Goal: Communication & Community: Answer question/provide support

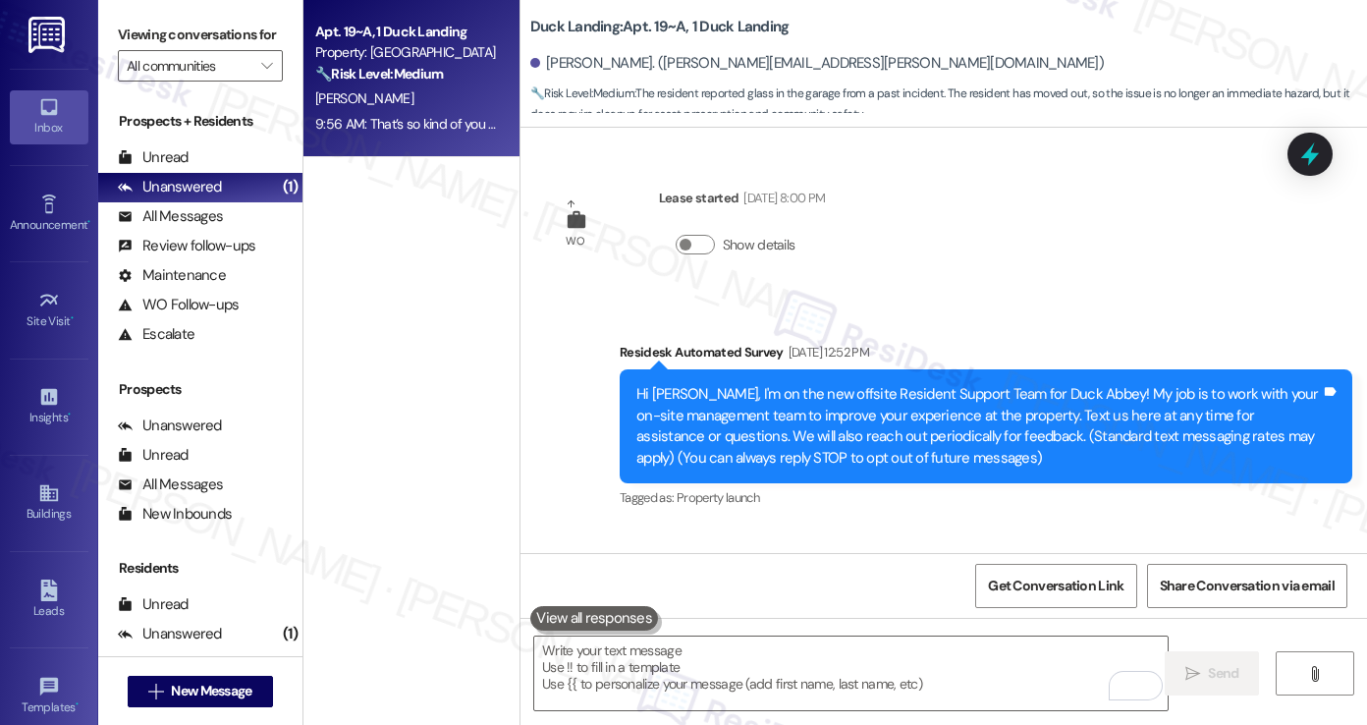
scroll to position [18543, 0]
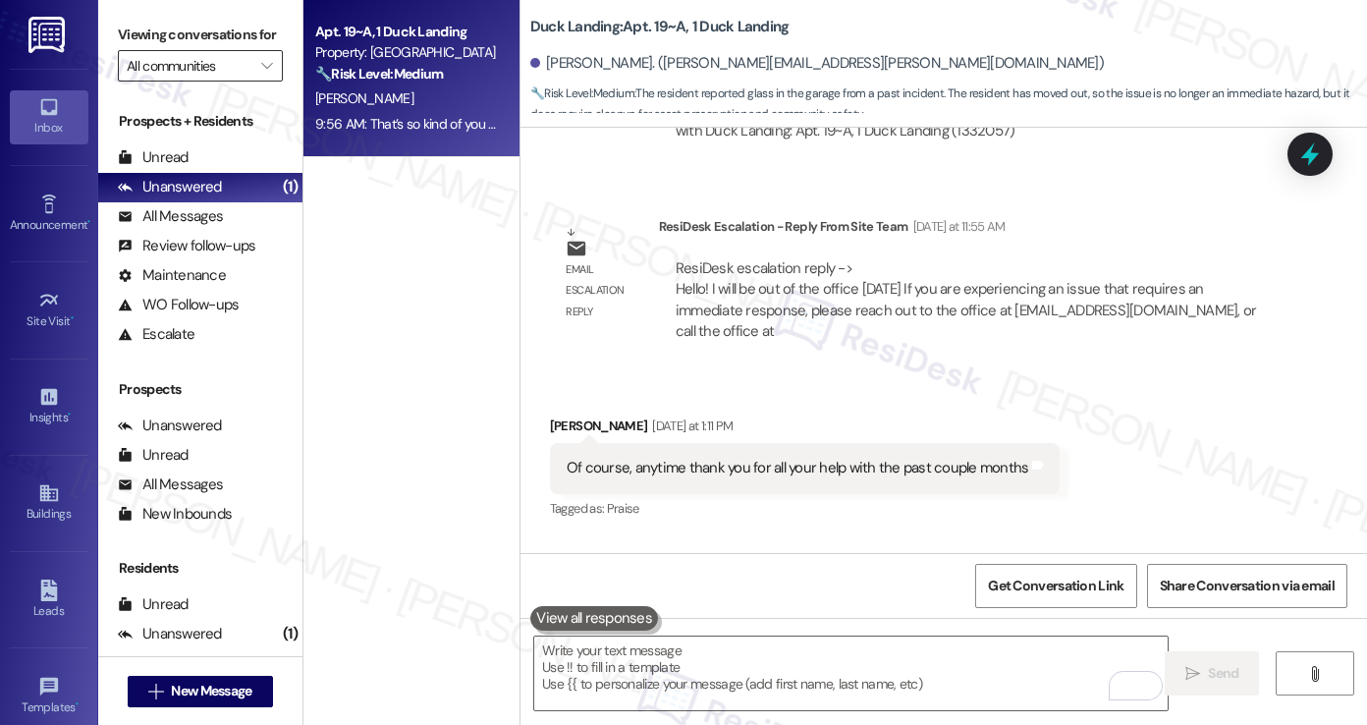
click at [228, 81] on input "All communities" at bounding box center [189, 65] width 125 height 31
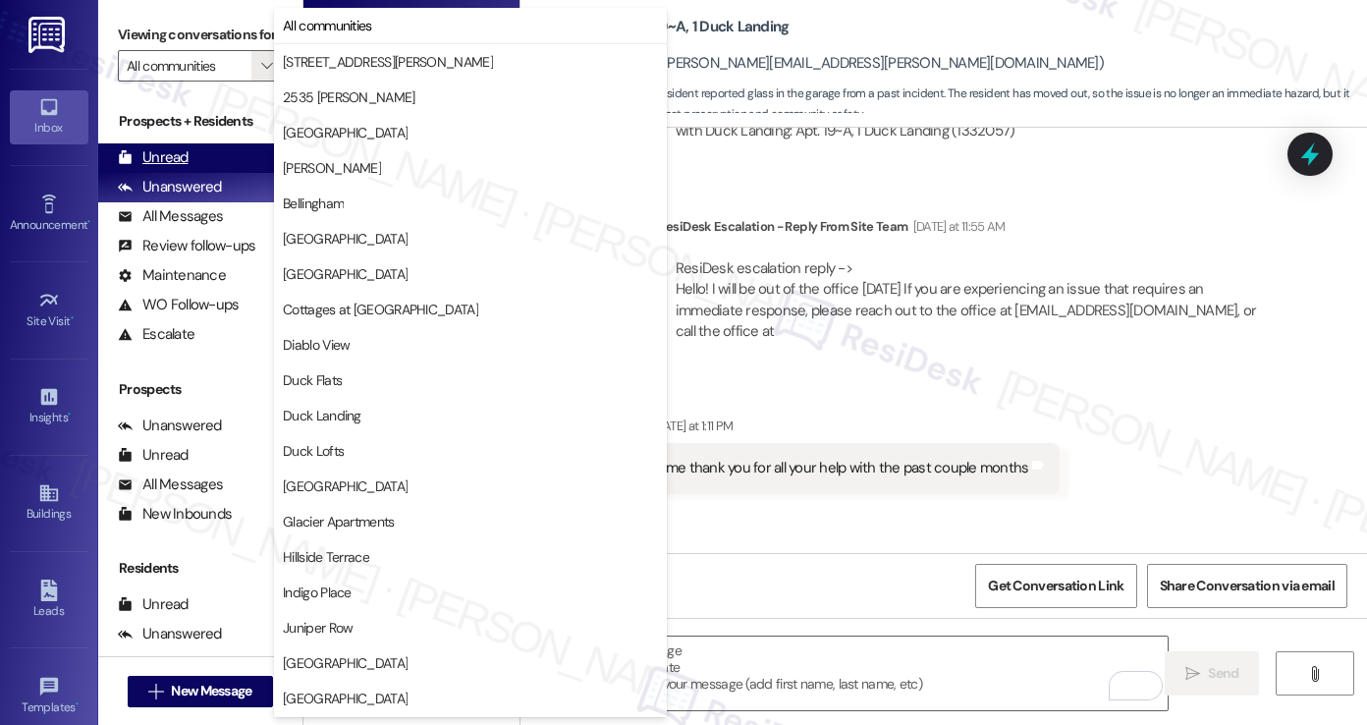
click at [190, 173] on div "Unread (0)" at bounding box center [200, 157] width 204 height 29
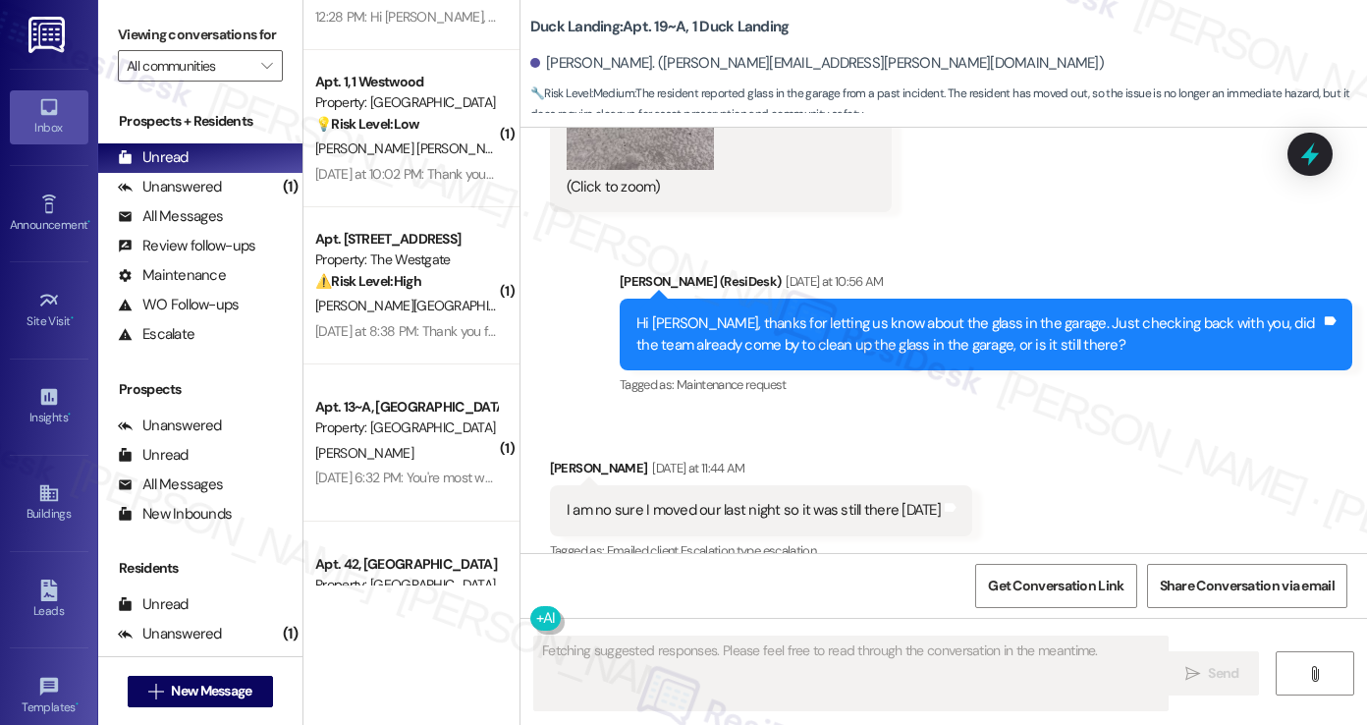
scroll to position [0, 0]
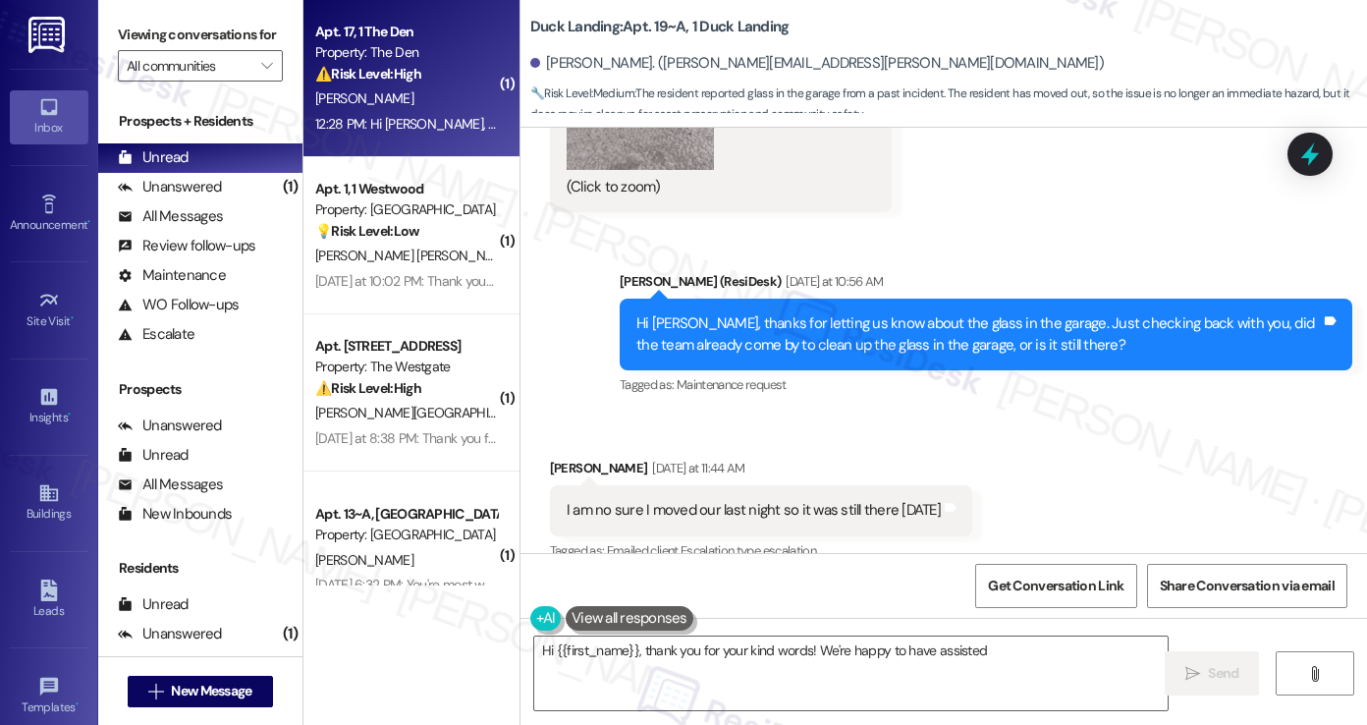
type textarea "Hi {{first_name}}, thank you for your kind words! We're happy to have assisted …"
click at [381, 115] on div "12:28 PM: Hi [PERSON_NAME], the only thing would be they keys, I still have yet…" at bounding box center [687, 124] width 745 height 18
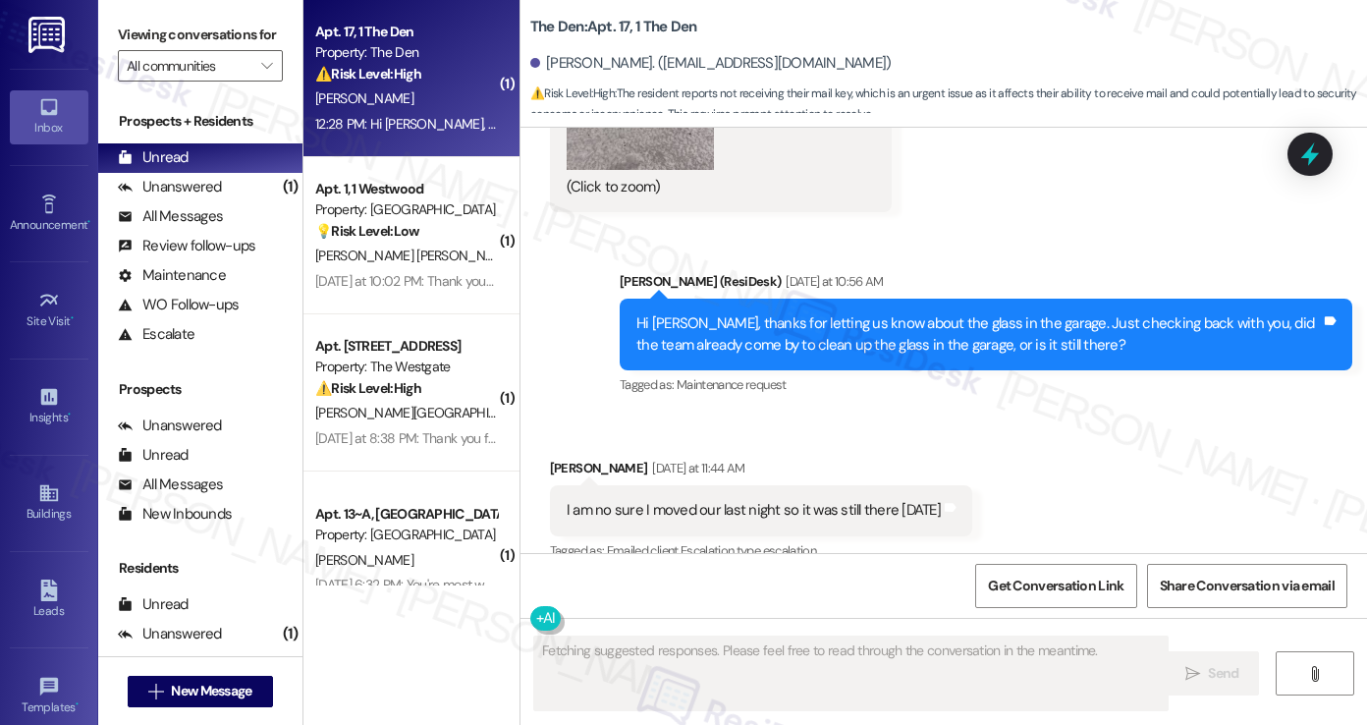
scroll to position [118, 0]
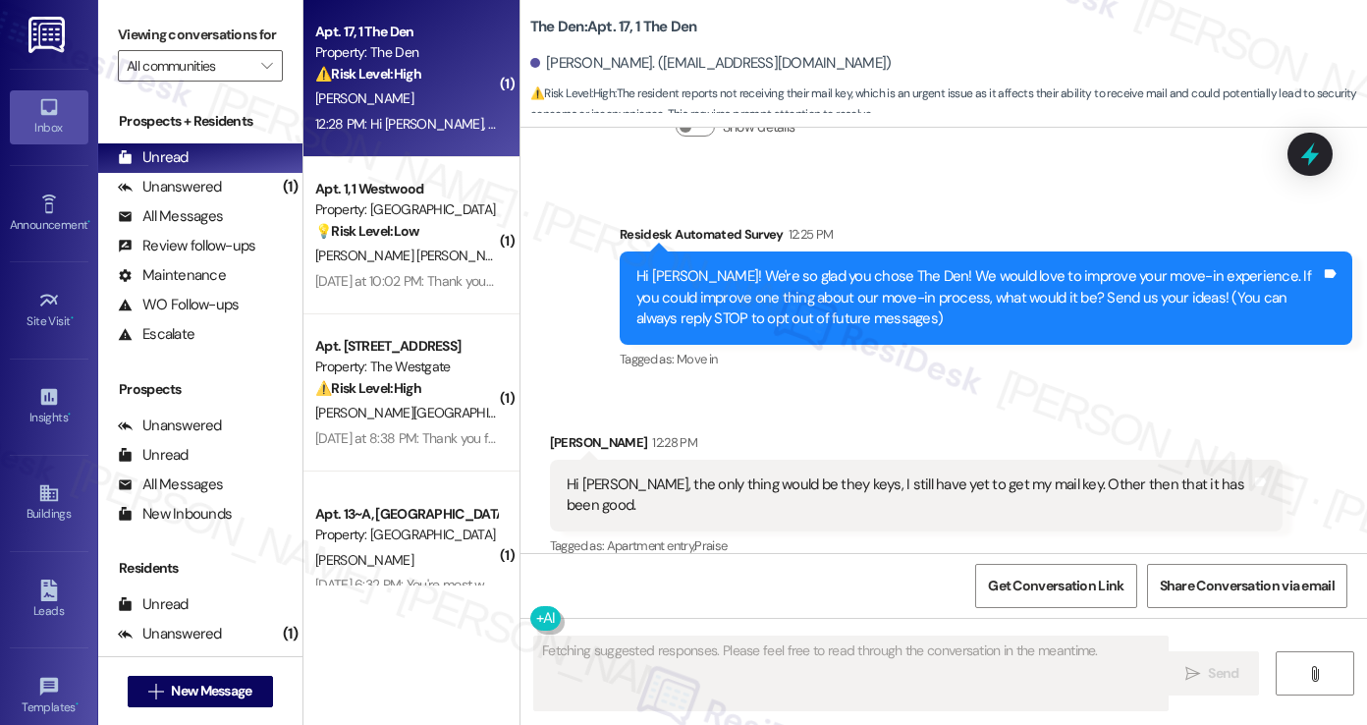
click at [756, 489] on div "Hi [PERSON_NAME], the only thing would be they keys, I still have yet to get my…" at bounding box center [909, 495] width 684 height 42
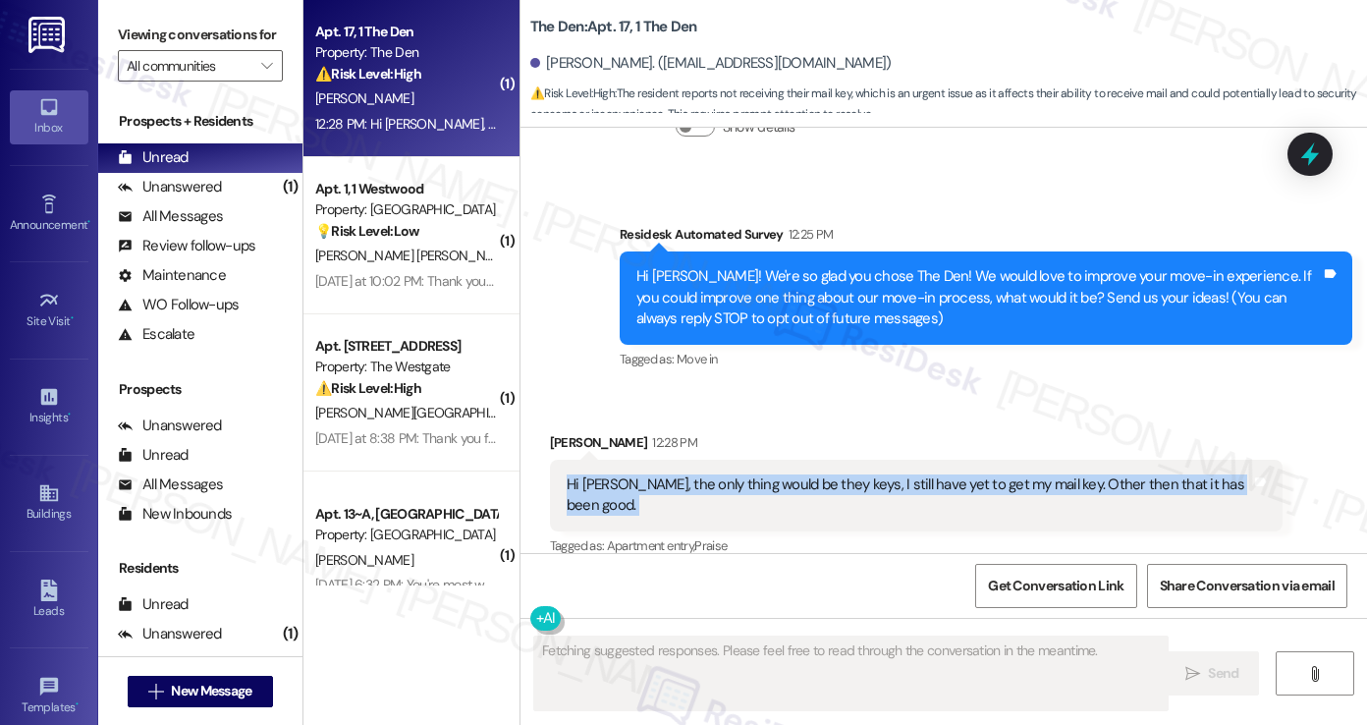
click at [756, 489] on div "Hi [PERSON_NAME], the only thing would be they keys, I still have yet to get my…" at bounding box center [909, 495] width 684 height 42
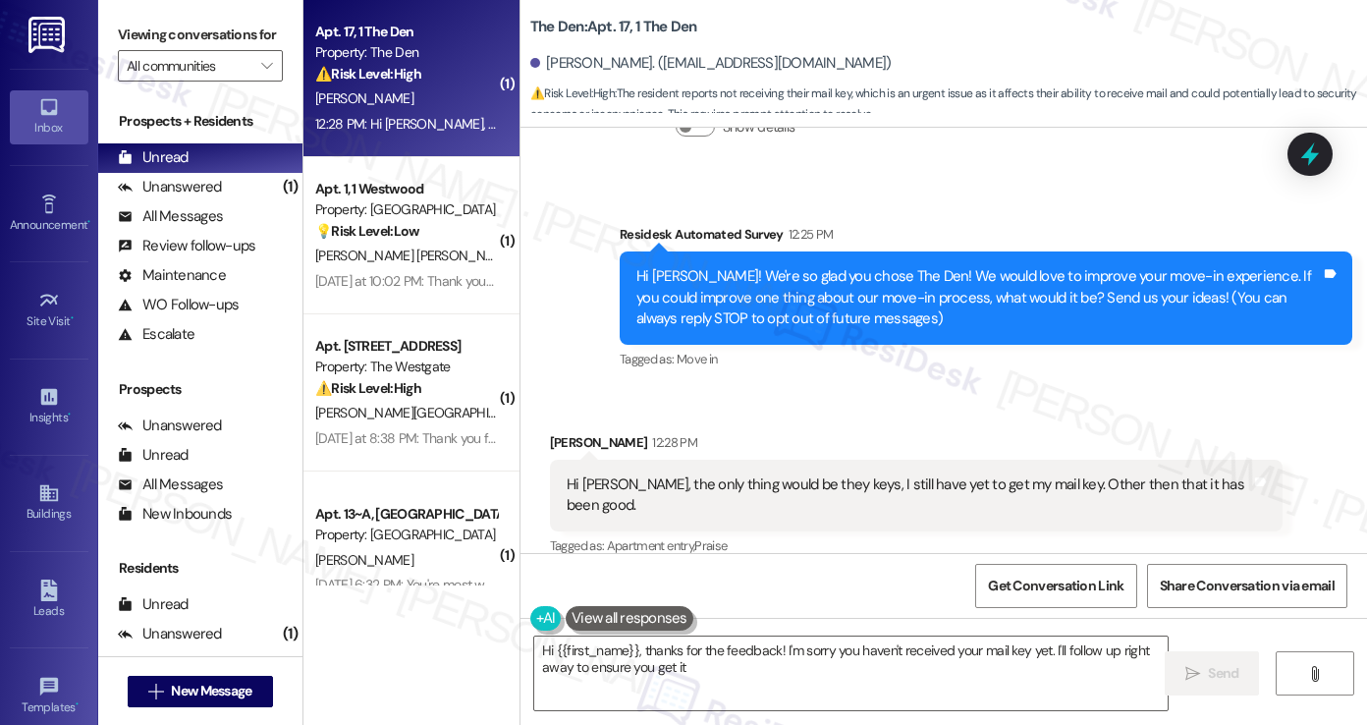
click at [859, 301] on div "Hi [PERSON_NAME]! We're so glad you chose The Den! We would love to improve you…" at bounding box center [978, 297] width 684 height 63
type textarea "Hi {{first_name}}, thanks for the feedback! I'm sorry you haven't received your…"
click at [859, 301] on div "Hi [PERSON_NAME]! We're so glad you chose The Den! We would love to improve you…" at bounding box center [978, 297] width 684 height 63
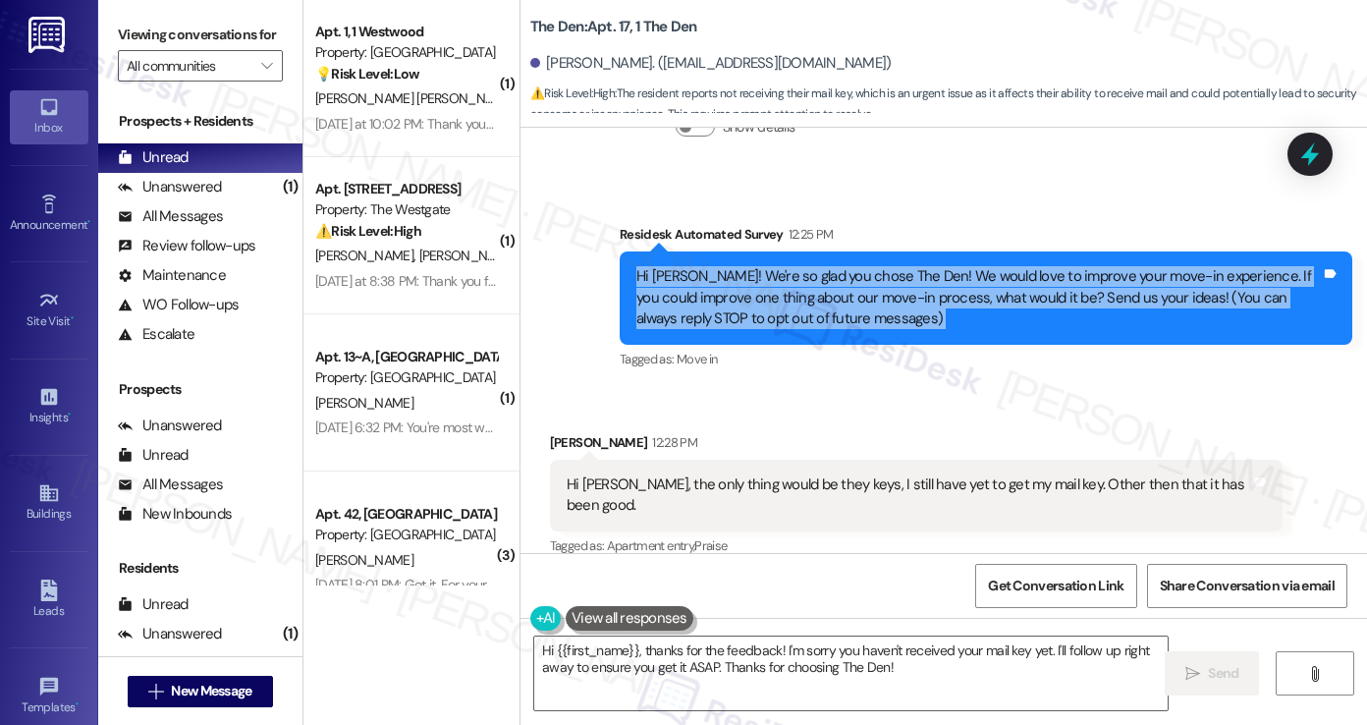
click at [859, 301] on div "Hi [PERSON_NAME]! We're so glad you chose The Den! We would love to improve you…" at bounding box center [978, 297] width 684 height 63
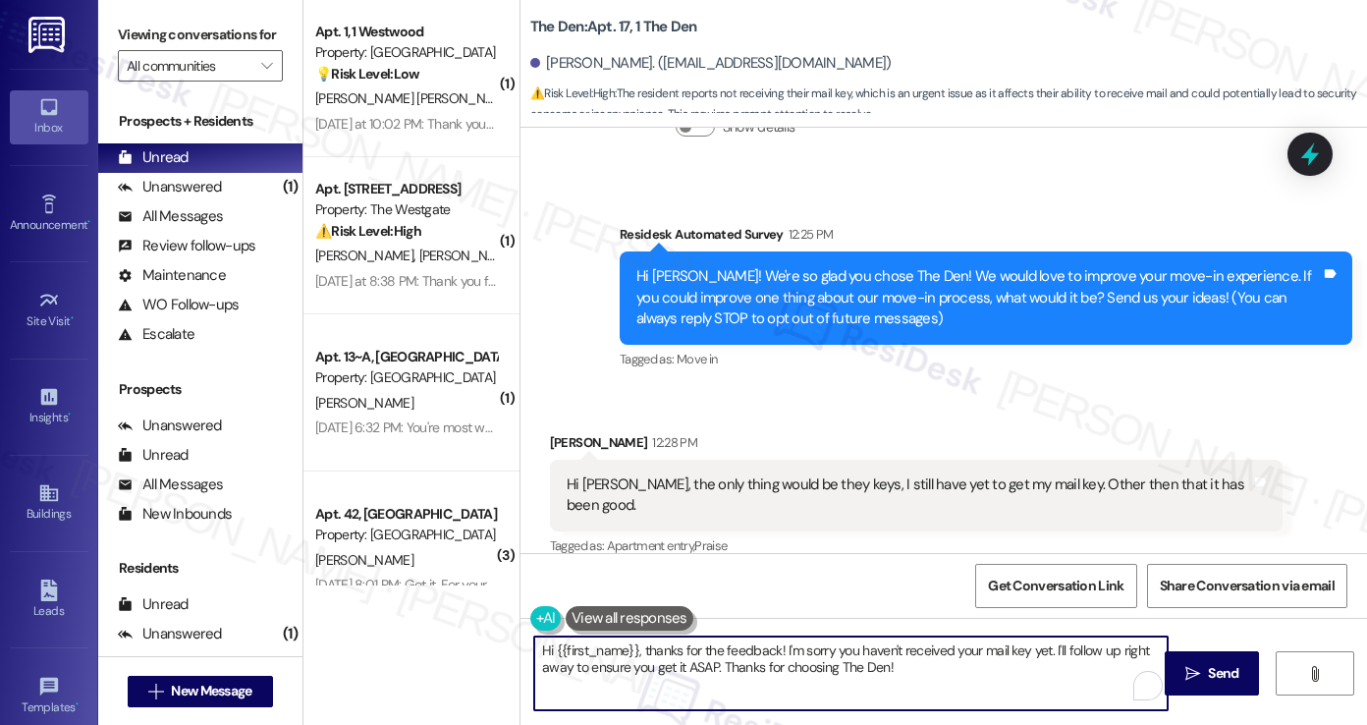
drag, startPoint x: 905, startPoint y: 667, endPoint x: 807, endPoint y: 649, distance: 99.8
click at [807, 649] on textarea "Hi {{first_name}}, thanks for the feedback! I'm sorry you haven't received your…" at bounding box center [850, 673] width 633 height 74
click at [912, 671] on textarea "Hi {{first_name}}, thanks for the feedback! I'm sorry you haven't received your…" at bounding box center [850, 673] width 633 height 74
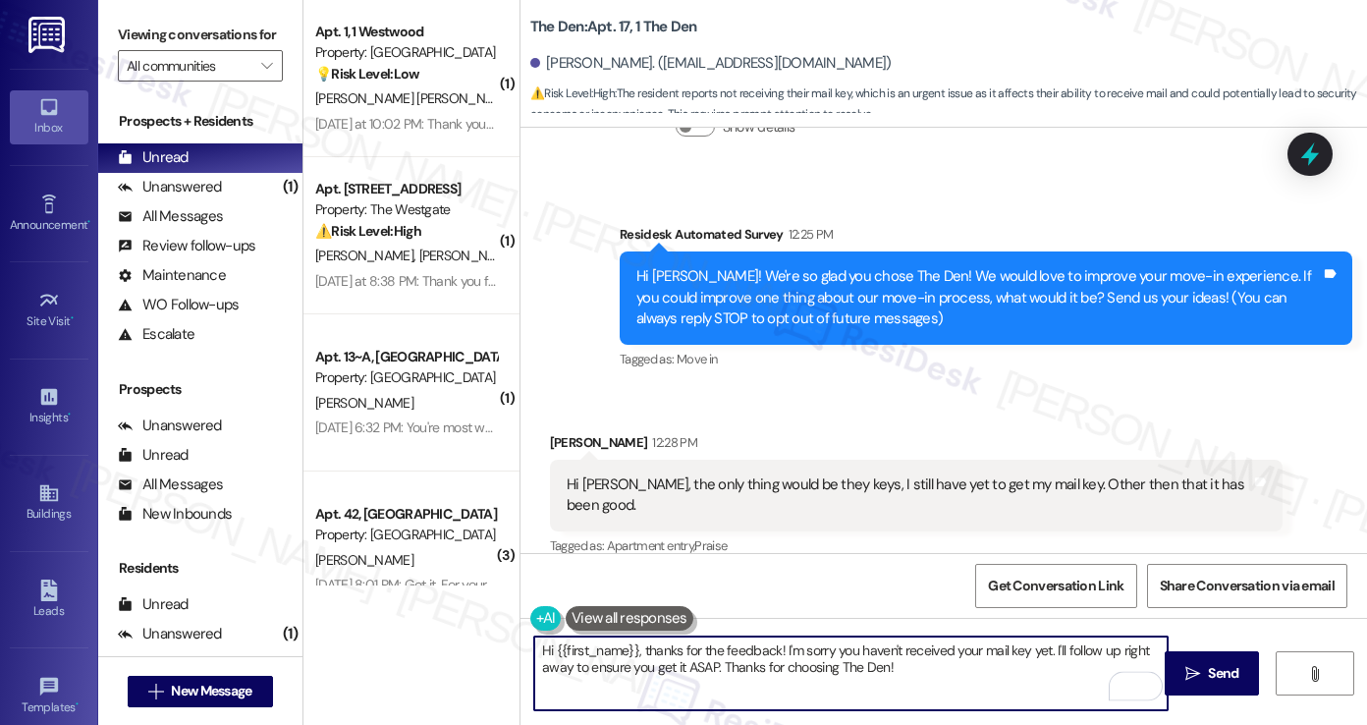
click at [958, 662] on textarea "Hi {{first_name}}, thanks for the feedback! I'm sorry you haven't received your…" at bounding box center [850, 673] width 633 height 74
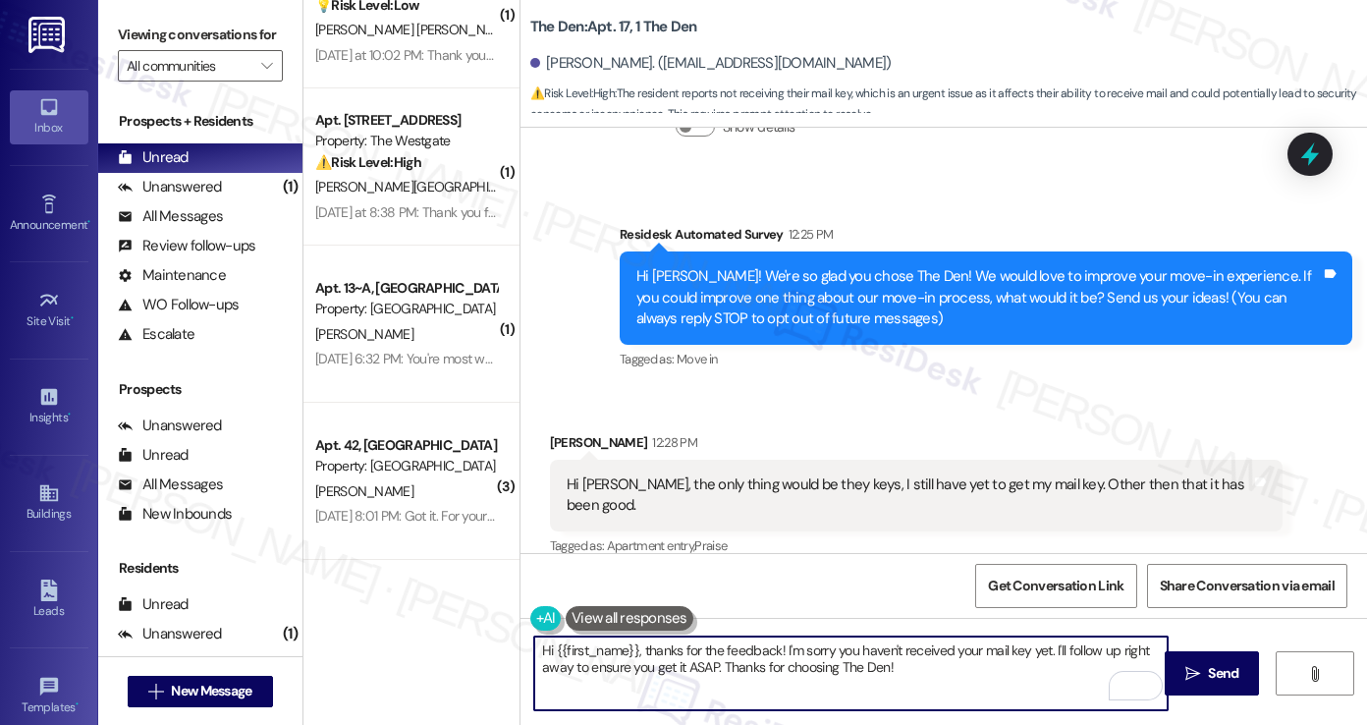
scroll to position [0, 0]
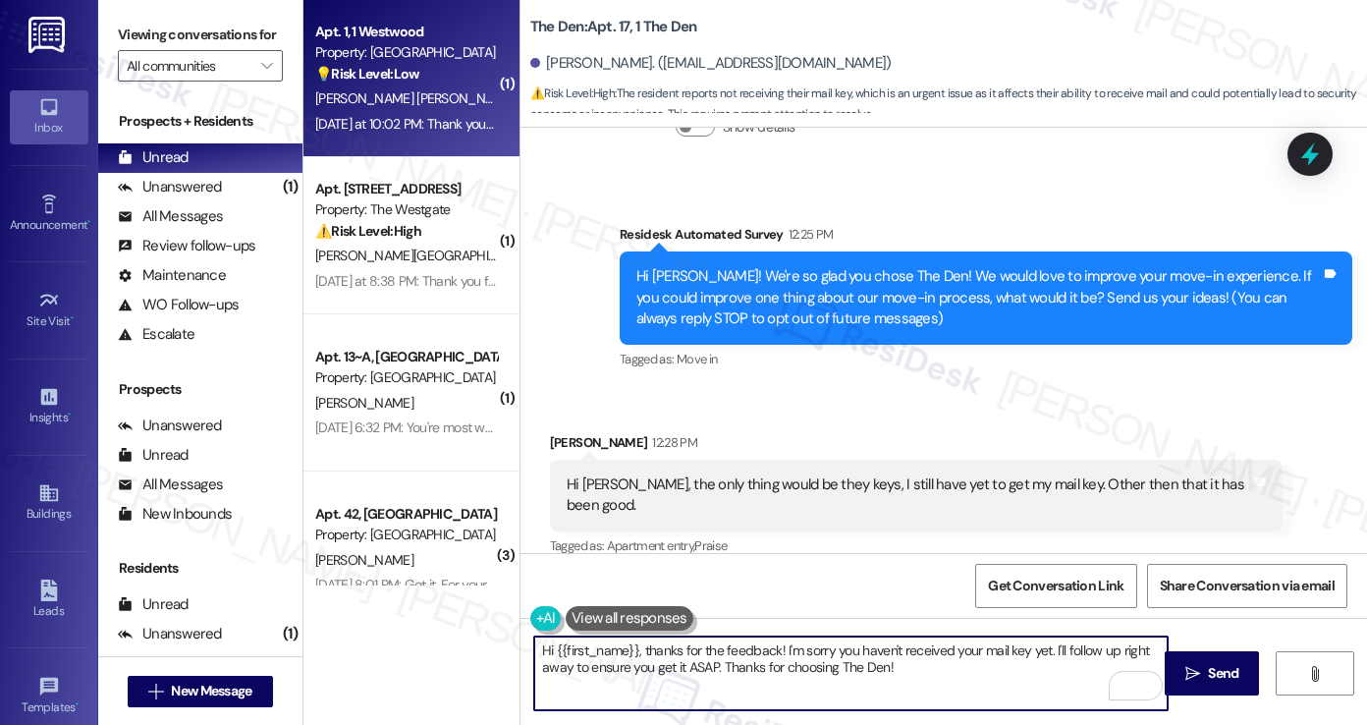
click at [395, 94] on span "[PERSON_NAME] [PERSON_NAME]" at bounding box center [417, 98] width 205 height 18
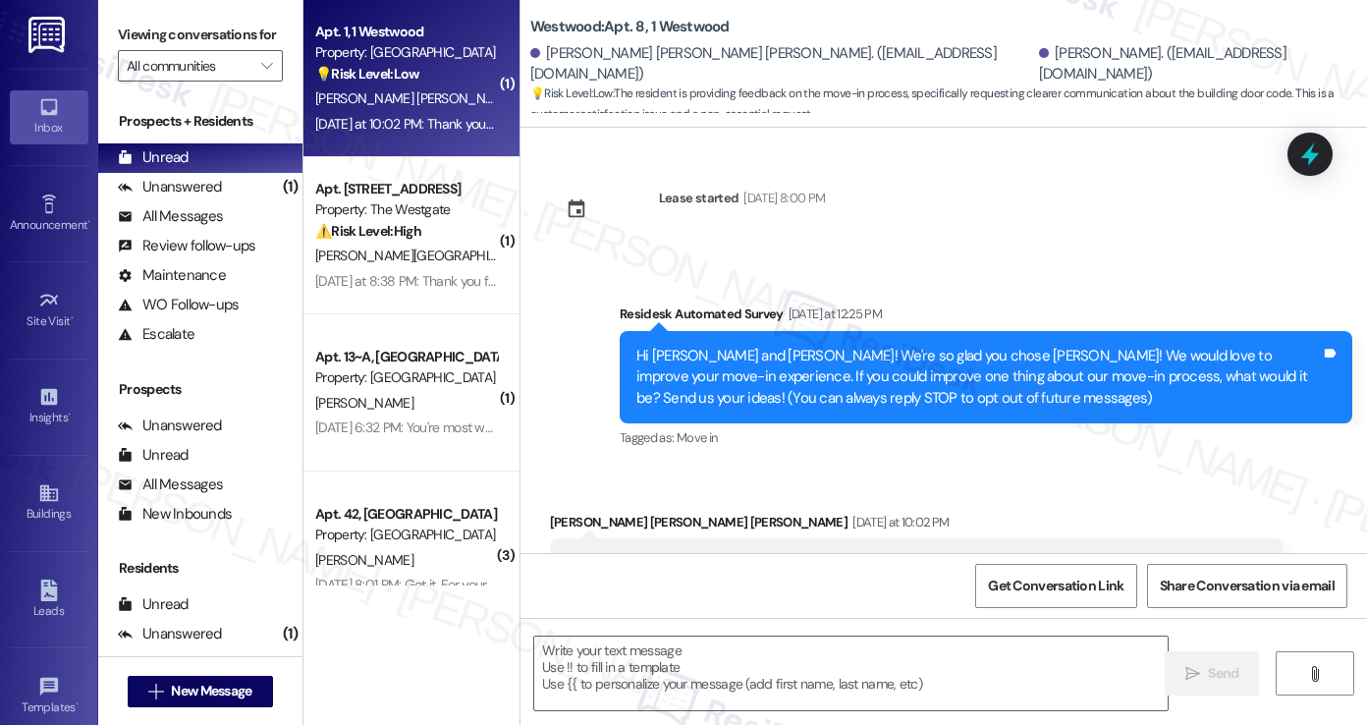
scroll to position [122, 0]
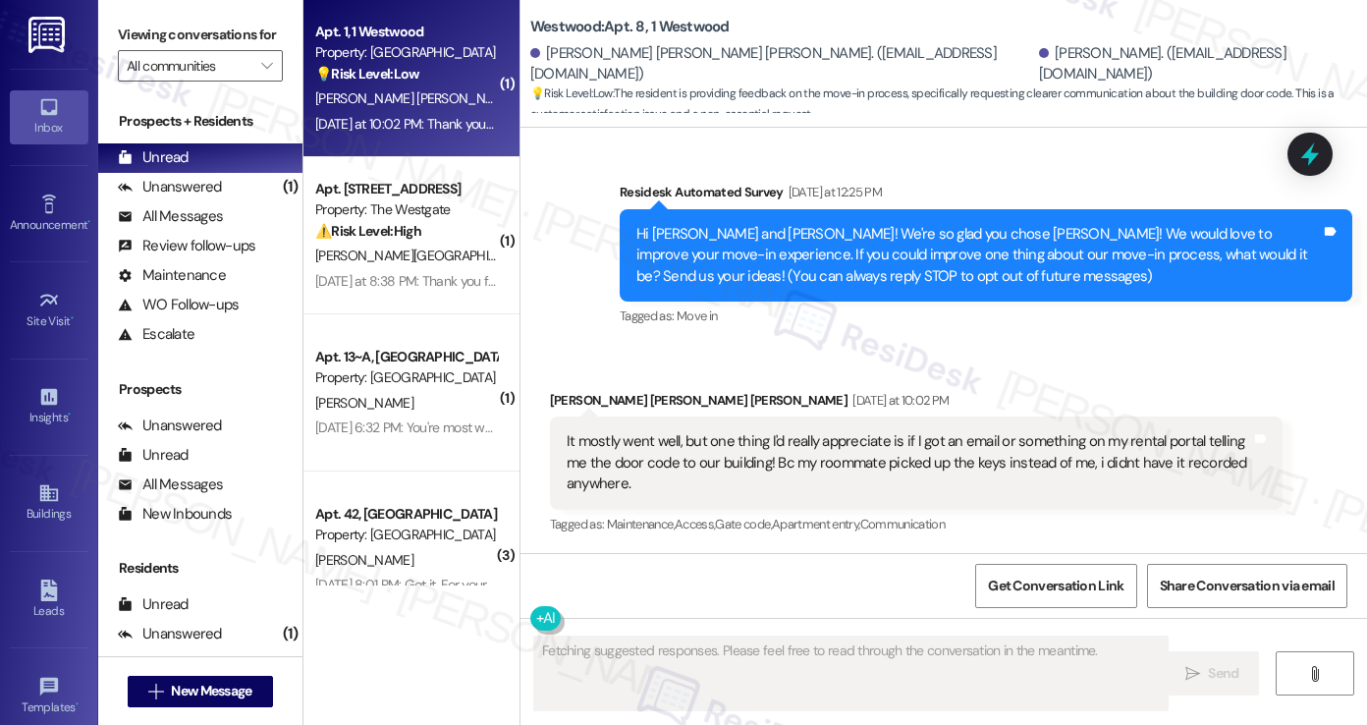
click at [608, 447] on div "It mostly went well, but one thing I'd really appreciate is if I got an email o…" at bounding box center [909, 462] width 684 height 63
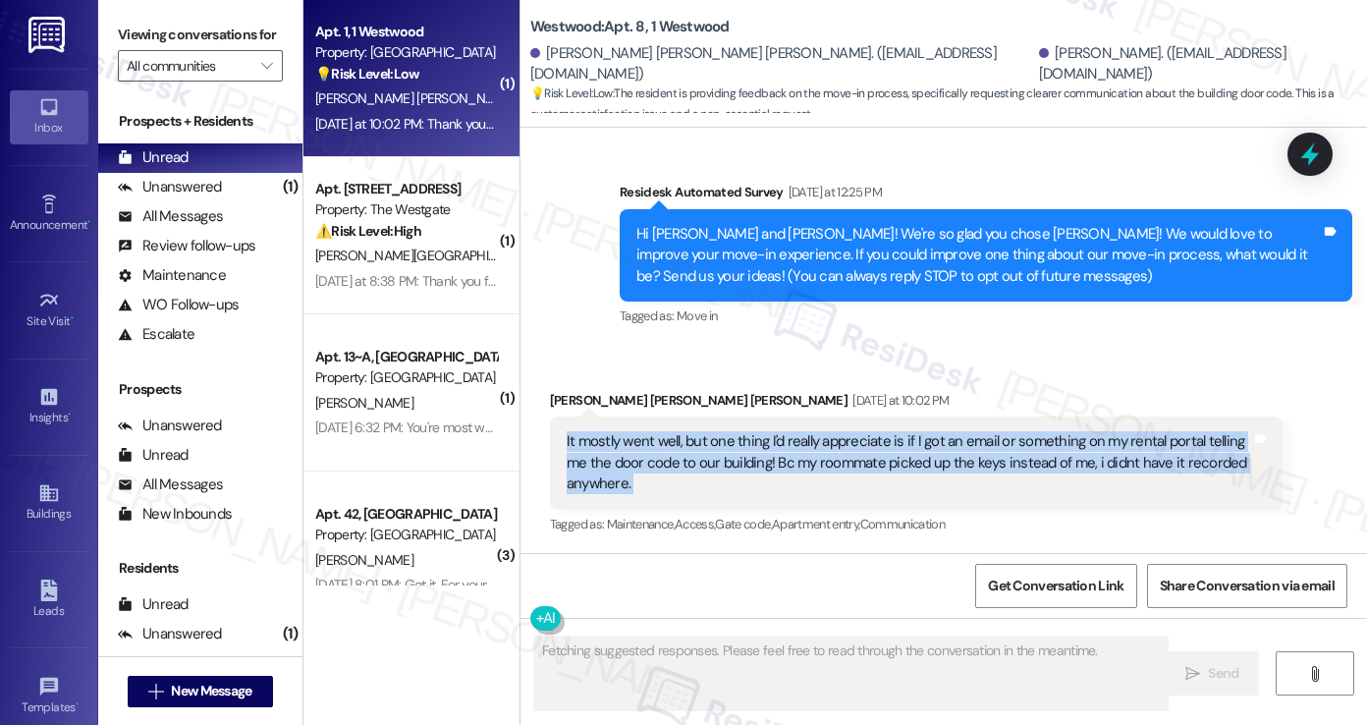
click at [608, 447] on div "It mostly went well, but one thing I'd really appreciate is if I got an email o…" at bounding box center [909, 462] width 684 height 63
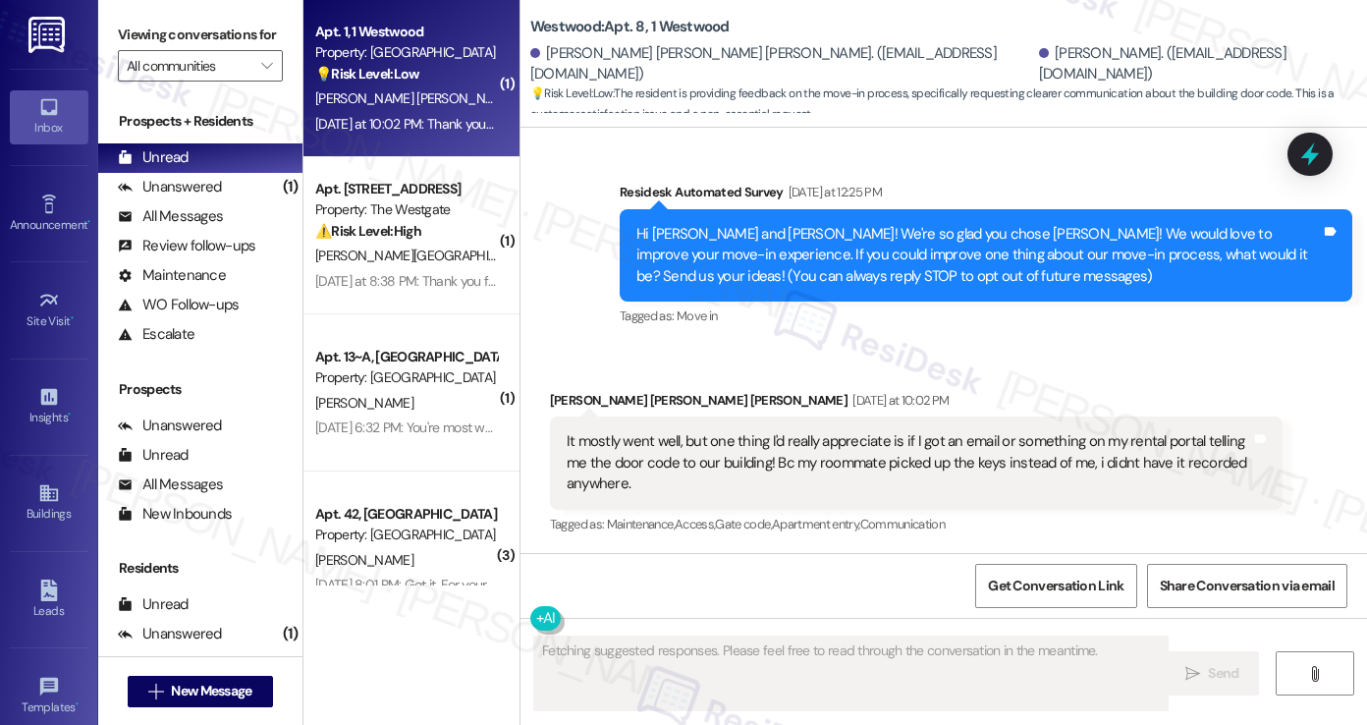
click at [699, 266] on div "Hi [PERSON_NAME] and [PERSON_NAME]! We're so glad you chose [PERSON_NAME]! We w…" at bounding box center [978, 255] width 684 height 63
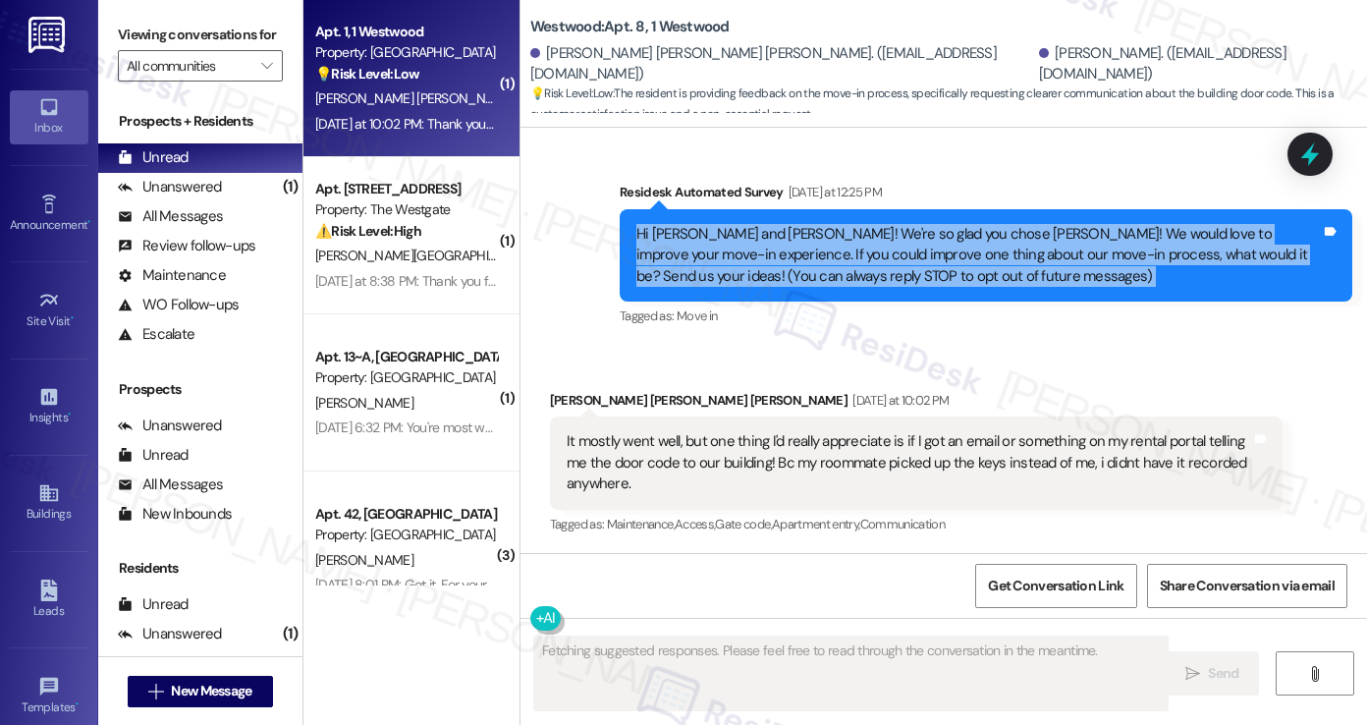
click at [699, 266] on div "Hi [PERSON_NAME] and [PERSON_NAME]! We're so glad you chose [PERSON_NAME]! We w…" at bounding box center [978, 255] width 684 height 63
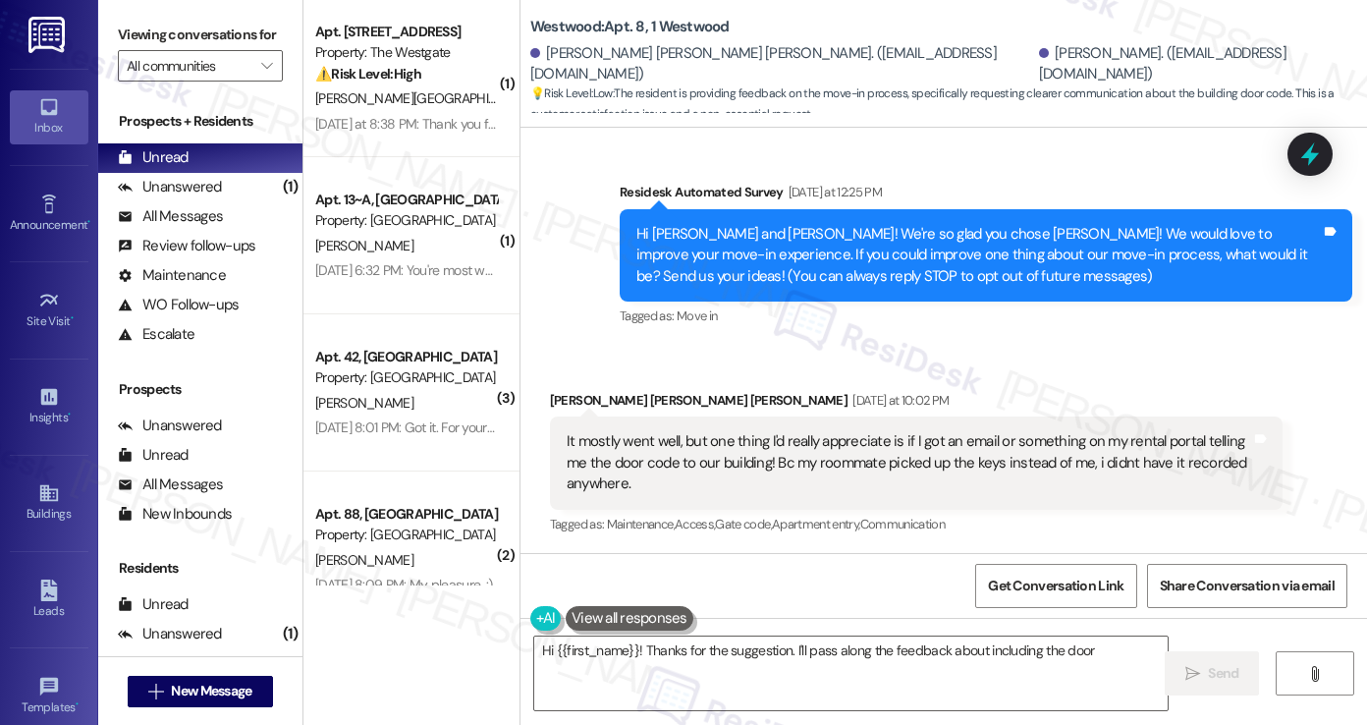
click at [744, 464] on div "It mostly went well, but one thing I'd really appreciate is if I got an email o…" at bounding box center [909, 462] width 684 height 63
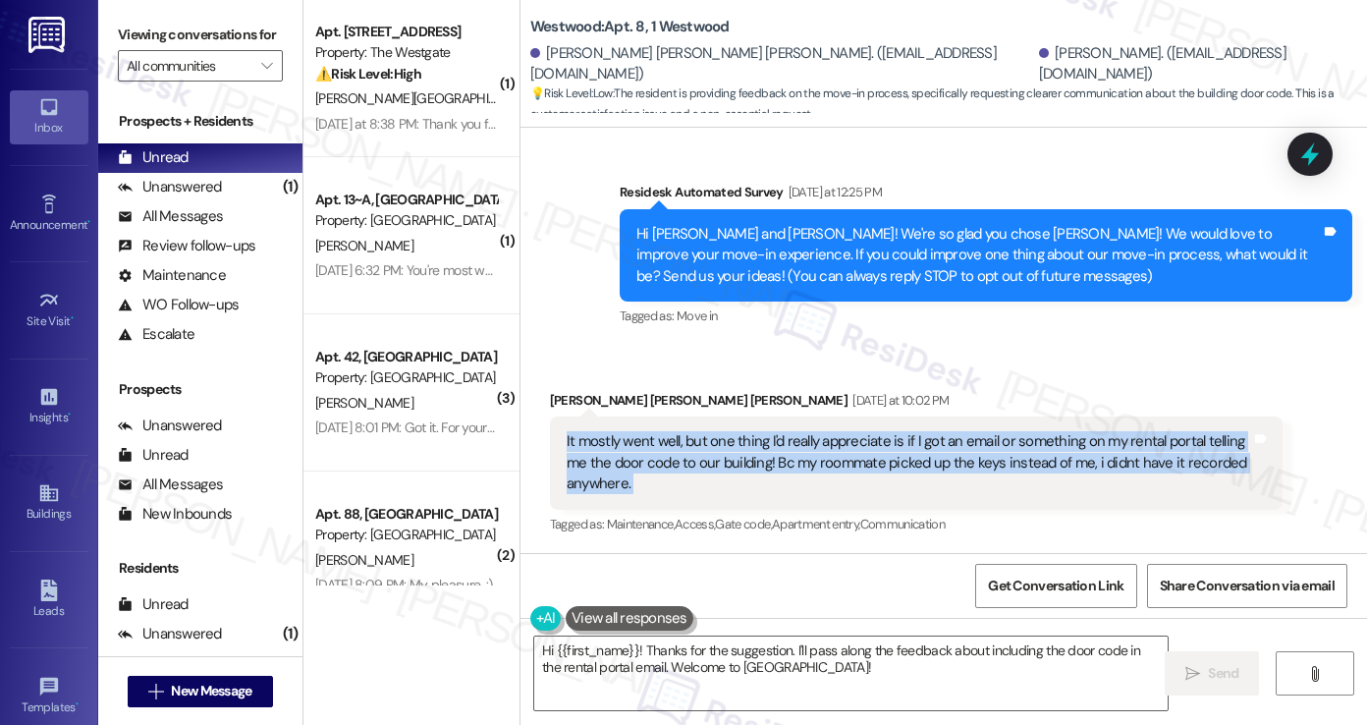
click at [744, 464] on div "It mostly went well, but one thing I'd really appreciate is if I got an email o…" at bounding box center [909, 462] width 684 height 63
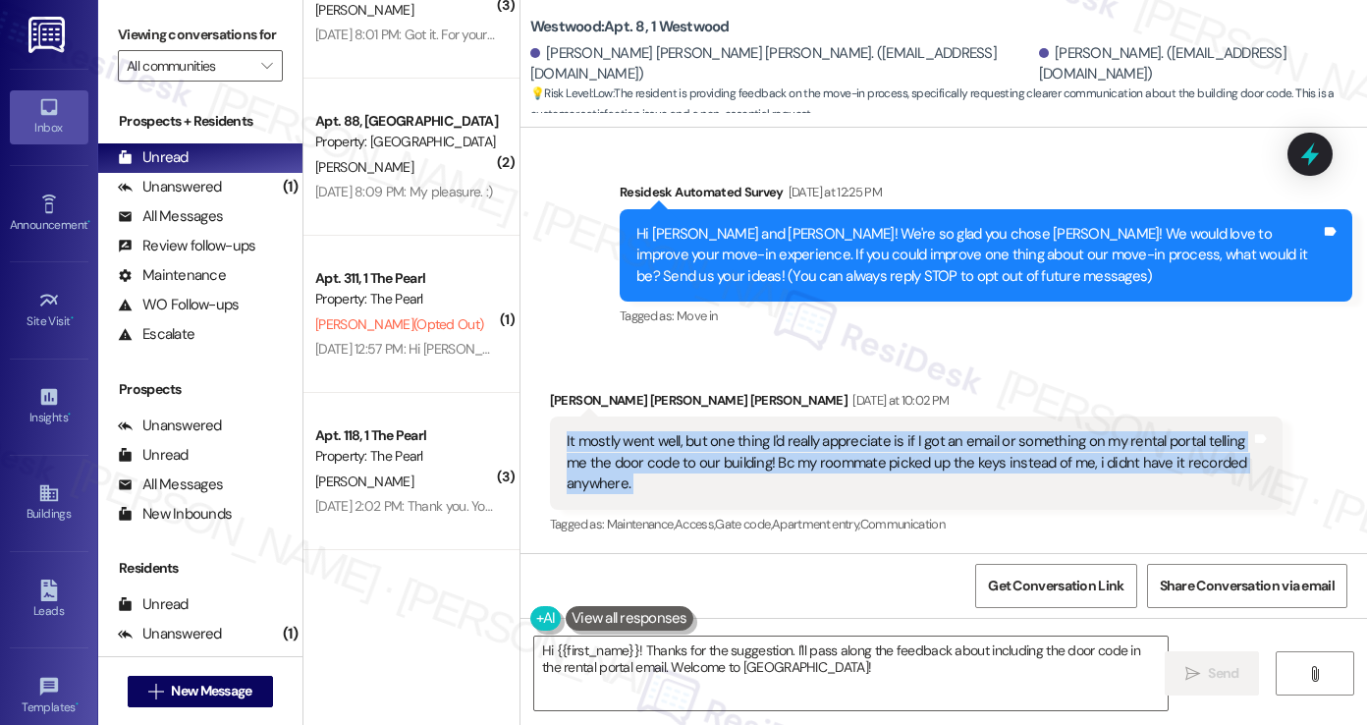
scroll to position [0, 0]
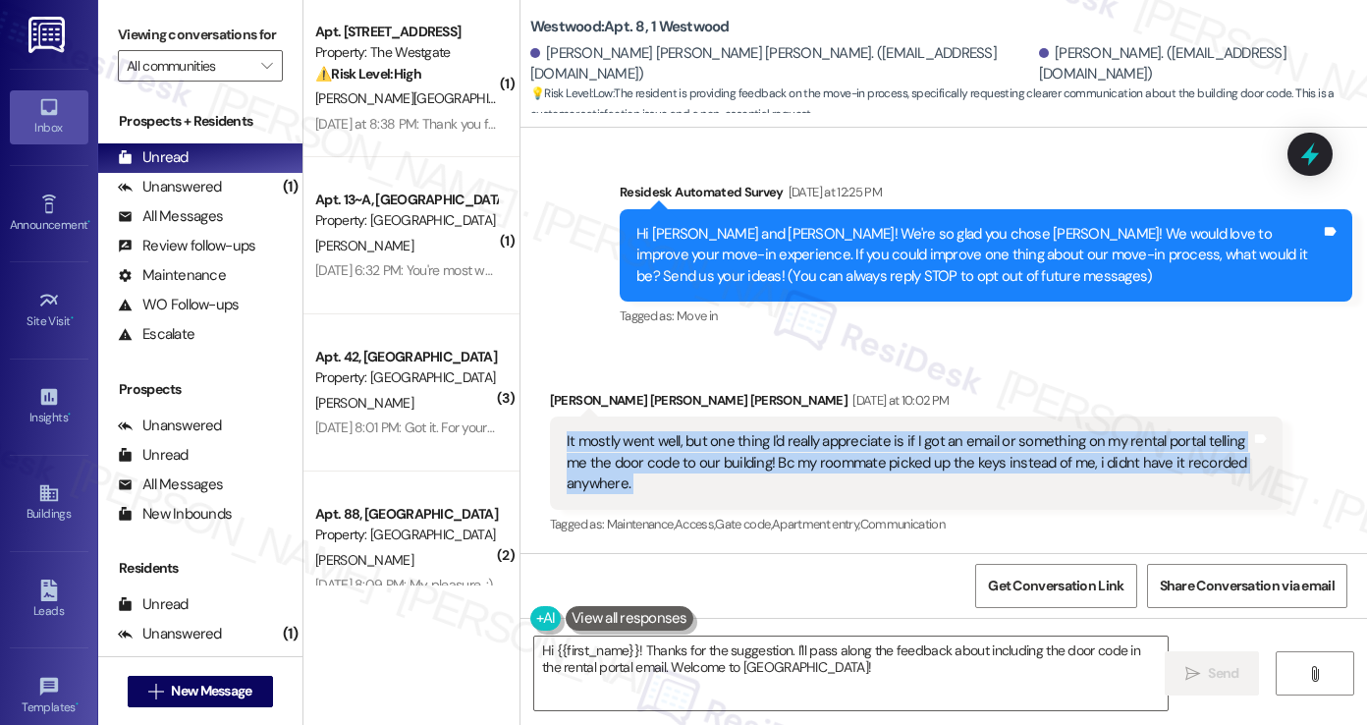
click at [741, 468] on div "It mostly went well, but one thing I'd really appreciate is if I got an email o…" at bounding box center [909, 462] width 684 height 63
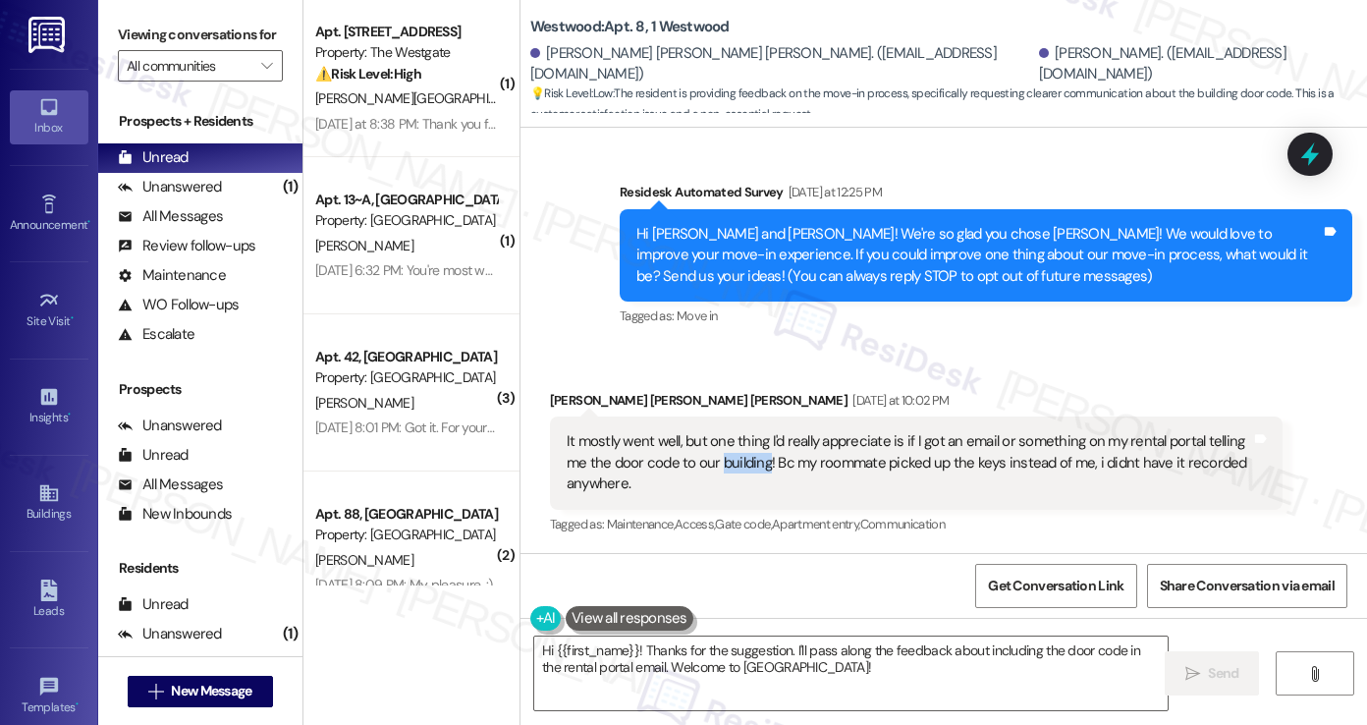
click at [741, 468] on div "It mostly went well, but one thing I'd really appreciate is if I got an email o…" at bounding box center [909, 462] width 684 height 63
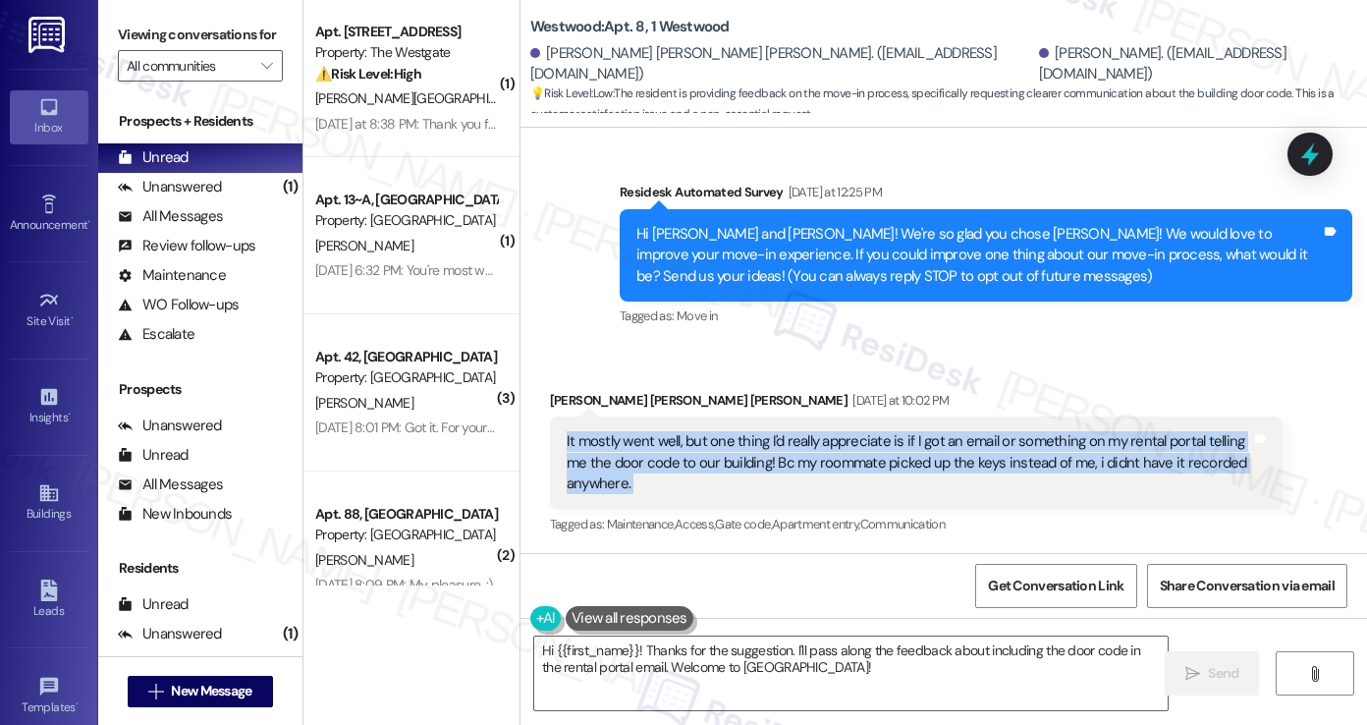
click at [741, 468] on div "It mostly went well, but one thing I'd really appreciate is if I got an email o…" at bounding box center [909, 462] width 684 height 63
click at [900, 459] on div "It mostly went well, but one thing I'd really appreciate is if I got an email o…" at bounding box center [909, 462] width 684 height 63
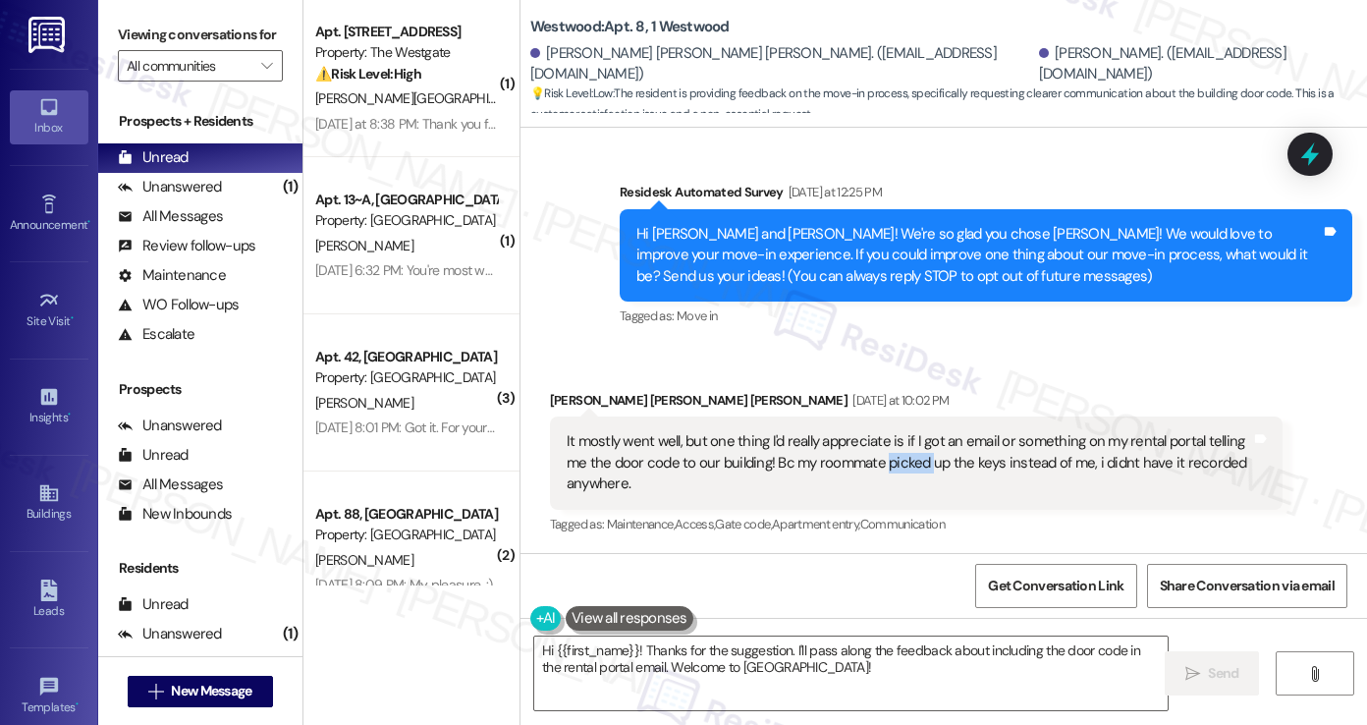
click at [900, 459] on div "It mostly went well, but one thing I'd really appreciate is if I got an email o…" at bounding box center [909, 462] width 684 height 63
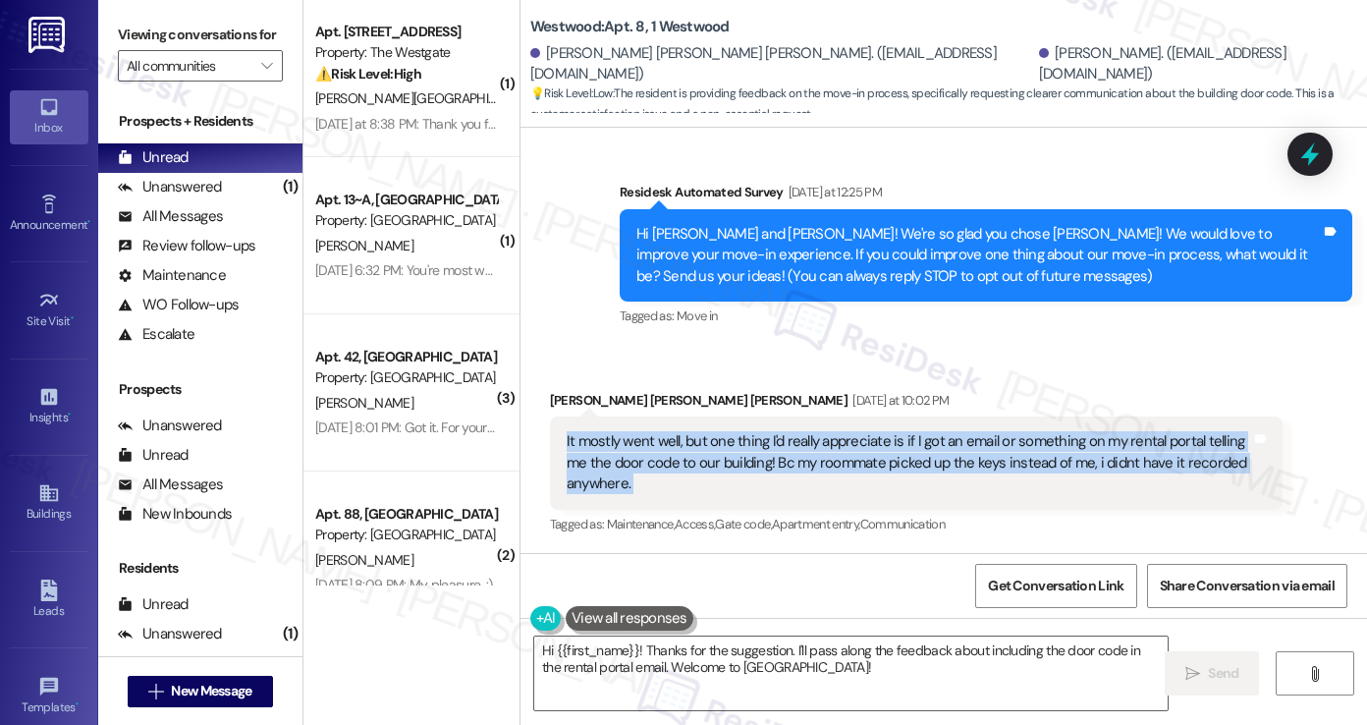
click at [900, 459] on div "It mostly went well, but one thing I'd really appreciate is if I got an email o…" at bounding box center [909, 462] width 684 height 63
click at [954, 466] on div "It mostly went well, but one thing I'd really appreciate is if I got an email o…" at bounding box center [909, 462] width 684 height 63
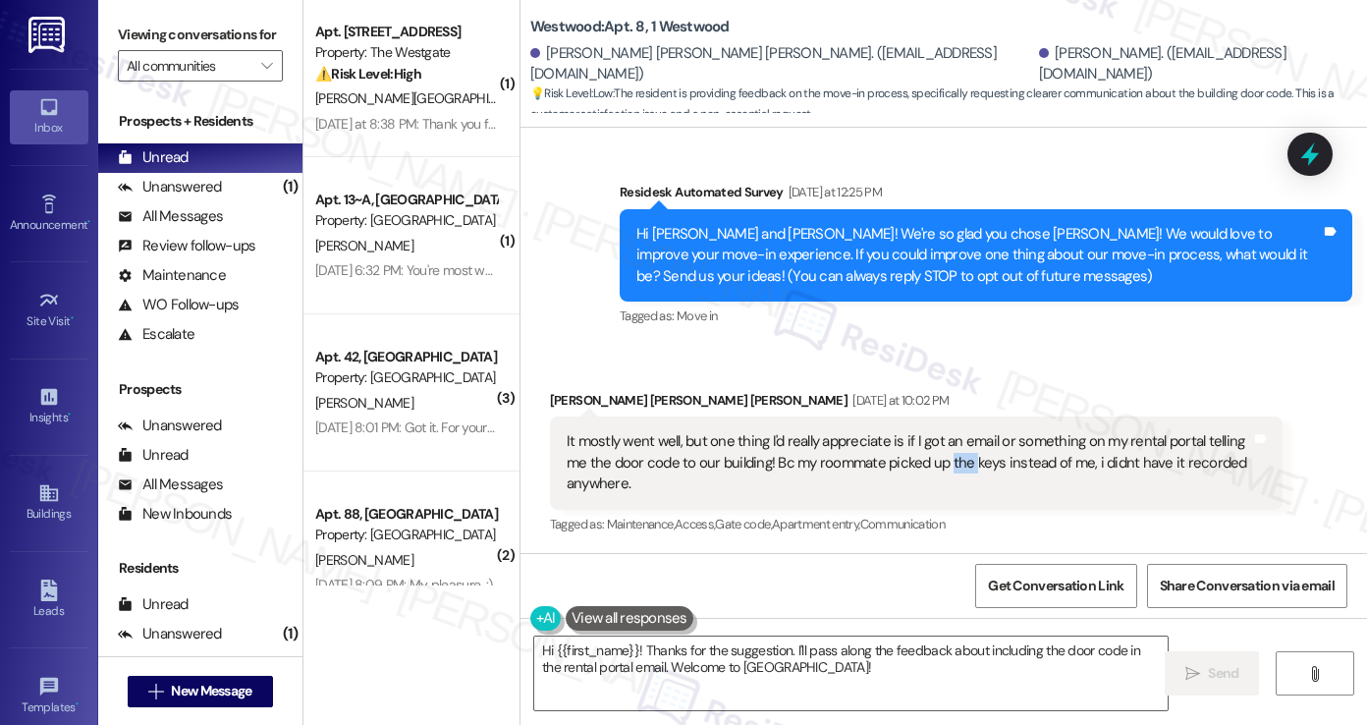
click at [954, 466] on div "It mostly went well, but one thing I'd really appreciate is if I got an email o…" at bounding box center [909, 462] width 684 height 63
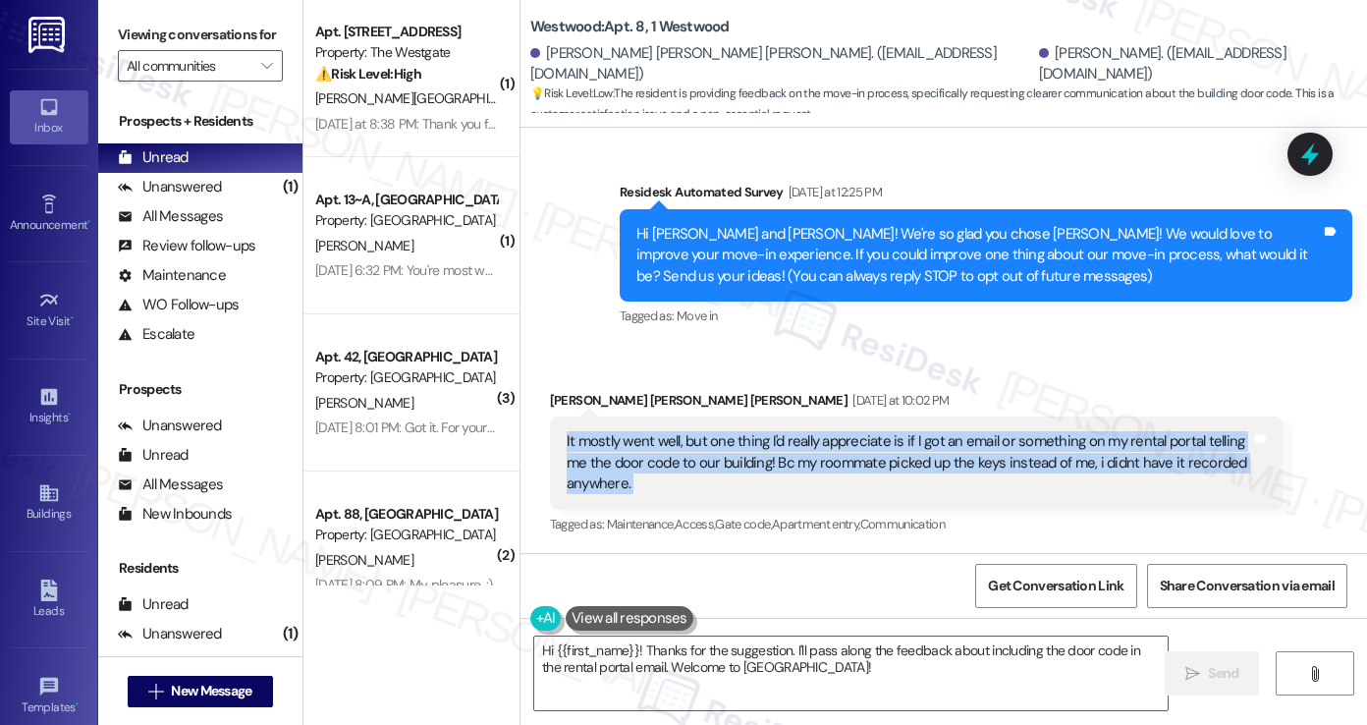
click at [954, 465] on div "It mostly went well, but one thing I'd really appreciate is if I got an email o…" at bounding box center [909, 462] width 684 height 63
click at [676, 479] on div "It mostly went well, but one thing I'd really appreciate is if I got an email o…" at bounding box center [909, 462] width 684 height 63
click at [137, 50] on label "Viewing conversations for" at bounding box center [200, 35] width 165 height 30
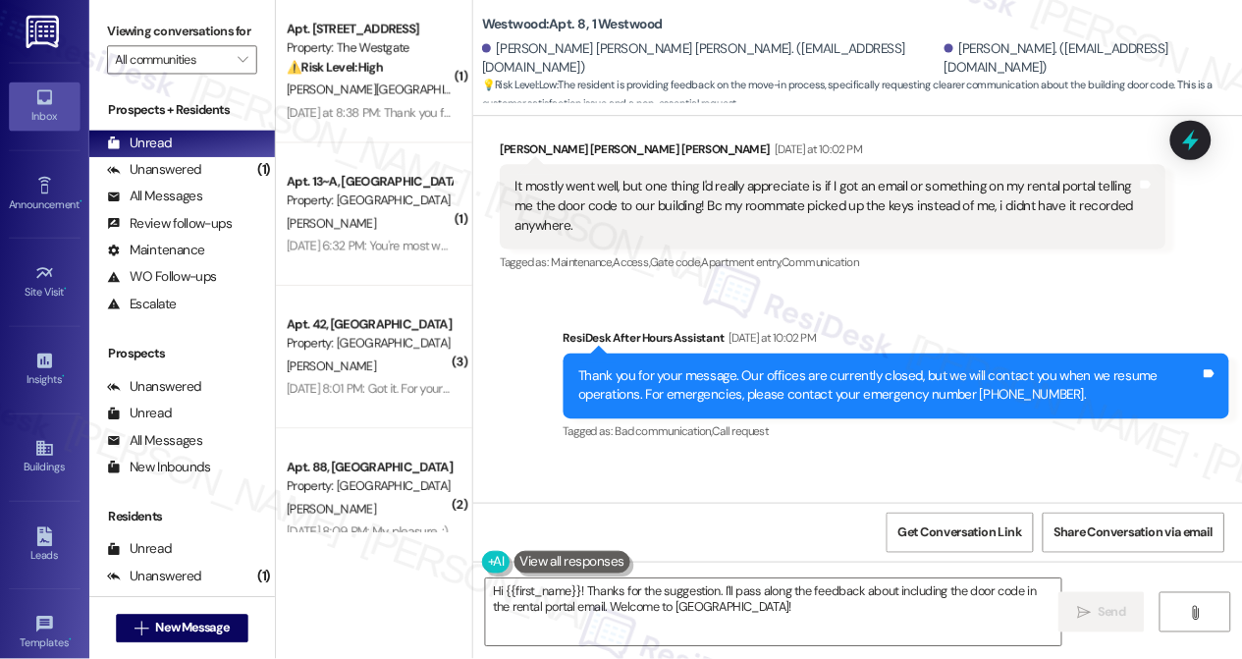
scroll to position [489, 0]
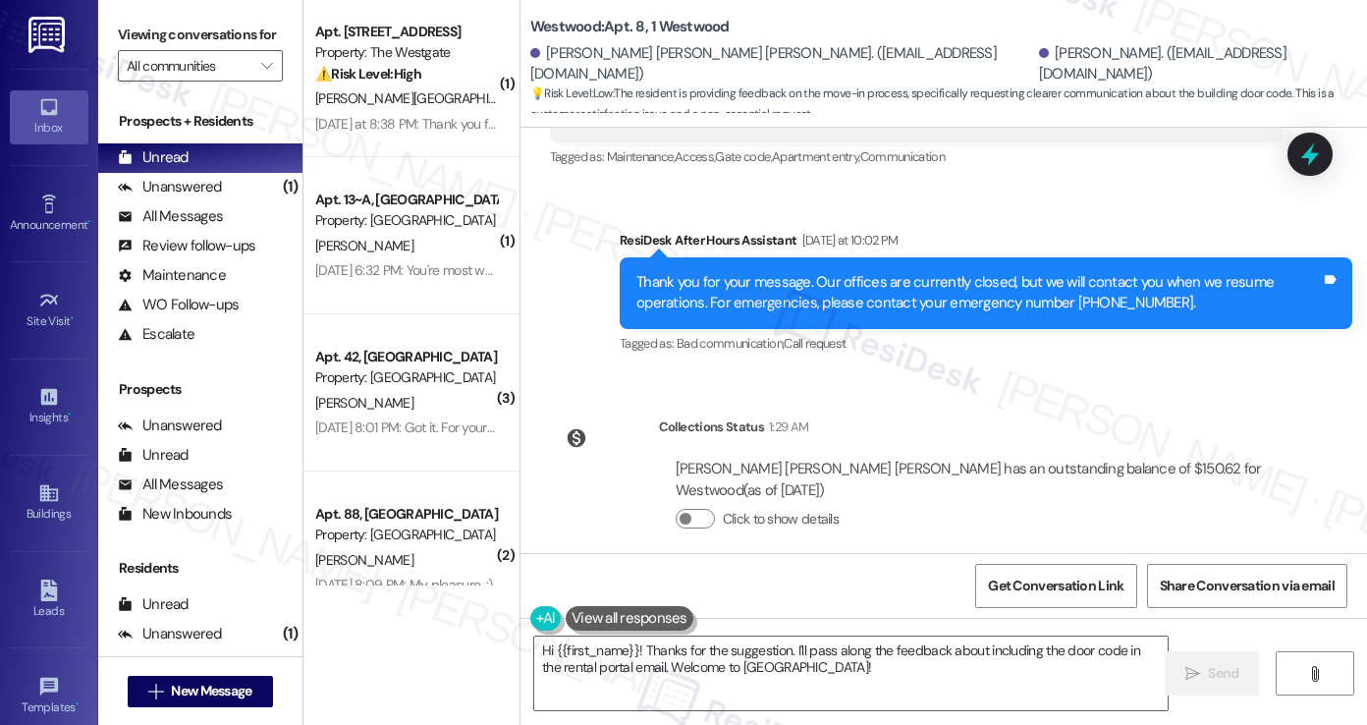
click at [786, 281] on div "Thank you for your message. Our offices are currently closed, but we will conta…" at bounding box center [978, 293] width 684 height 42
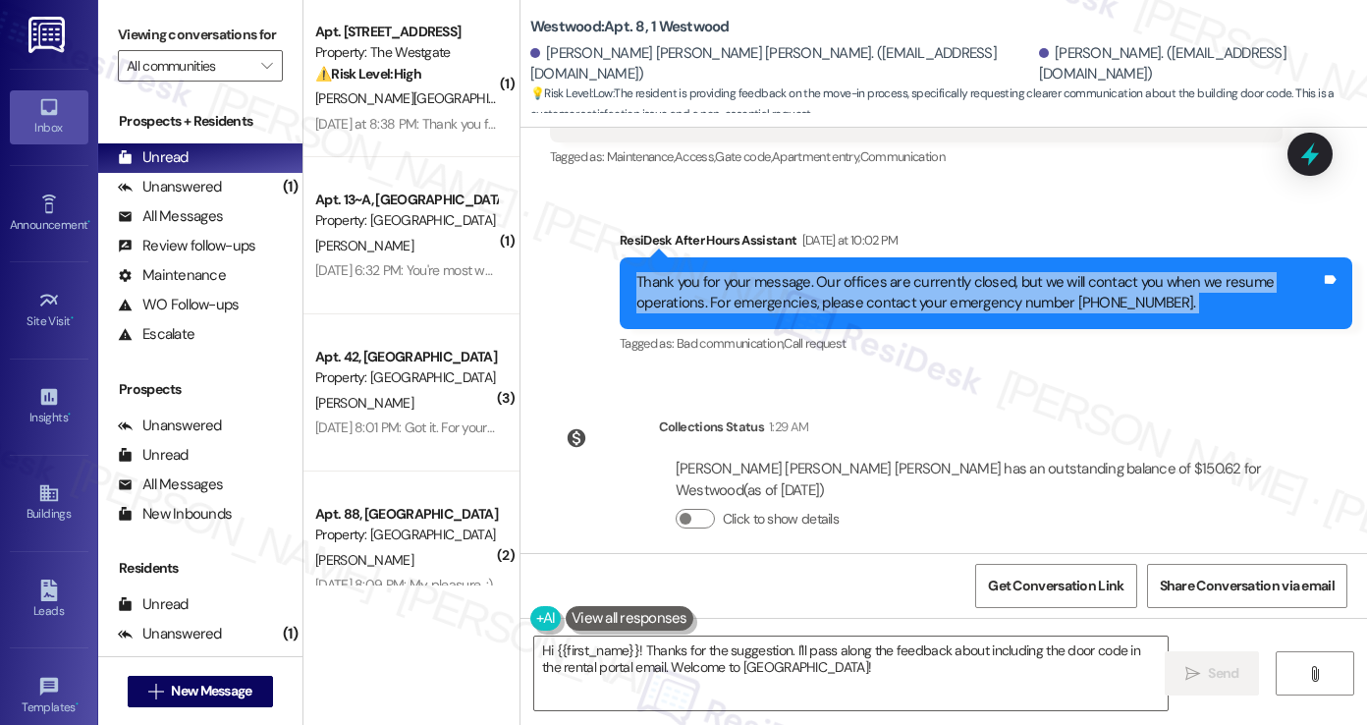
click at [786, 281] on div "Thank you for your message. Our offices are currently closed, but we will conta…" at bounding box center [978, 293] width 684 height 42
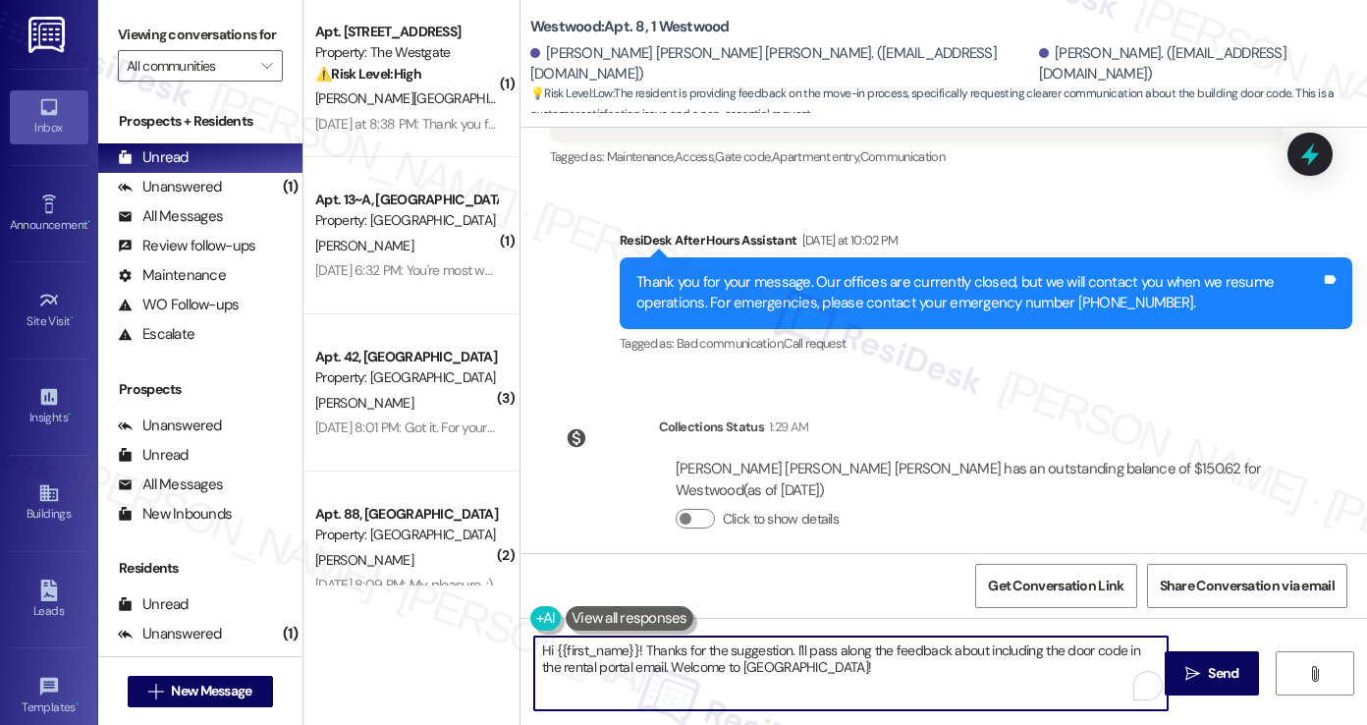
drag, startPoint x: 876, startPoint y: 670, endPoint x: 723, endPoint y: 663, distance: 153.3
click at [723, 663] on textarea "Hi {{first_name}}! Thanks for the suggestion. I'll pass along the feedback abou…" at bounding box center [850, 673] width 633 height 74
click at [805, 664] on textarea "Hi {{first_name}}! Thanks for the suggestion. I'll pass along the feedback abou…" at bounding box center [850, 673] width 633 height 74
drag, startPoint x: 747, startPoint y: 669, endPoint x: 705, endPoint y: 667, distance: 42.3
click at [705, 667] on textarea "Hi {{first_name}}! Thanks for the suggestion. I'll pass along the feedback abou…" at bounding box center [850, 673] width 633 height 74
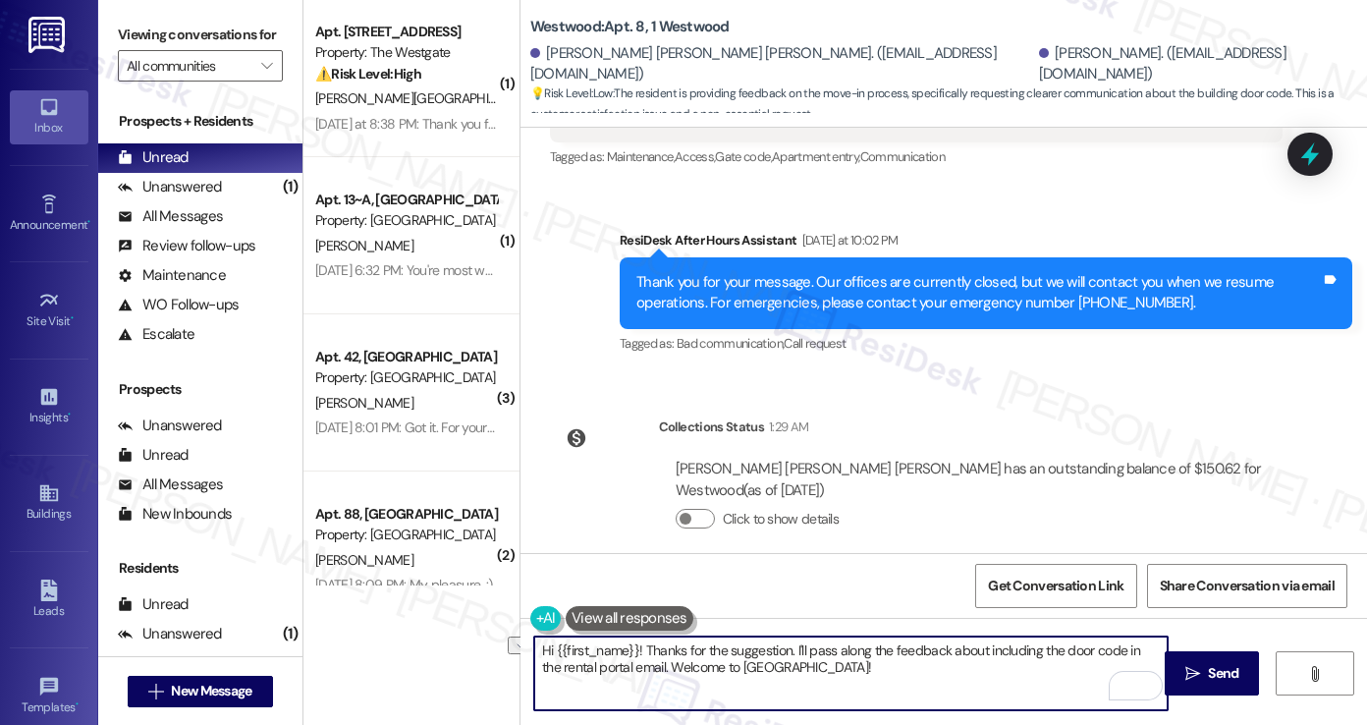
click at [627, 649] on textarea "Hi {{first_name}}! Thanks for the suggestion. I'll pass along the feedback abou…" at bounding box center [850, 673] width 633 height 74
click at [841, 655] on textarea "Hi {{first_name}}, it's nice to hear from you! Thanks for the suggestion. I'll …" at bounding box center [850, 673] width 633 height 74
drag, startPoint x: 1050, startPoint y: 675, endPoint x: 732, endPoint y: 662, distance: 318.4
click at [732, 662] on textarea "Hi {{first_name}}, it's nice to hear from you! Thanks for the suggestion. I'll …" at bounding box center [850, 673] width 633 height 74
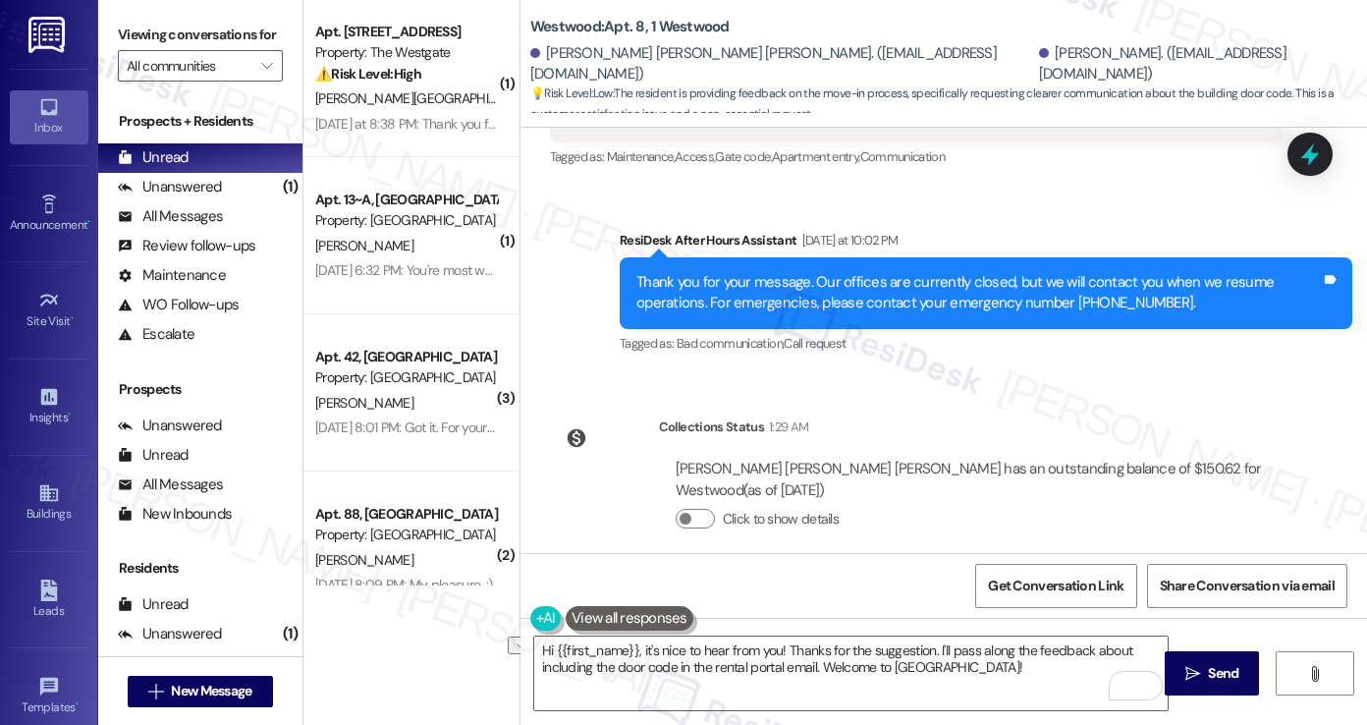
click at [115, 17] on div "Viewing conversations for All communities " at bounding box center [200, 50] width 204 height 101
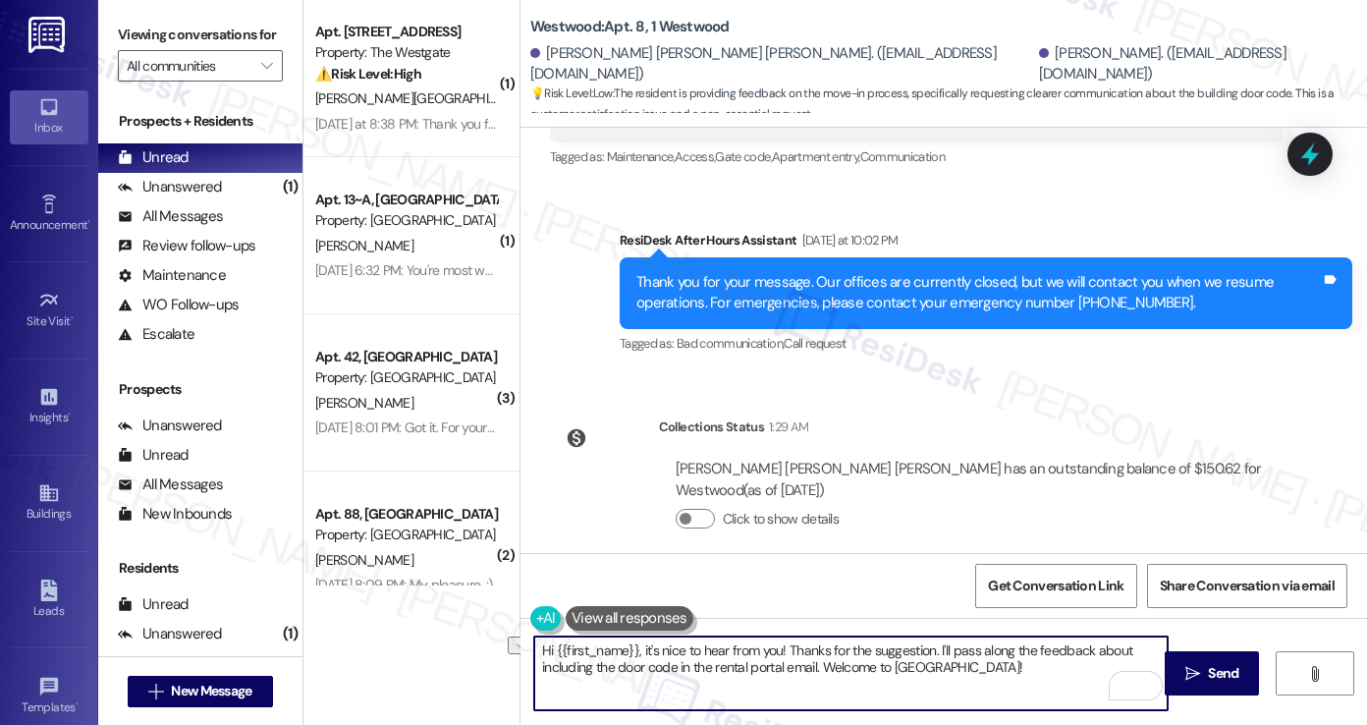
drag, startPoint x: 982, startPoint y: 675, endPoint x: 816, endPoint y: 678, distance: 166.0
click at [816, 678] on textarea "Hi {{first_name}}, it's nice to hear from you! Thanks for the suggestion. I'll …" at bounding box center [850, 673] width 633 height 74
paste textarea "In the meantime, were you able to get the code and access the building okay?"
drag, startPoint x: 918, startPoint y: 665, endPoint x: 817, endPoint y: 668, distance: 101.2
click at [817, 668] on textarea "Hi {{first_name}}, it's nice to hear from you! Thanks for the suggestion. I'll …" at bounding box center [850, 673] width 633 height 74
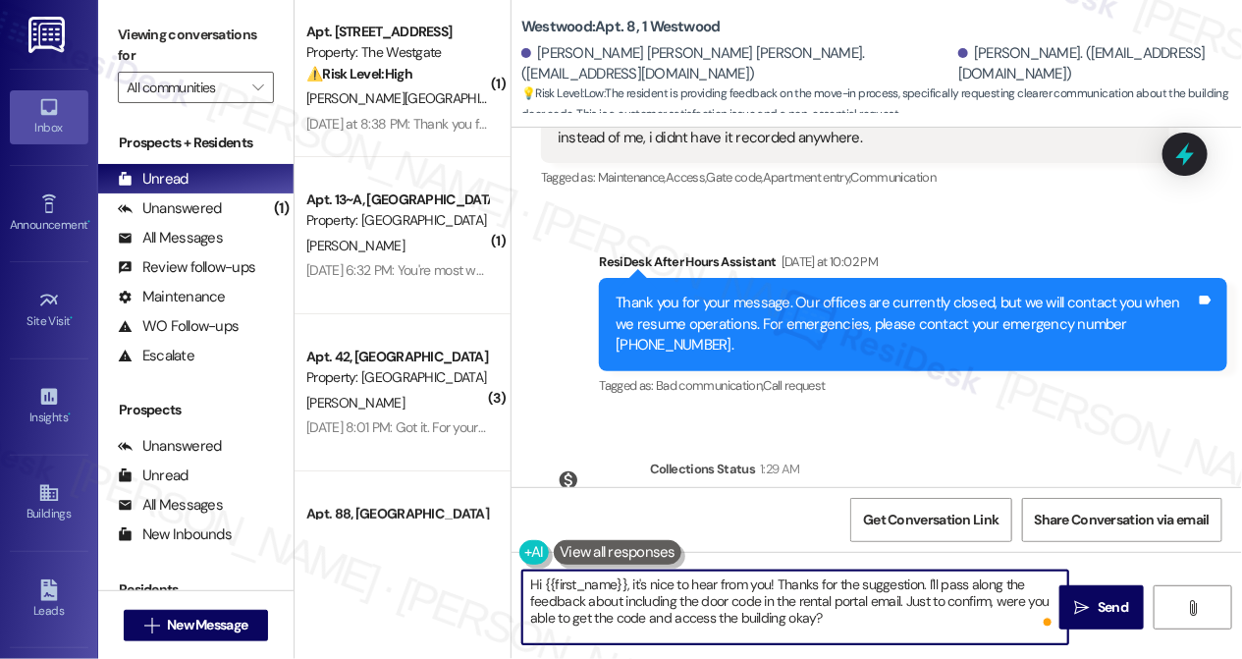
click at [701, 600] on textarea "Hi {{first_name}}, it's nice to hear from you! Thanks for the suggestion. I'll …" at bounding box center [795, 607] width 546 height 74
click at [844, 598] on textarea "Hi {{first_name}}, it's nice to hear from you! Thanks for the suggestion. I'll …" at bounding box center [795, 607] width 546 height 74
click at [732, 604] on textarea "Hi {{first_name}}, it's nice to hear from you! Thanks for the suggestion. I'll …" at bounding box center [795, 607] width 546 height 74
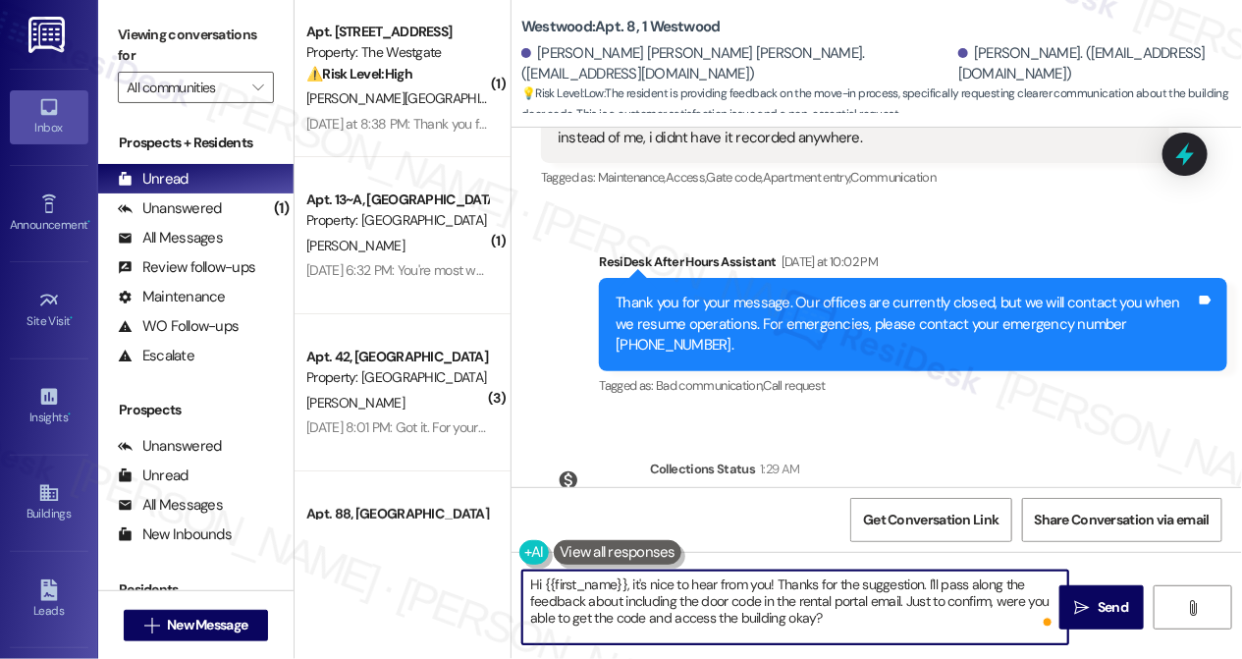
click at [732, 604] on textarea "Hi {{first_name}}, it's nice to hear from you! Thanks for the suggestion. I'll …" at bounding box center [795, 607] width 546 height 74
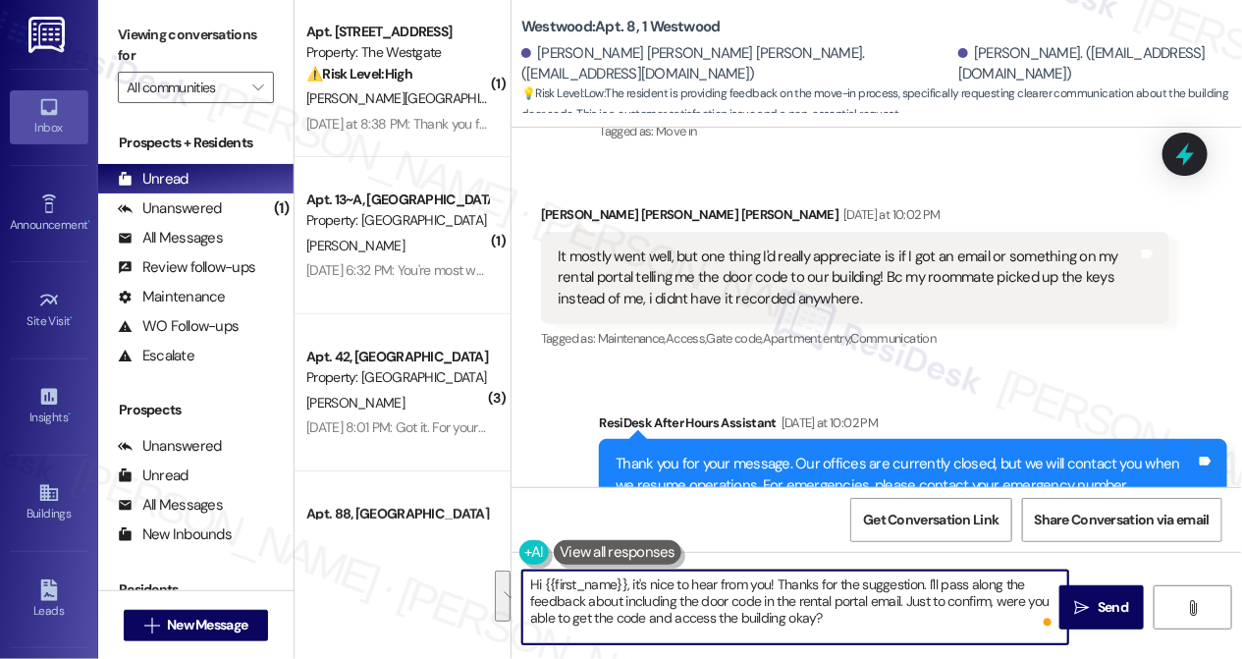
scroll to position [221, 0]
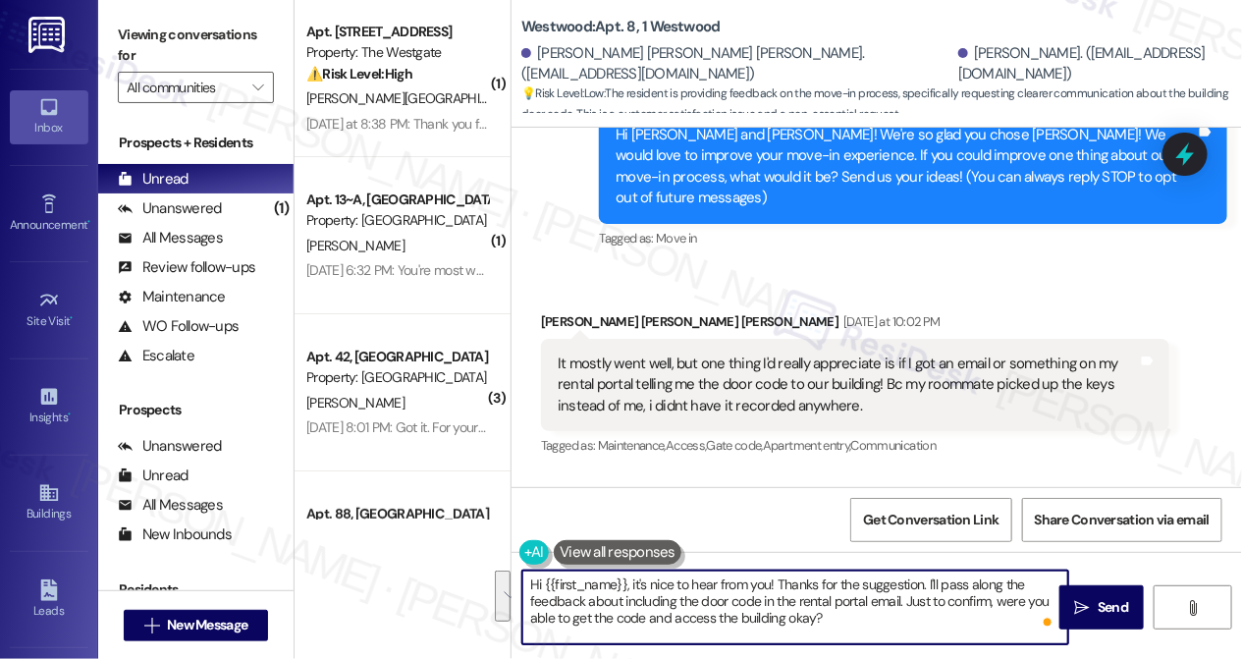
click at [575, 297] on div "Received via SMS [PERSON_NAME] [PERSON_NAME] [PERSON_NAME] [DATE] at 10:02 PM I…" at bounding box center [855, 386] width 658 height 179
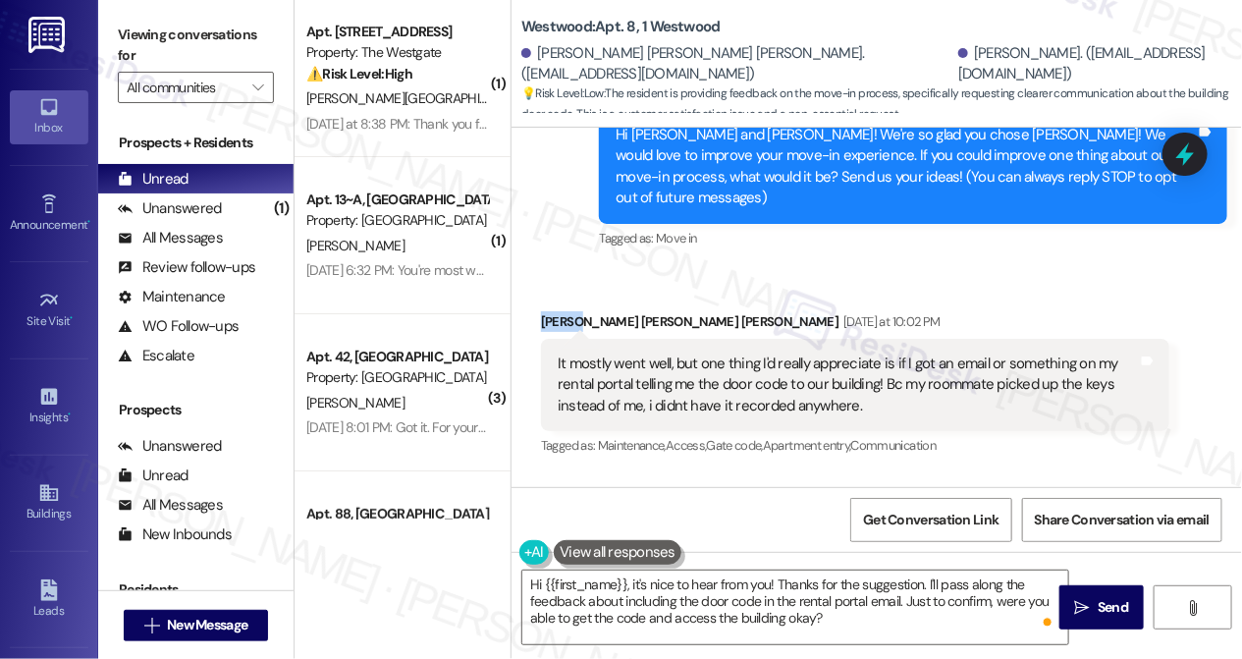
copy div "[PERSON_NAME]"
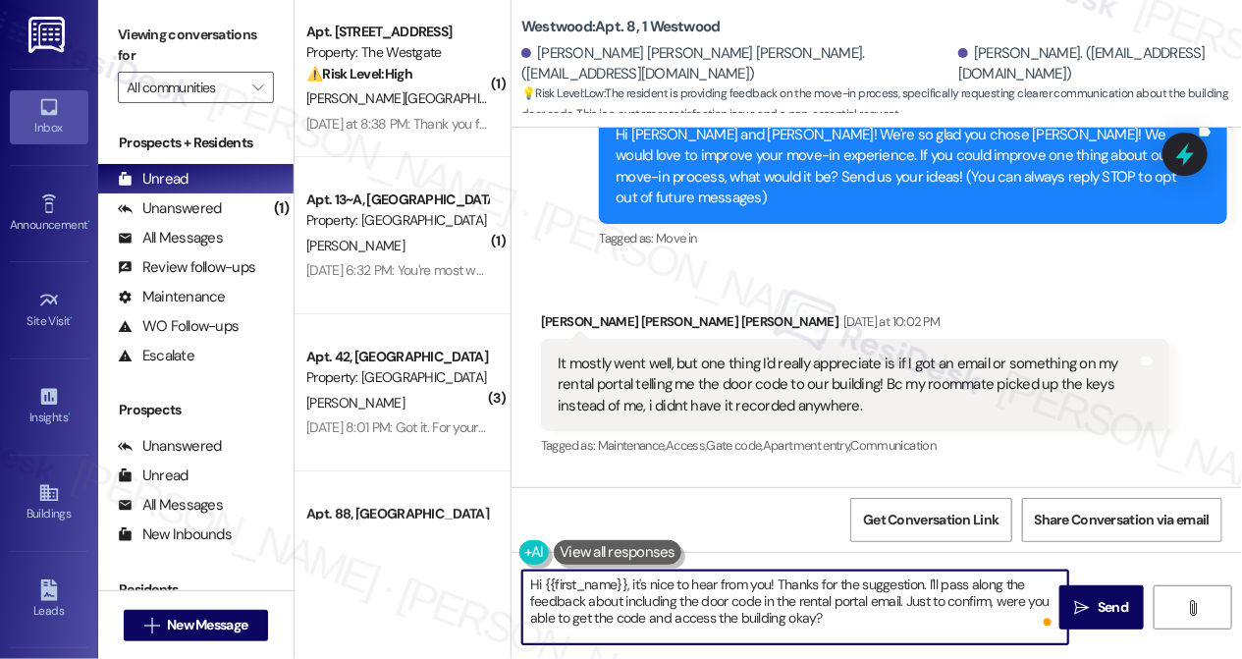
drag, startPoint x: 544, startPoint y: 584, endPoint x: 627, endPoint y: 580, distance: 83.6
click at [627, 580] on textarea "Hi {{first_name}}, it's nice to hear from you! Thanks for the suggestion. I'll …" at bounding box center [795, 607] width 546 height 74
paste textarea "[PERSON_NAME]"
click at [847, 585] on textarea "Hi [PERSON_NAME], it's nice to hear from you! Thanks for the suggestion. I'll p…" at bounding box center [795, 607] width 546 height 74
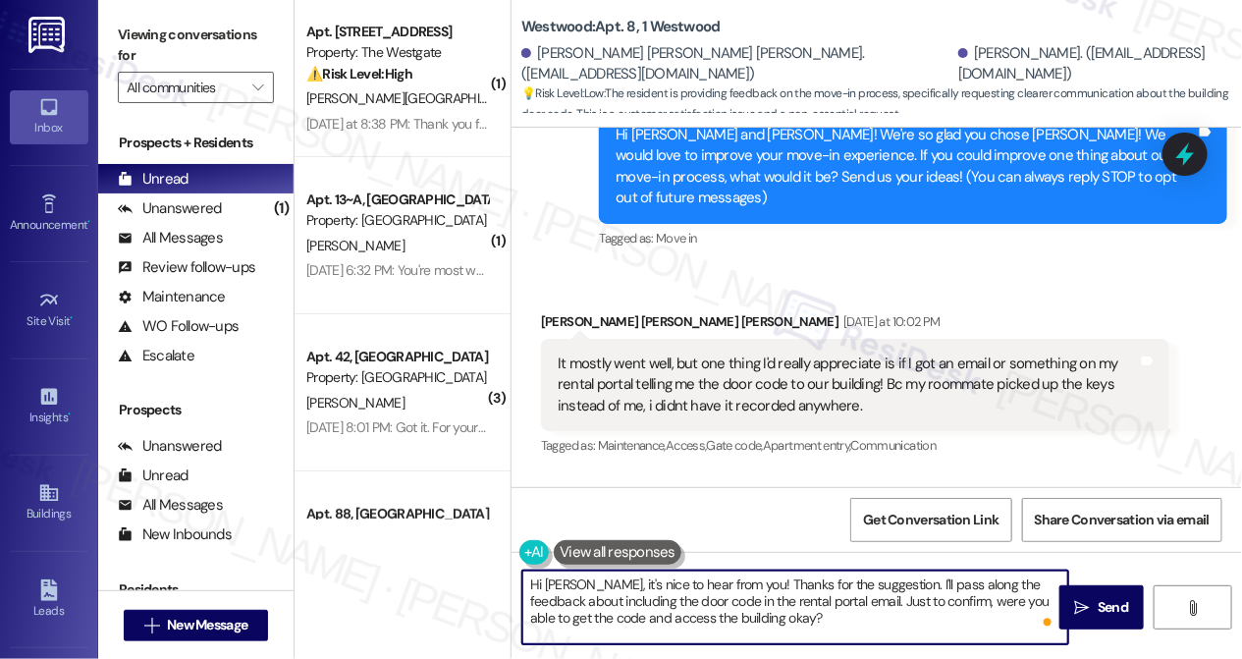
click at [847, 585] on textarea "Hi [PERSON_NAME], it's nice to hear from you! Thanks for the suggestion. I'll p…" at bounding box center [795, 607] width 546 height 74
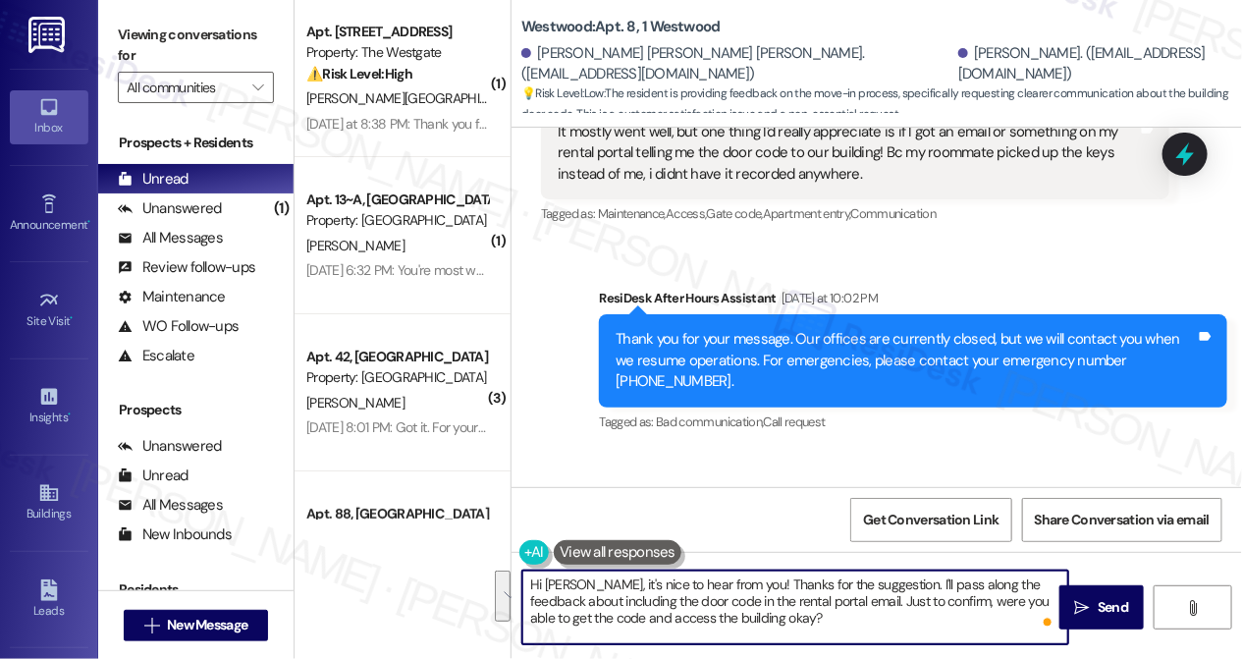
scroll to position [597, 0]
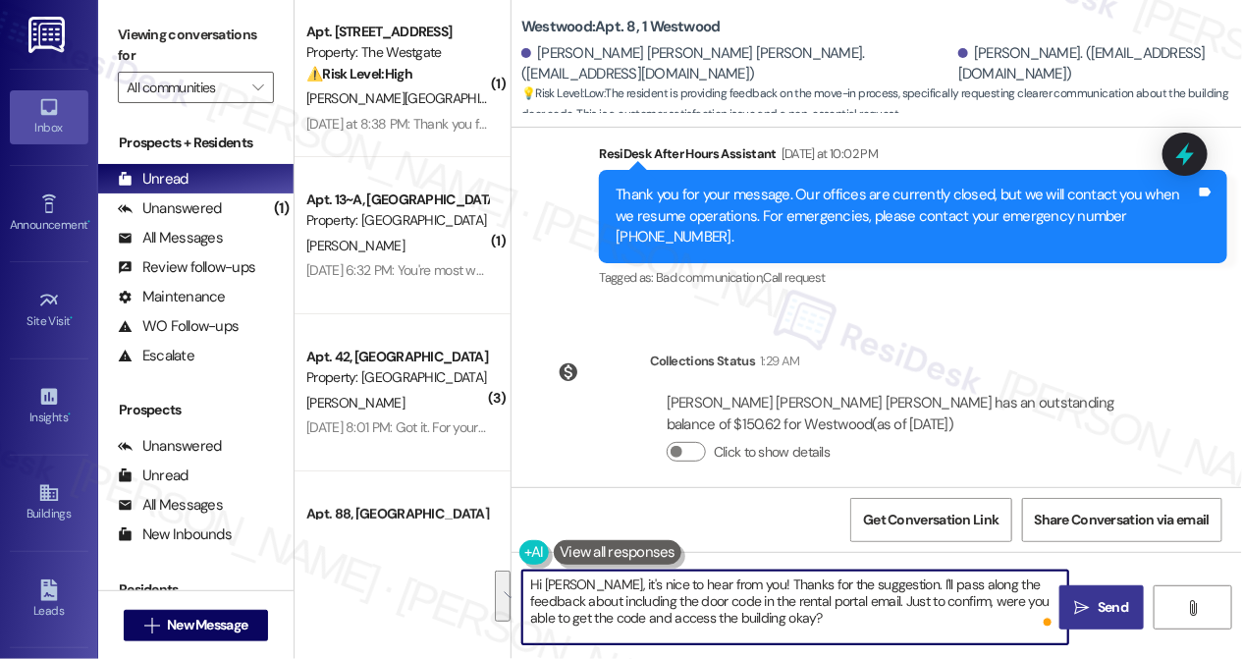
type textarea "Hi [PERSON_NAME], it's nice to hear from you! Thanks for the suggestion. I'll p…"
click at [1088, 592] on button " Send" at bounding box center [1101, 607] width 84 height 44
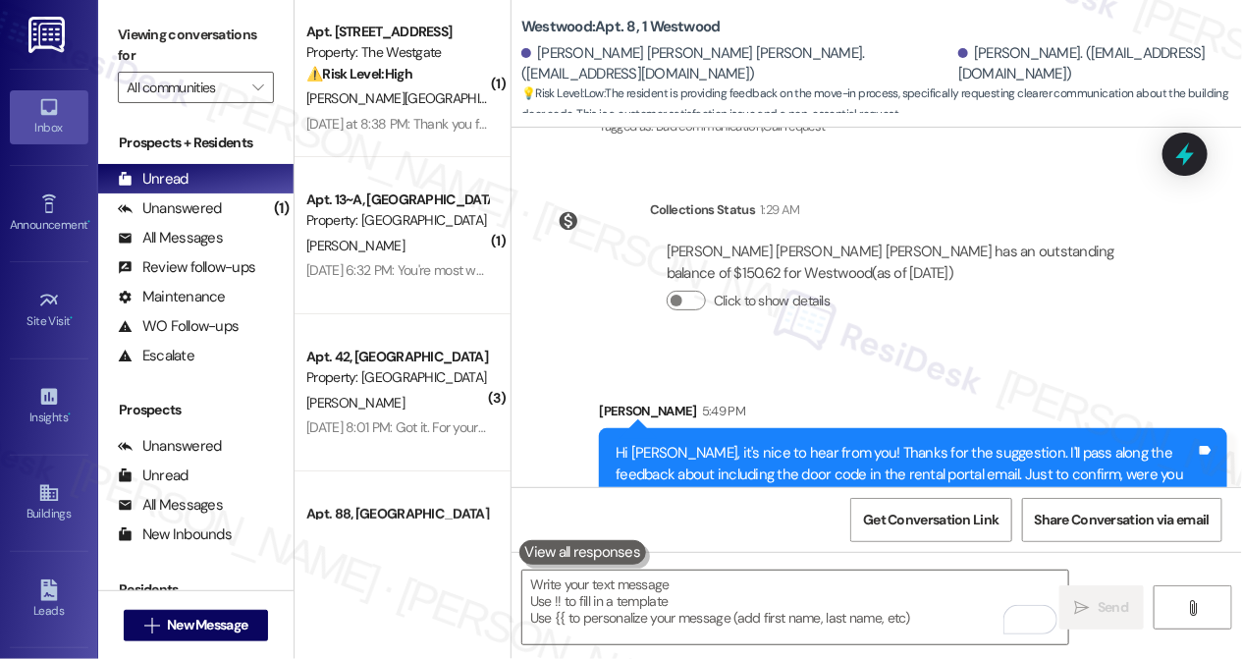
scroll to position [776, 0]
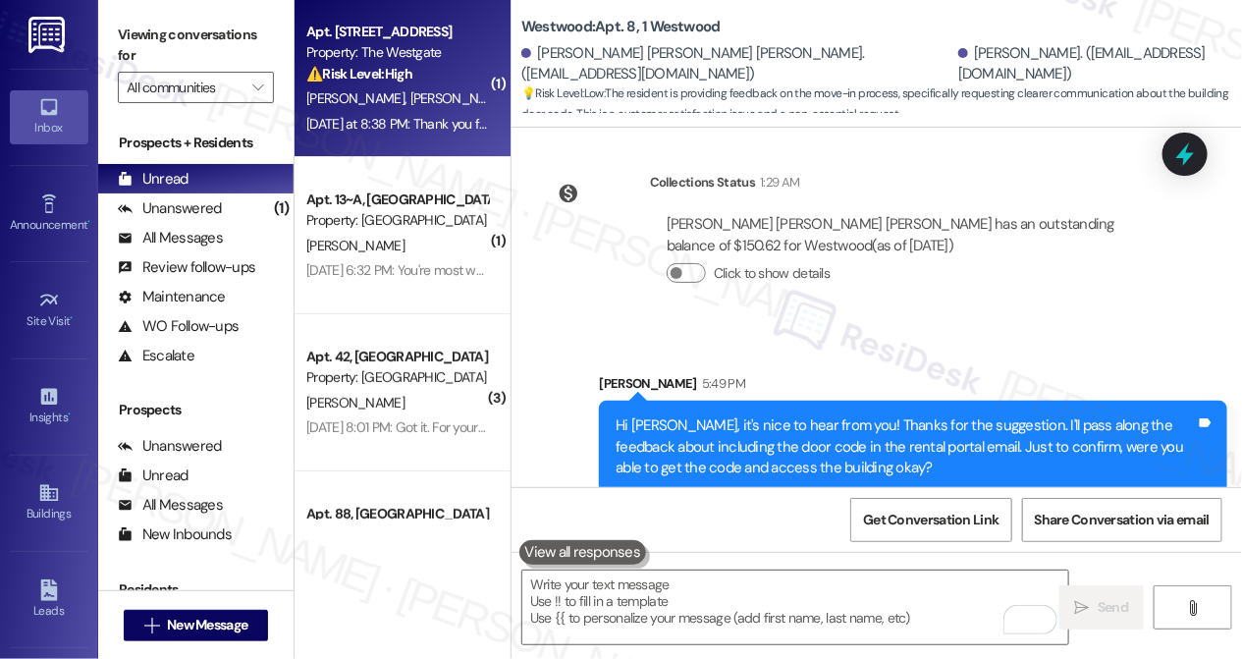
click at [474, 142] on div "Apt. 203, 1 The Westgate Property: The Westgate ⚠️ Risk Level: High The residen…" at bounding box center [403, 78] width 216 height 157
type textarea "Fetching suggested responses. Please feel free to read through the conversation…"
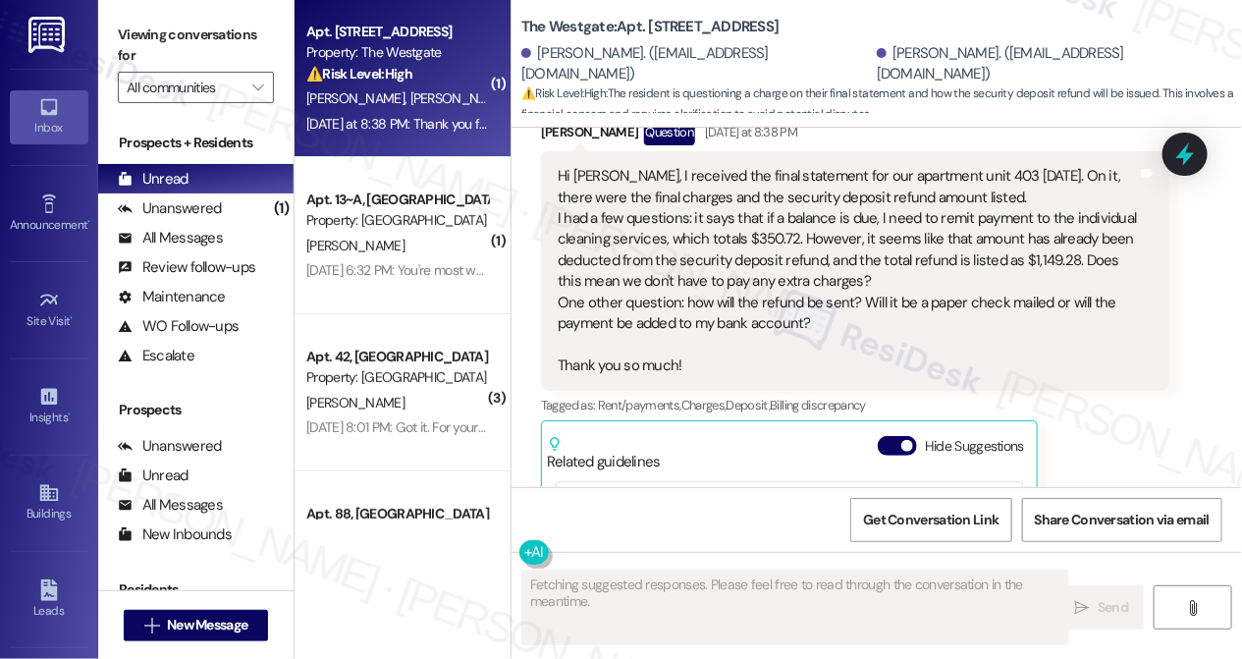
scroll to position [5362, 0]
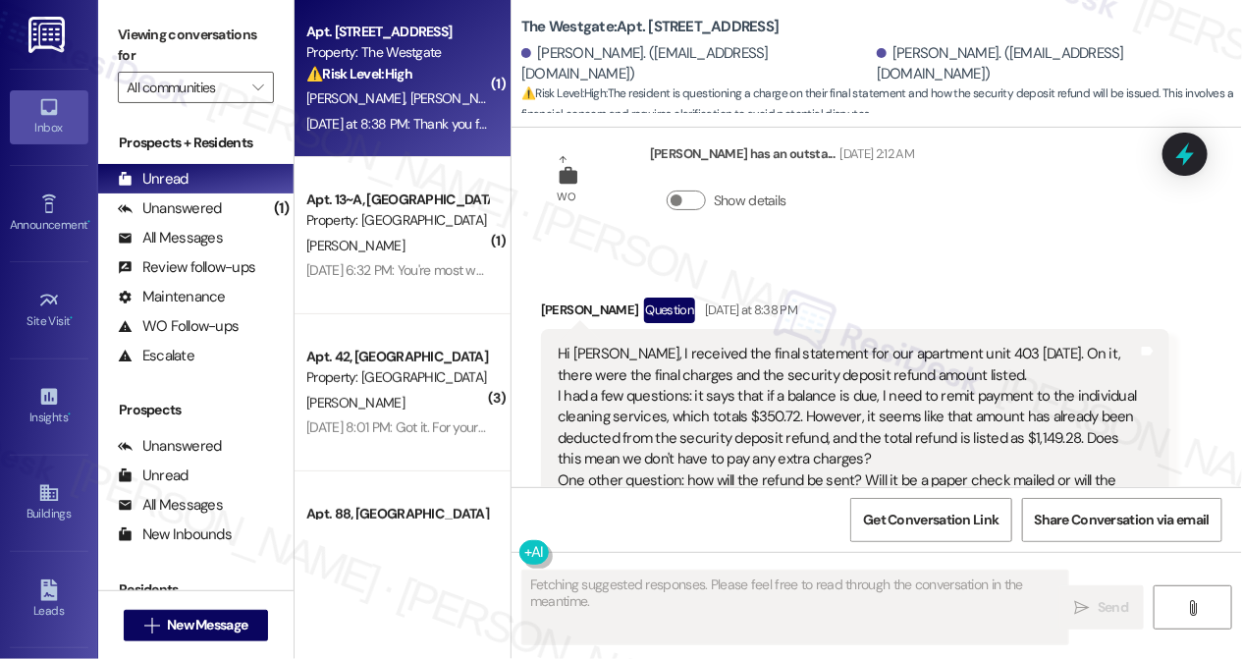
click at [691, 374] on div "Hi [PERSON_NAME], I received the final statement for our apartment unit 403 [DA…" at bounding box center [848, 449] width 580 height 210
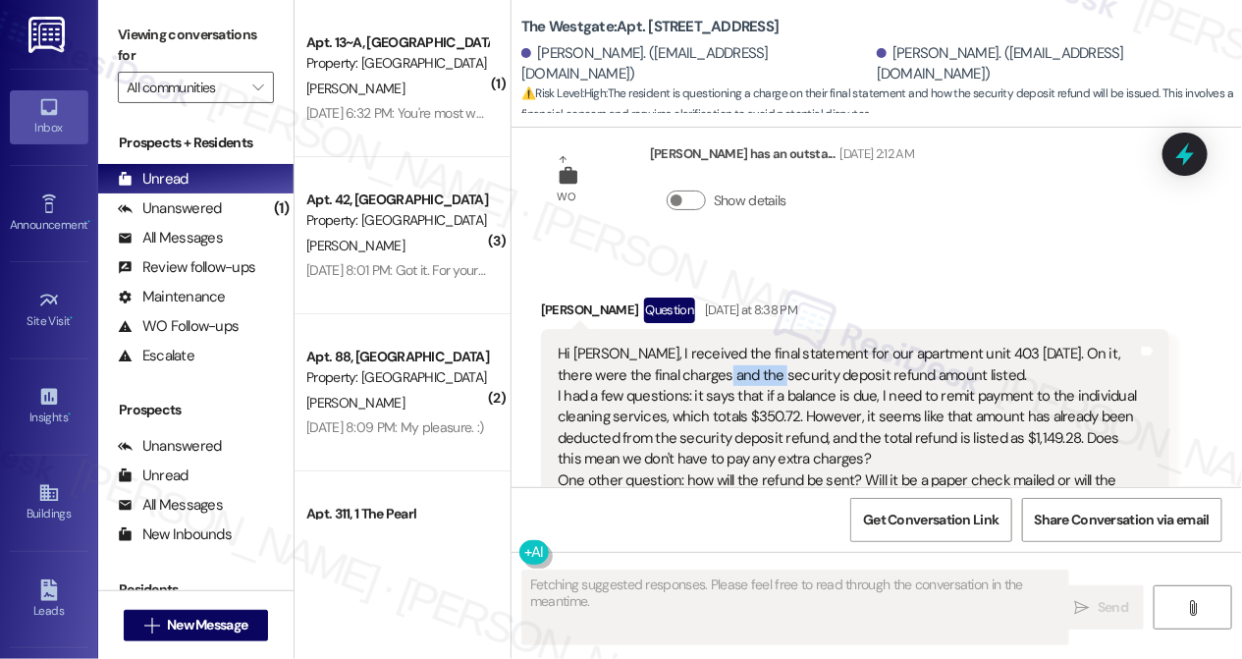
click at [691, 374] on div "Hi [PERSON_NAME], I received the final statement for our apartment unit 403 [DA…" at bounding box center [848, 449] width 580 height 210
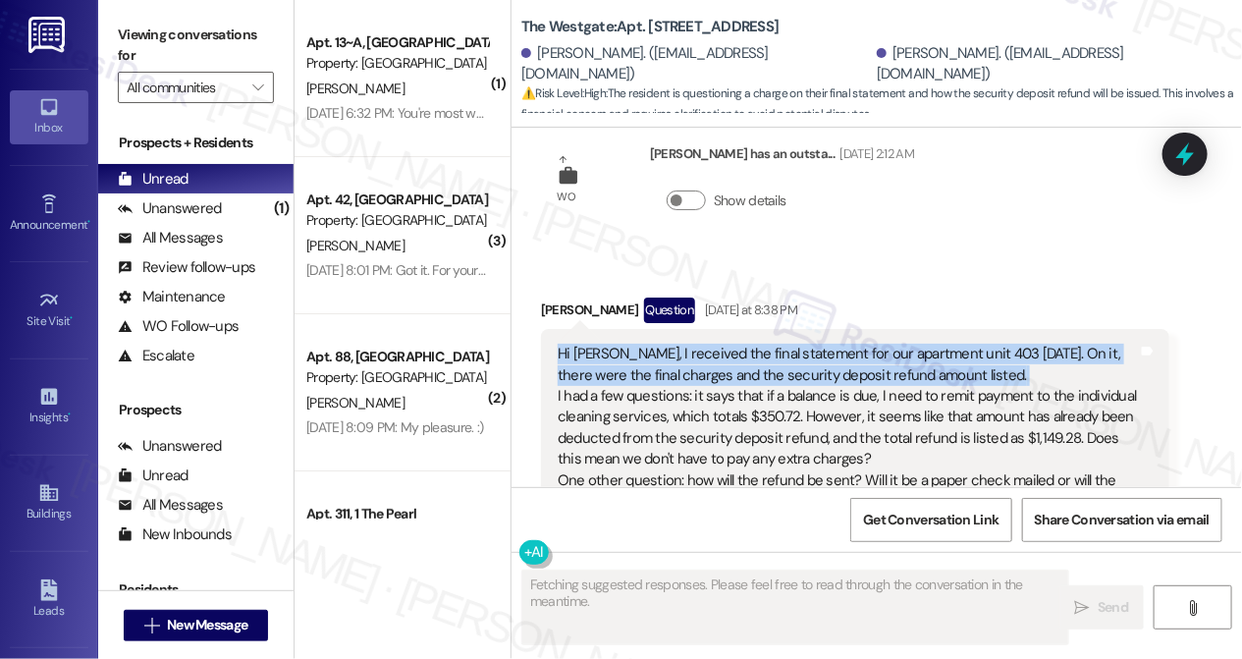
click at [691, 374] on div "Hi [PERSON_NAME], I received the final statement for our apartment unit 403 [DA…" at bounding box center [848, 449] width 580 height 210
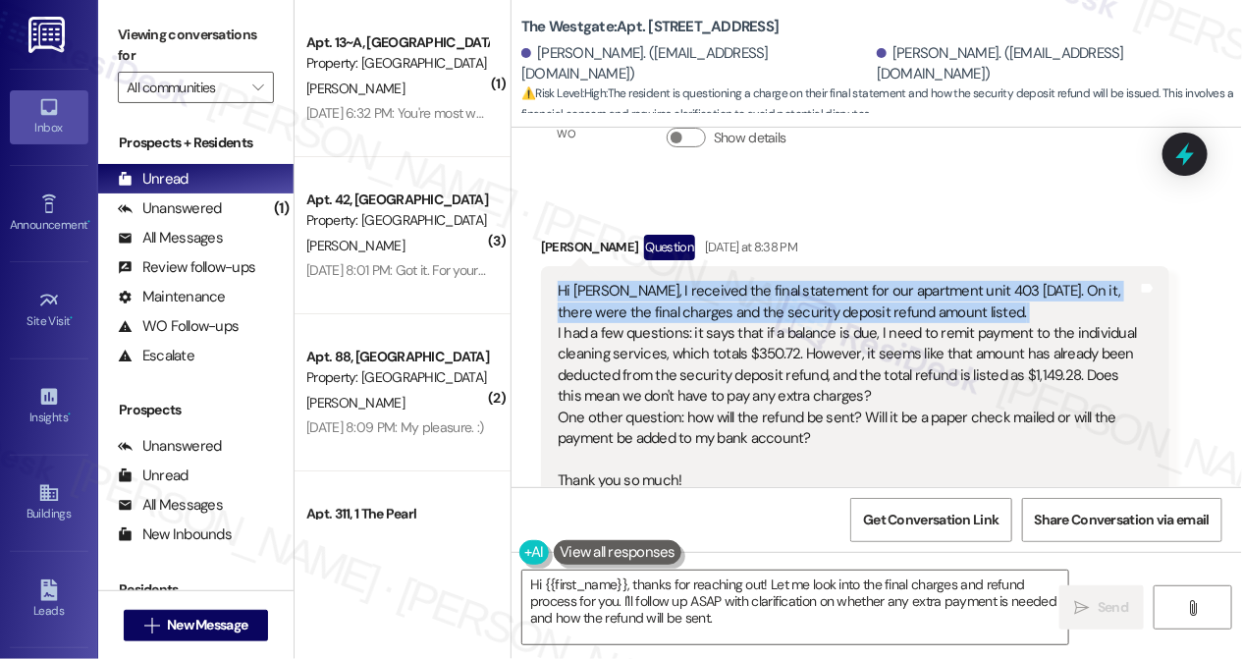
scroll to position [5451, 0]
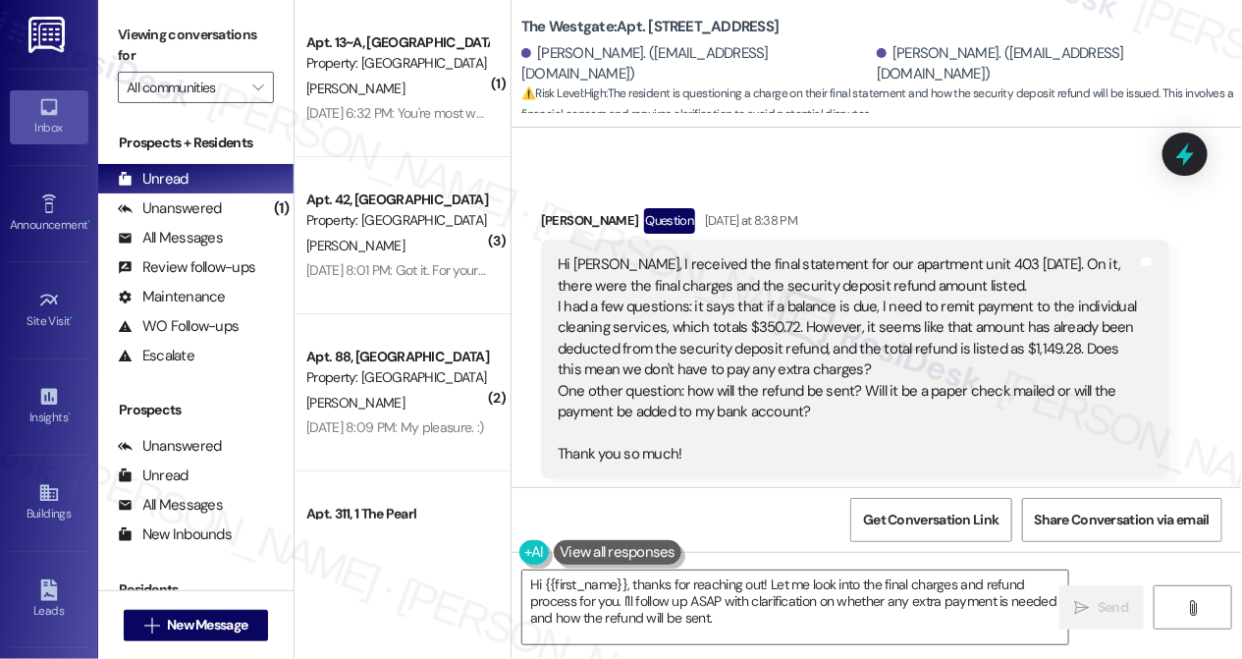
click at [673, 355] on div "Hi [PERSON_NAME], I received the final statement for our apartment unit 403 [DA…" at bounding box center [848, 359] width 580 height 210
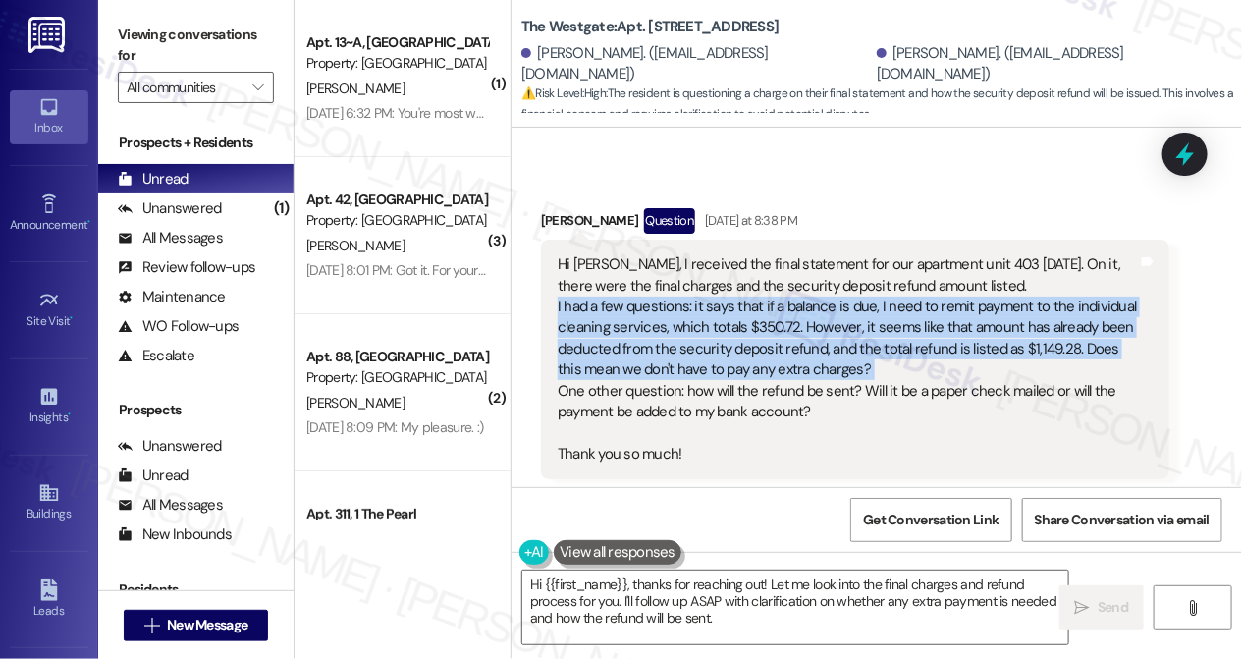
click at [672, 355] on div "Hi [PERSON_NAME], I received the final statement for our apartment unit 403 [DA…" at bounding box center [848, 359] width 580 height 210
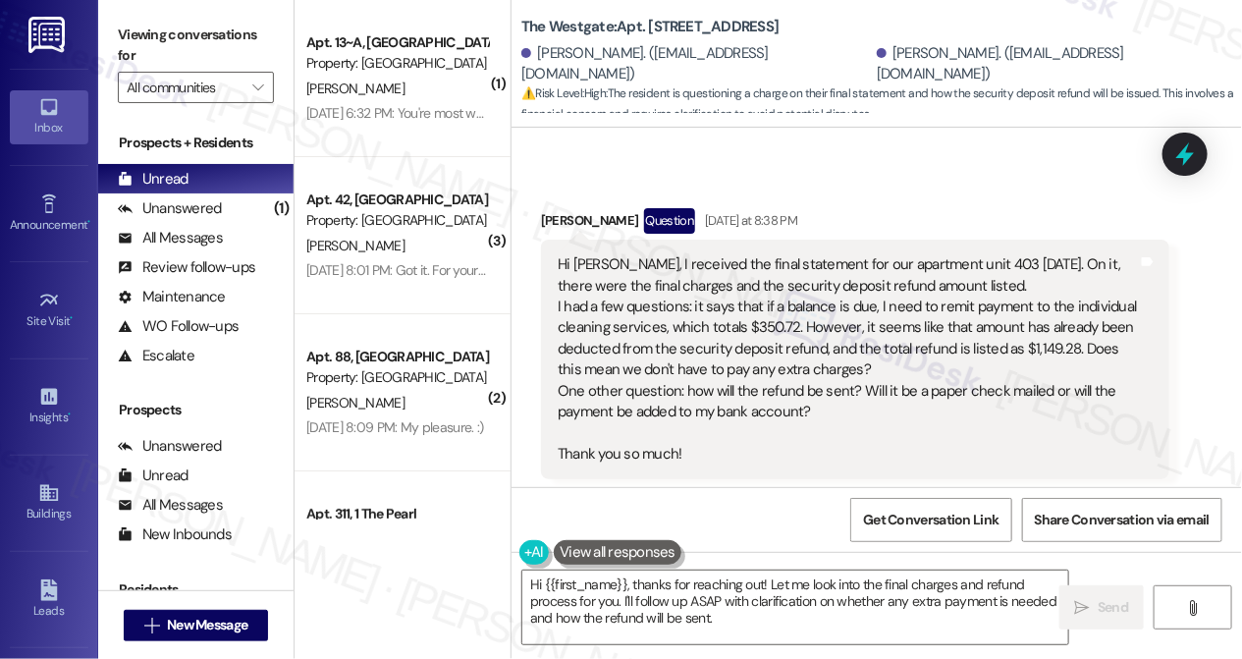
click at [638, 295] on div "Hi [PERSON_NAME], I received the final statement for our apartment unit 403 [DA…" at bounding box center [848, 359] width 580 height 210
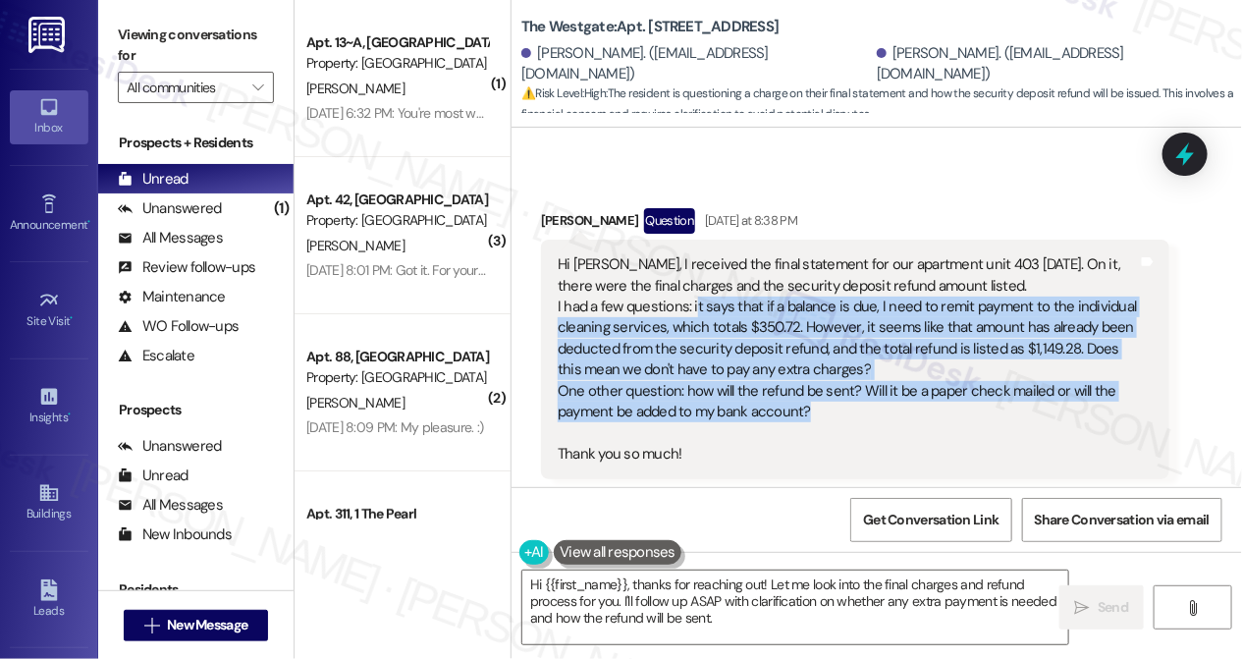
drag, startPoint x: 692, startPoint y: 299, endPoint x: 857, endPoint y: 410, distance: 198.8
click at [857, 410] on div "Hi [PERSON_NAME], I received the final statement for our apartment unit 403 [DA…" at bounding box center [848, 359] width 580 height 210
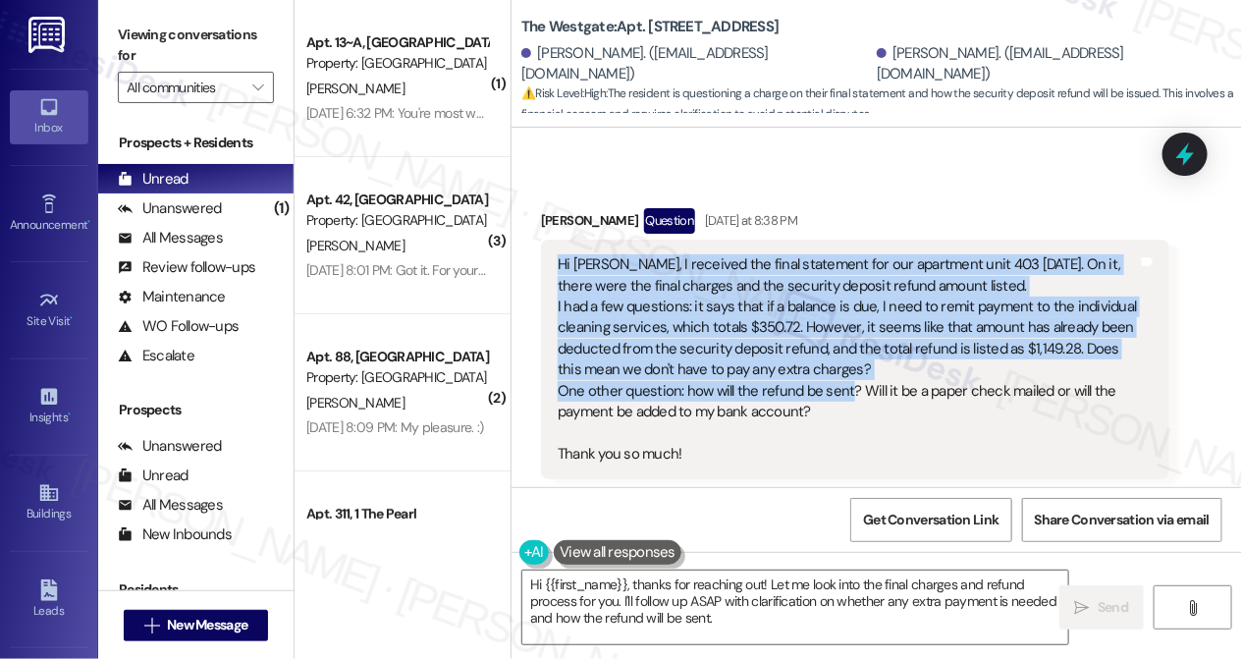
drag, startPoint x: 555, startPoint y: 253, endPoint x: 846, endPoint y: 392, distance: 322.8
click at [846, 392] on div "Hi [PERSON_NAME], I received the final statement for our apartment unit 403 [DA…" at bounding box center [855, 360] width 628 height 240
click at [846, 392] on div "Hi [PERSON_NAME], I received the final statement for our apartment unit 403 [DA…" at bounding box center [848, 359] width 580 height 210
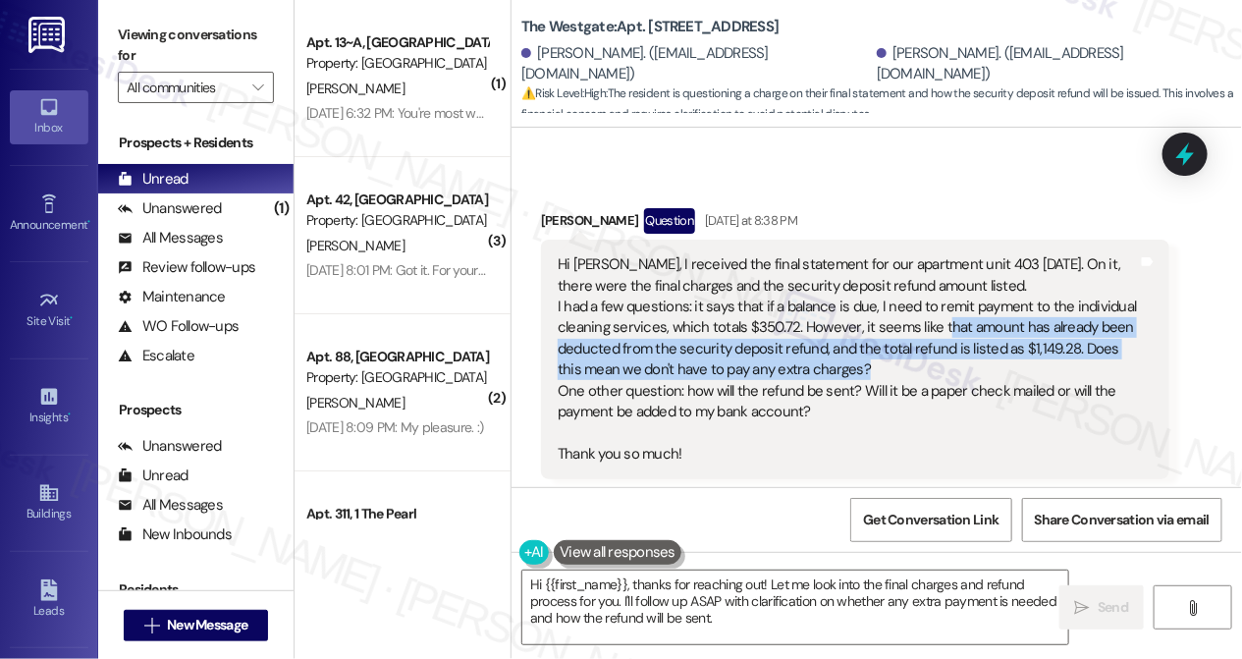
drag, startPoint x: 938, startPoint y: 324, endPoint x: 929, endPoint y: 367, distance: 44.1
click at [929, 367] on div "Hi [PERSON_NAME], I received the final statement for our apartment unit 403 [DA…" at bounding box center [848, 359] width 580 height 210
click at [983, 354] on div "Hi [PERSON_NAME], I received the final statement for our apartment unit 403 [DA…" at bounding box center [848, 359] width 580 height 210
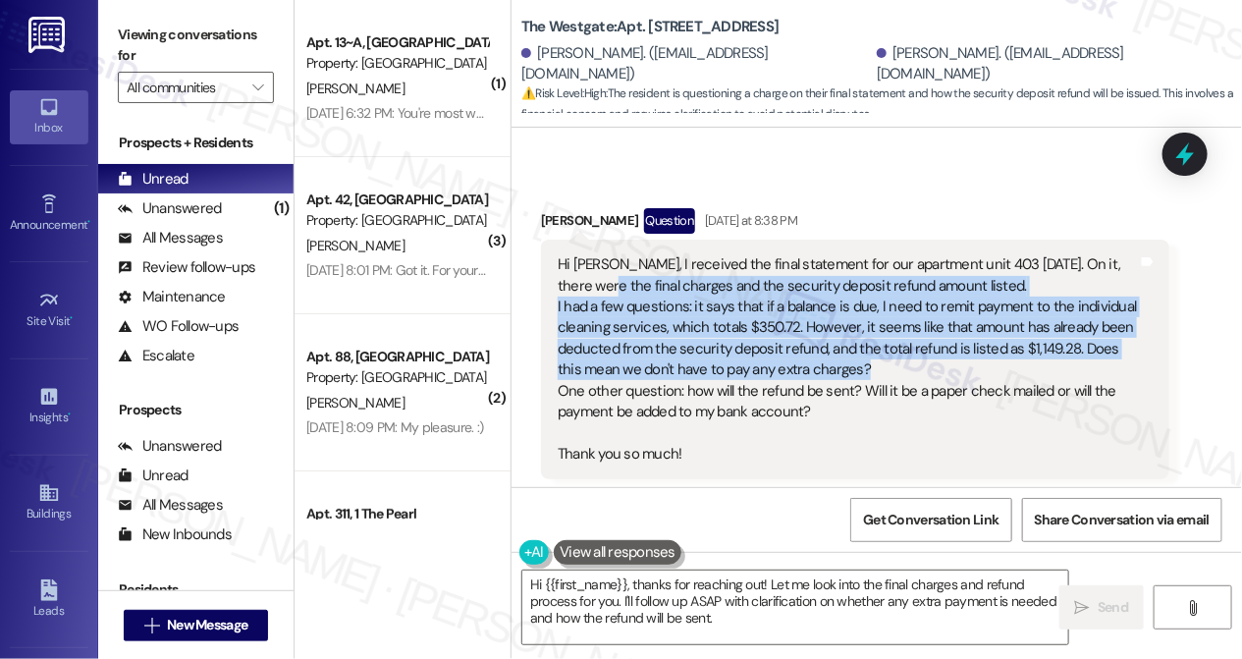
drag, startPoint x: 958, startPoint y: 368, endPoint x: 569, endPoint y: 278, distance: 400.1
click at [569, 278] on div "Hi [PERSON_NAME], I received the final statement for our apartment unit 403 [DA…" at bounding box center [848, 359] width 580 height 210
click at [580, 279] on div "Hi [PERSON_NAME], I received the final statement for our apartment unit 403 [DA…" at bounding box center [848, 359] width 580 height 210
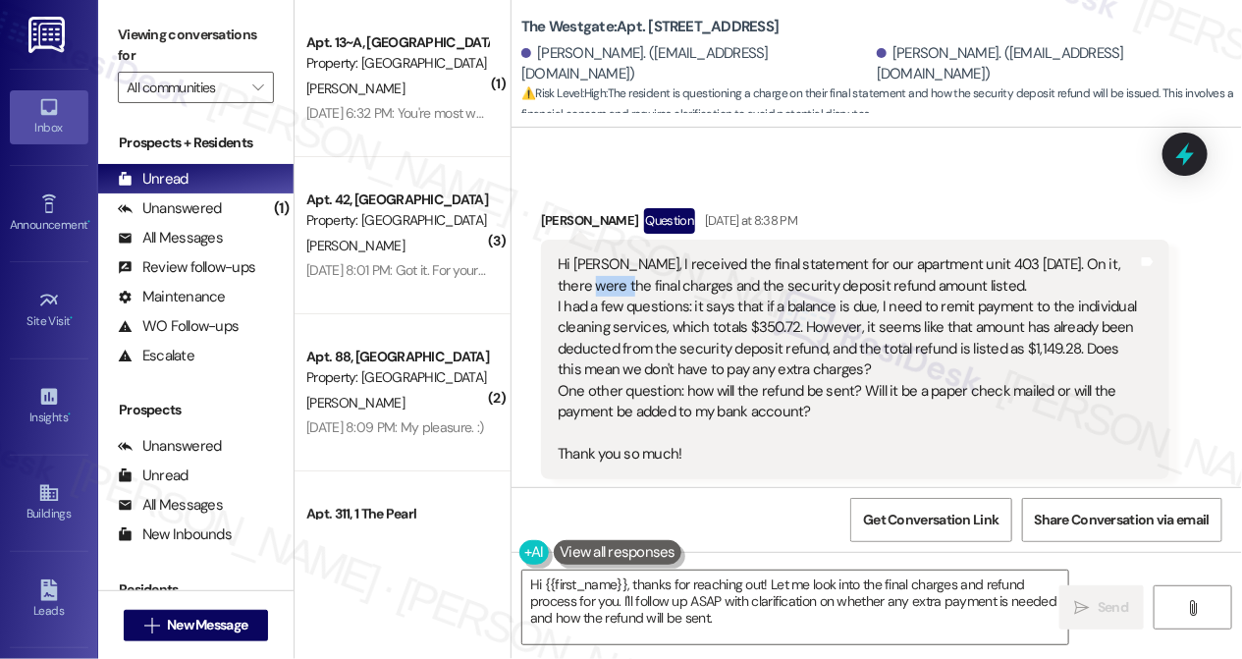
click at [580, 279] on div "Hi [PERSON_NAME], I received the final statement for our apartment unit 403 [DA…" at bounding box center [848, 359] width 580 height 210
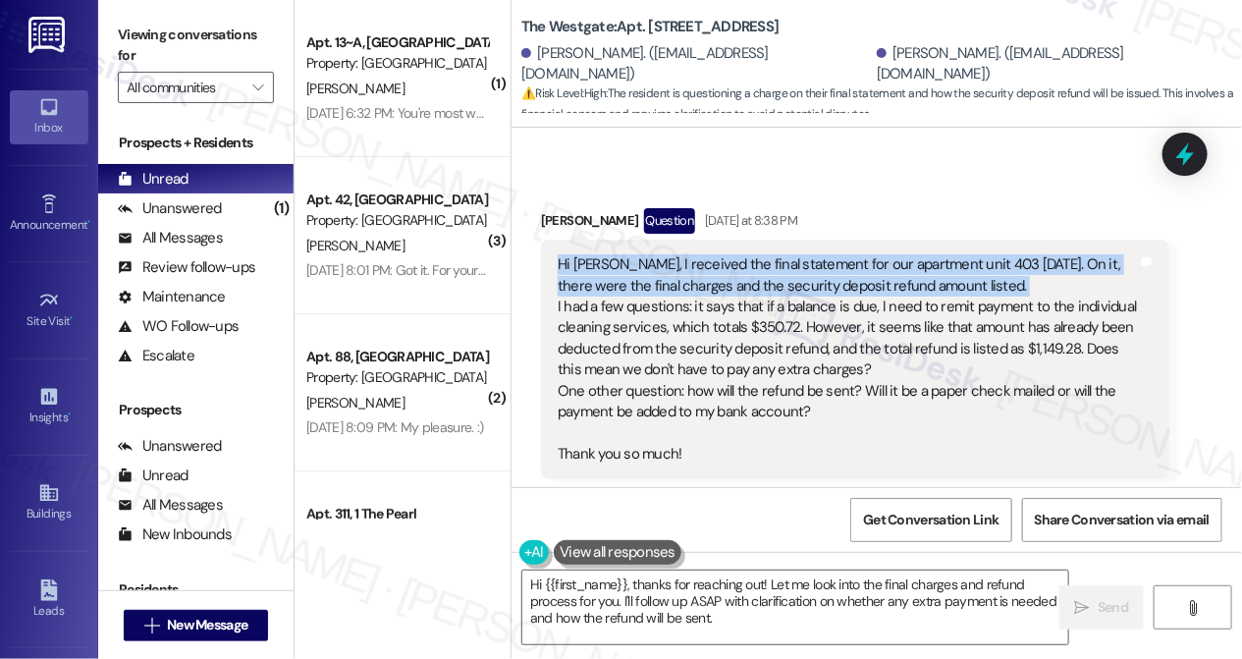
click at [580, 279] on div "Hi [PERSON_NAME], I received the final statement for our apartment unit 403 [DA…" at bounding box center [848, 359] width 580 height 210
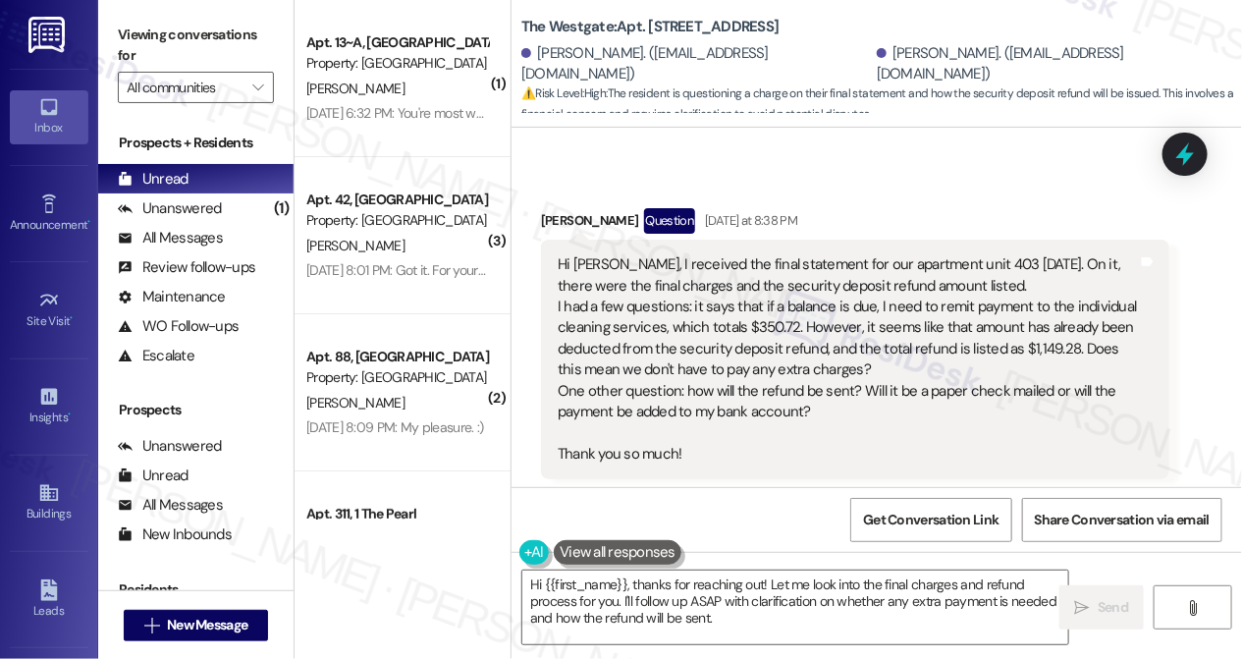
click at [751, 337] on div "Hi [PERSON_NAME], I received the final statement for our apartment unit 403 [DA…" at bounding box center [848, 359] width 580 height 210
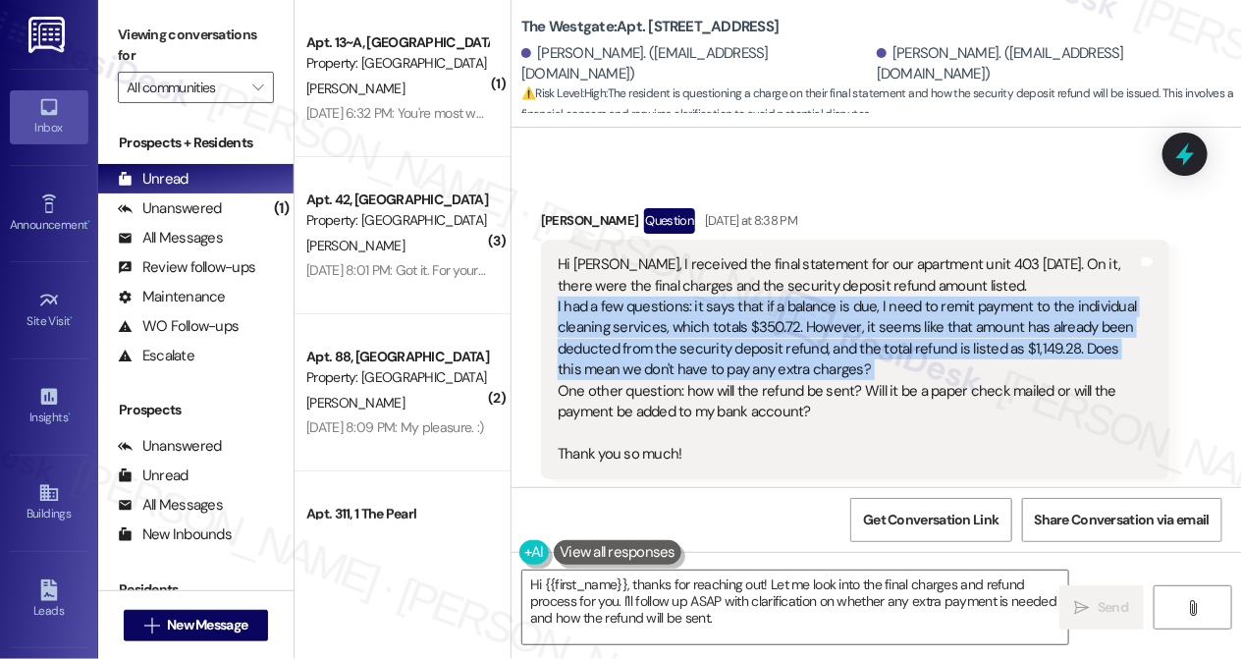
click at [751, 337] on div "Hi [PERSON_NAME], I received the final statement for our apartment unit 403 [DA…" at bounding box center [848, 359] width 580 height 210
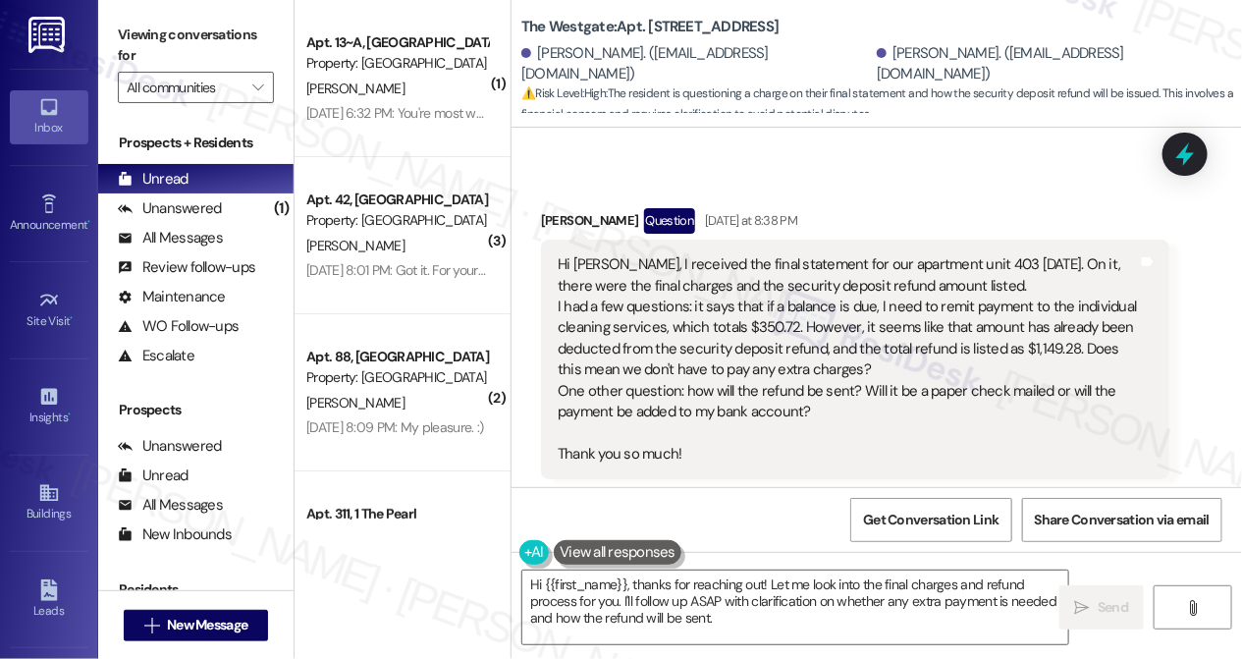
click at [869, 420] on div "Hi [PERSON_NAME], I received the final statement for our apartment unit 403 [DA…" at bounding box center [848, 359] width 580 height 210
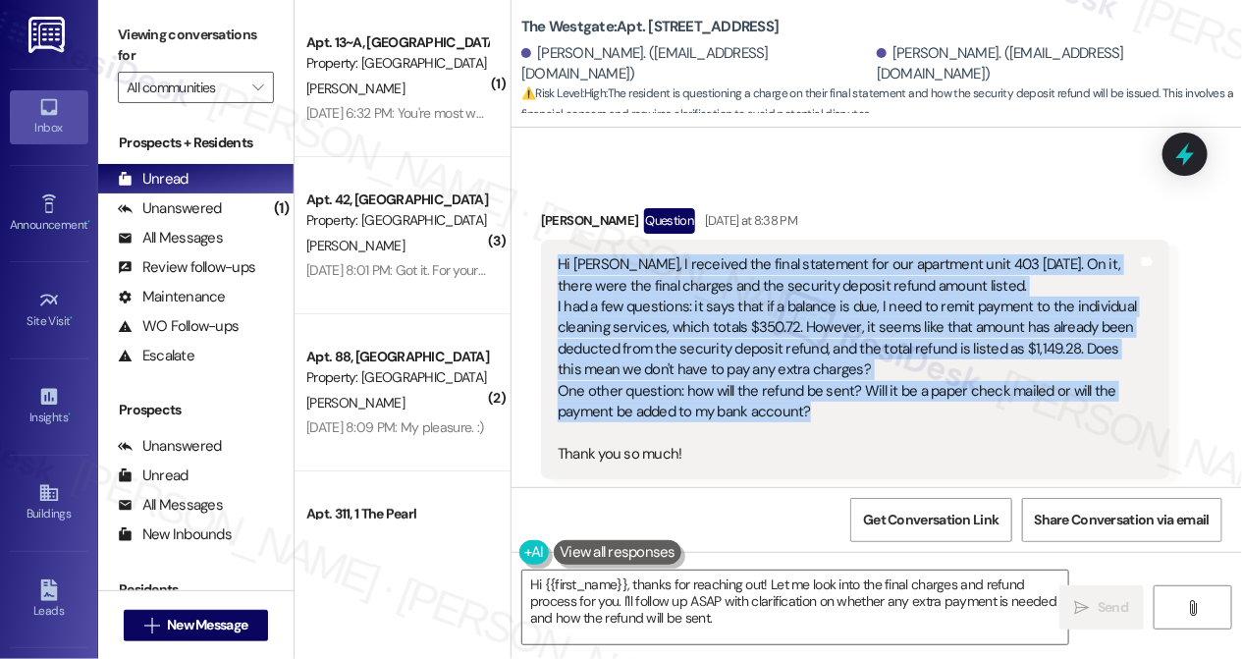
drag, startPoint x: 887, startPoint y: 418, endPoint x: 555, endPoint y: 271, distance: 363.1
click at [556, 271] on div "Hi [PERSON_NAME], I received the final statement for our apartment unit 403 [DA…" at bounding box center [848, 359] width 584 height 210
copy div "Hi [PERSON_NAME], I received the final statement for our apartment unit 403 [DA…"
click at [149, 37] on label "Viewing conversations for" at bounding box center [196, 46] width 156 height 52
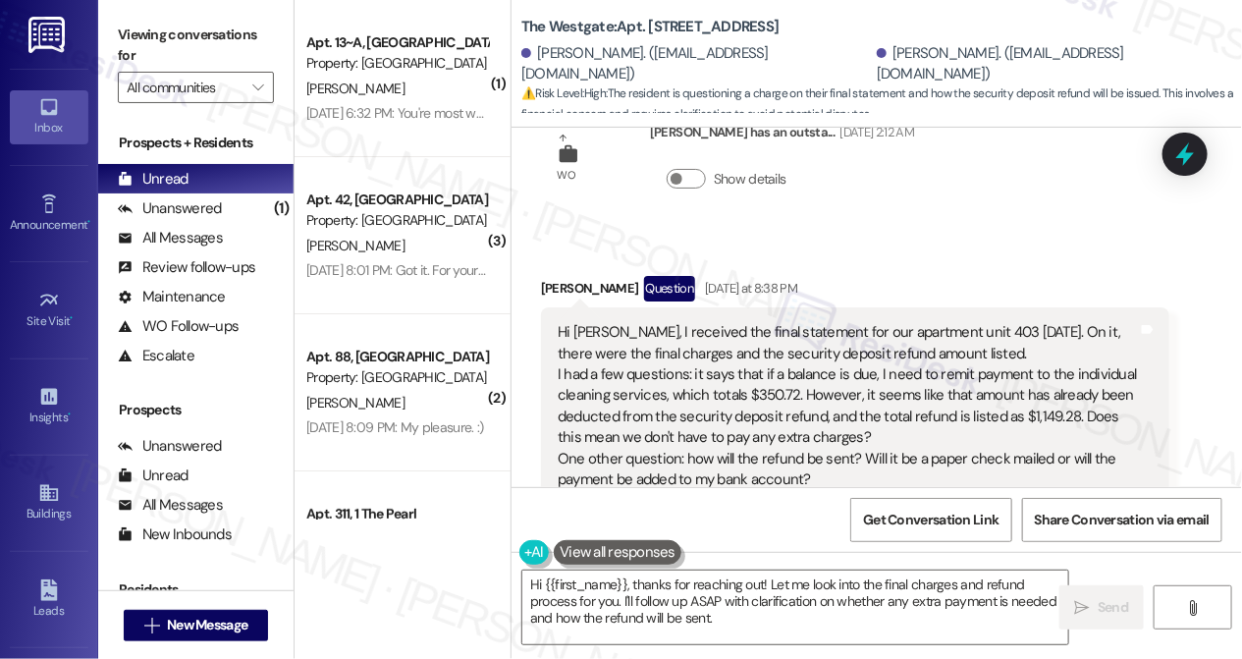
scroll to position [5393, 0]
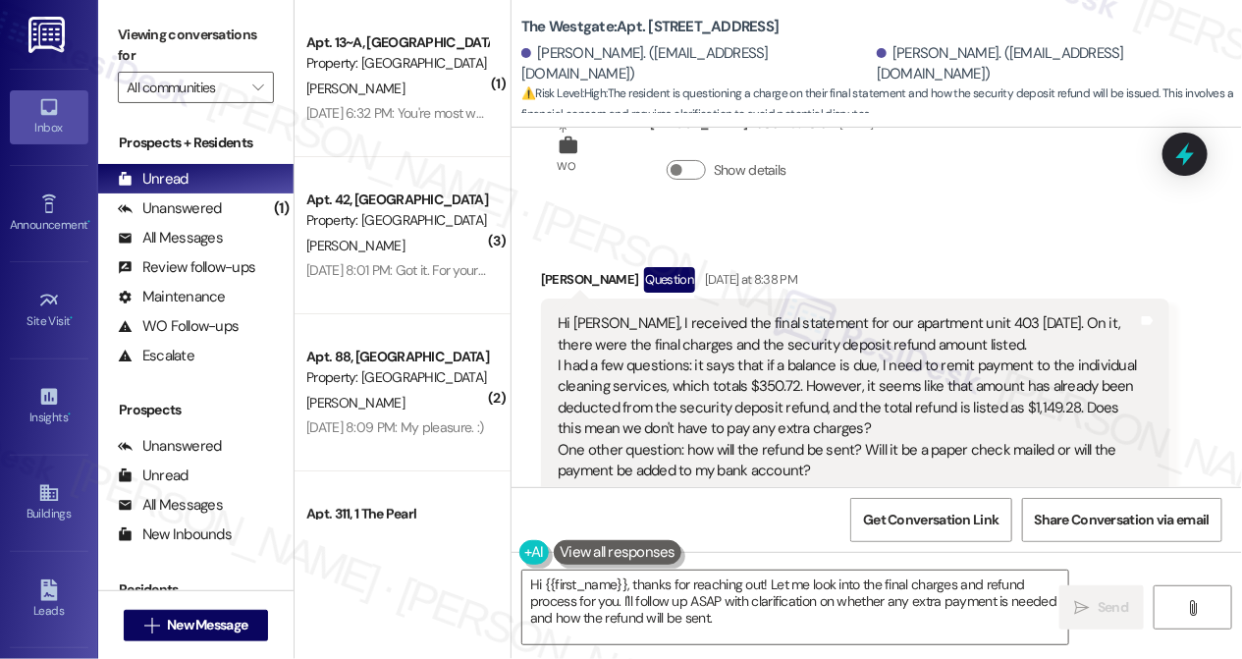
click at [573, 25] on b "The Westgate: Apt. [STREET_ADDRESS]" at bounding box center [650, 27] width 258 height 21
click at [572, 24] on b "The Westgate: Apt. [STREET_ADDRESS]" at bounding box center [650, 27] width 258 height 21
copy b "Westgate"
click at [132, 20] on label "Viewing conversations for" at bounding box center [196, 46] width 156 height 52
drag, startPoint x: 725, startPoint y: 358, endPoint x: 968, endPoint y: 375, distance: 244.1
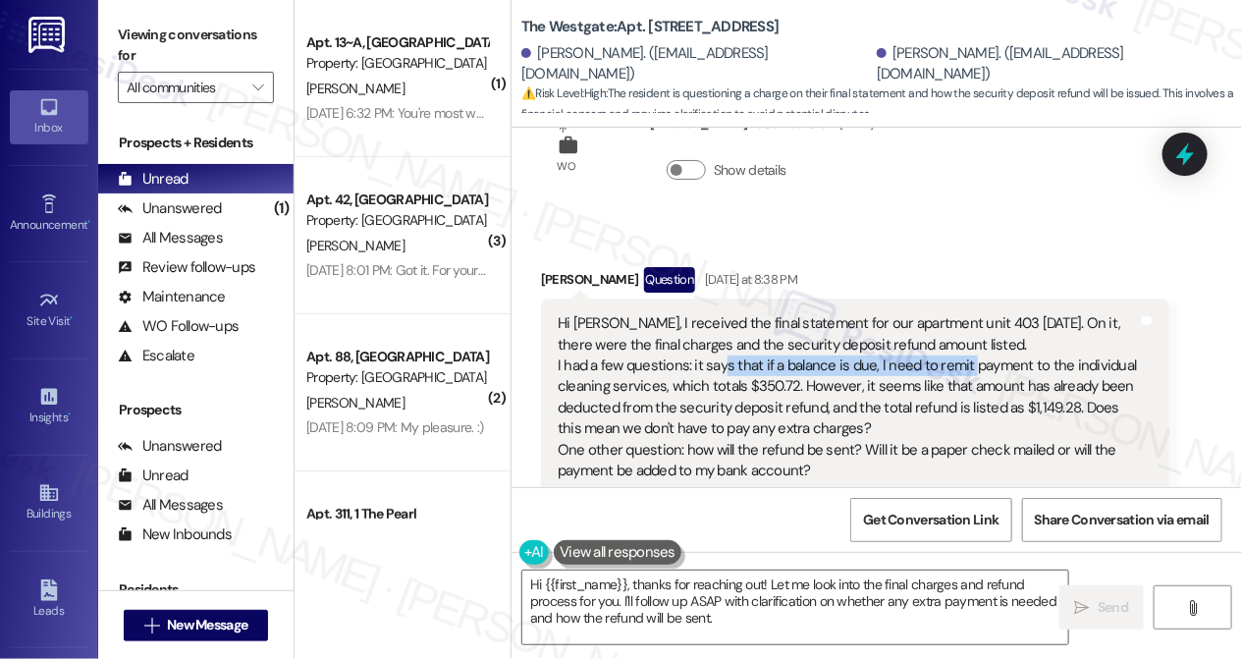
click at [968, 375] on div "Hi [PERSON_NAME], I received the final statement for our apartment unit 403 [DA…" at bounding box center [848, 418] width 580 height 210
click at [144, 12] on div "Viewing conversations for All communities " at bounding box center [195, 61] width 195 height 123
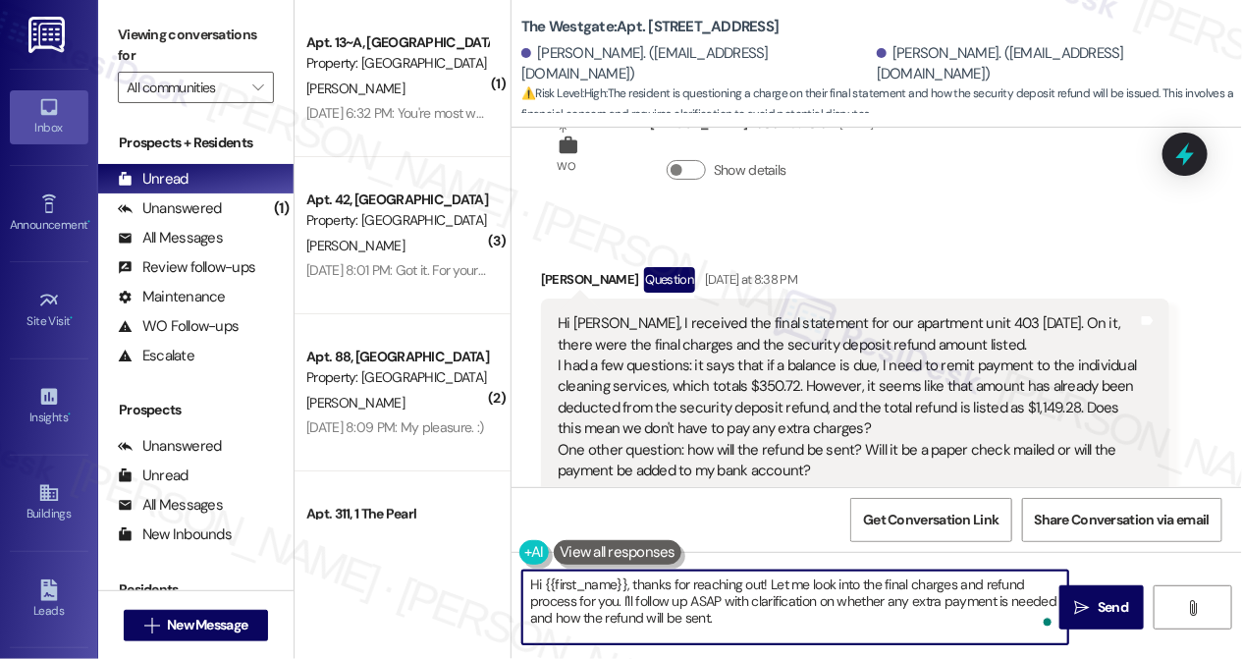
drag, startPoint x: 753, startPoint y: 624, endPoint x: 770, endPoint y: 584, distance: 42.7
click at [770, 584] on textarea "Hi {{first_name}}, thanks for reaching out! Let me look into the final charges …" at bounding box center [795, 607] width 546 height 74
paste textarea "I’ll check in with the site team to confirm whether the $350.72 cleaning charge…"
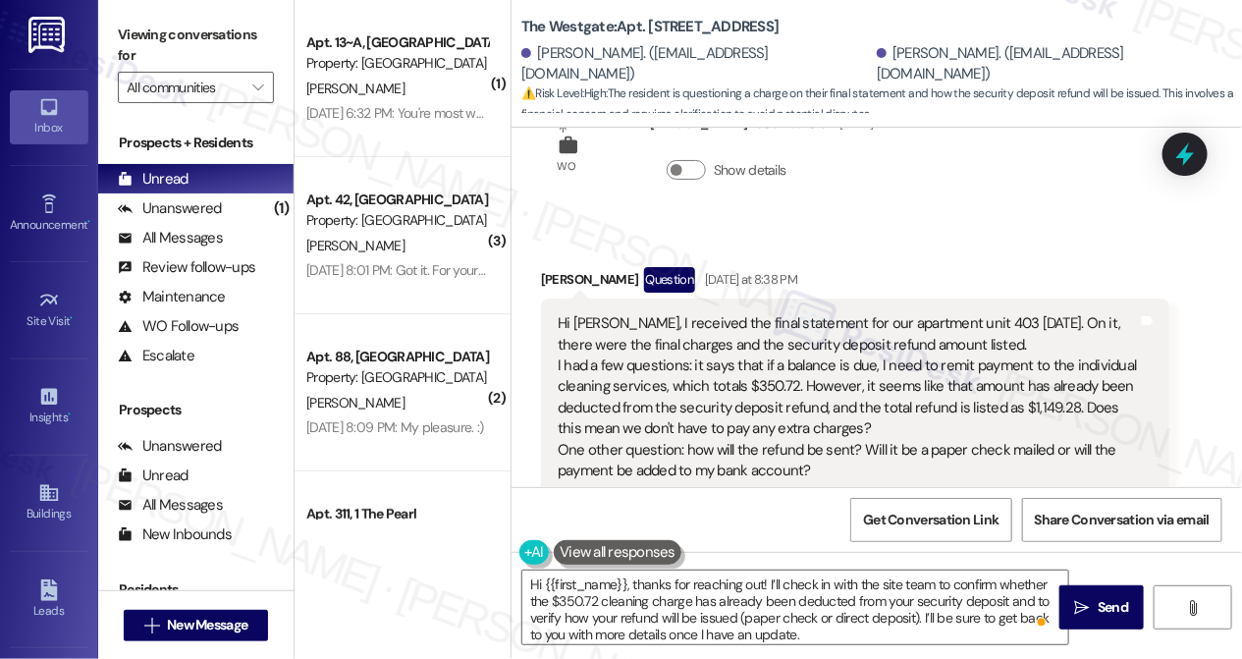
click at [129, 38] on label "Viewing conversations for" at bounding box center [196, 46] width 156 height 52
click at [761, 583] on textarea "Hi {{first_name}}, thanks for reaching out! I’ll check in with the site team to…" at bounding box center [795, 607] width 546 height 74
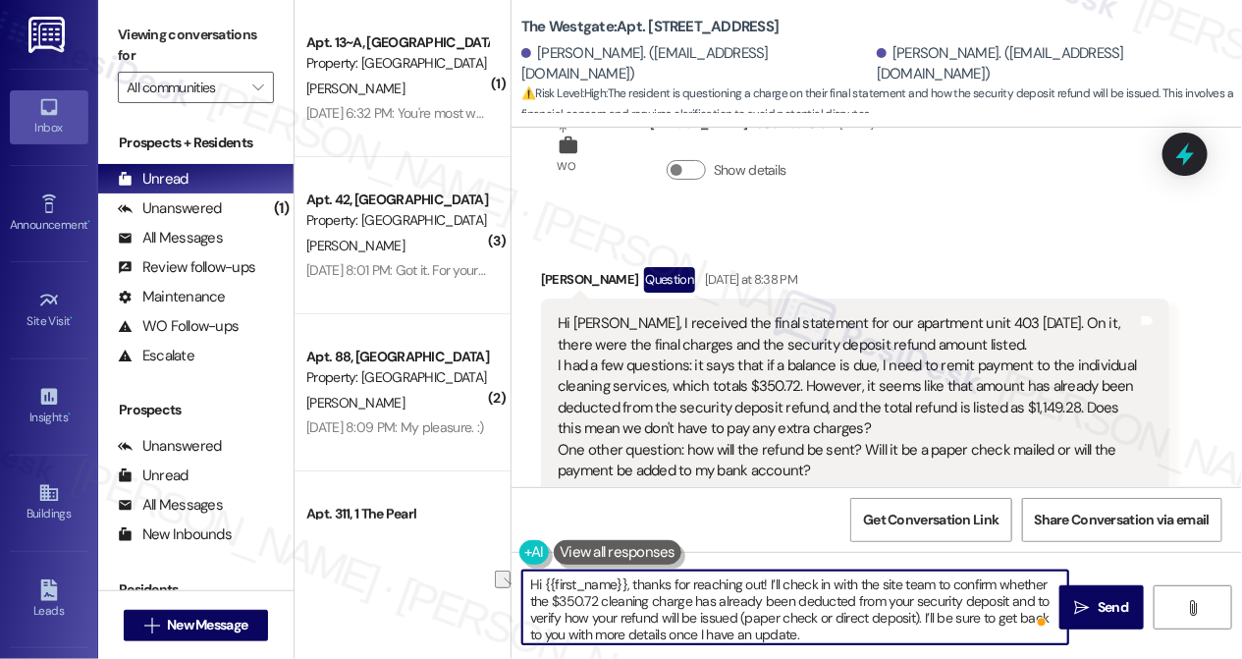
drag, startPoint x: 761, startPoint y: 583, endPoint x: 632, endPoint y: 574, distance: 128.9
click at [632, 574] on textarea "Hi {{first_name}}, thanks for reaching out! I’ll check in with the site team to…" at bounding box center [795, 607] width 546 height 74
paste textarea "Thank you for reaching out and sharing your questions about the final statement."
click at [638, 577] on textarea "Hi {{first_name}}, Thank you for reaching out and sharing your questions about …" at bounding box center [795, 607] width 546 height 74
click at [683, 592] on textarea "Hi {{first_name}}, thank you for reaching out and sharing your questions about …" at bounding box center [795, 607] width 546 height 74
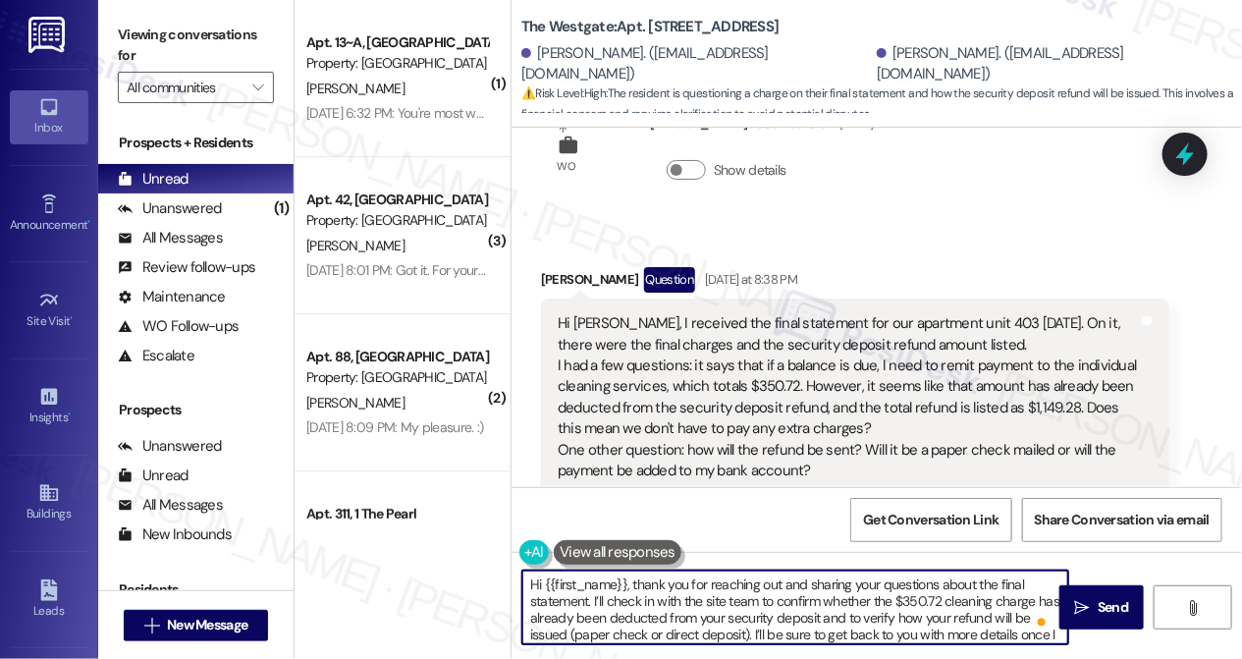
click at [683, 592] on textarea "Hi {{first_name}}, thank you for reaching out and sharing your questions about …" at bounding box center [795, 607] width 546 height 74
click at [773, 609] on textarea "Hi {{first_name}}, thank you for reaching out and sharing your questions about …" at bounding box center [795, 607] width 546 height 74
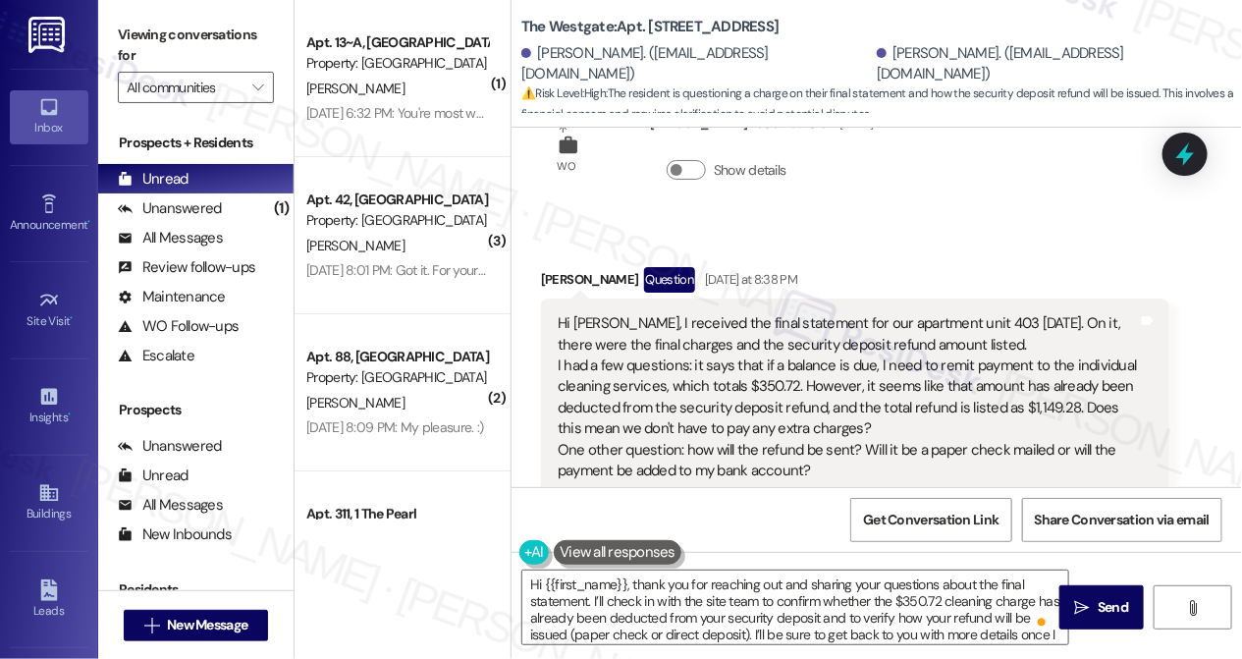
click at [144, 23] on label "Viewing conversations for" at bounding box center [196, 46] width 156 height 52
click at [643, 597] on textarea "Hi {{first_name}}, thank you for reaching out and sharing your questions about …" at bounding box center [795, 607] width 546 height 74
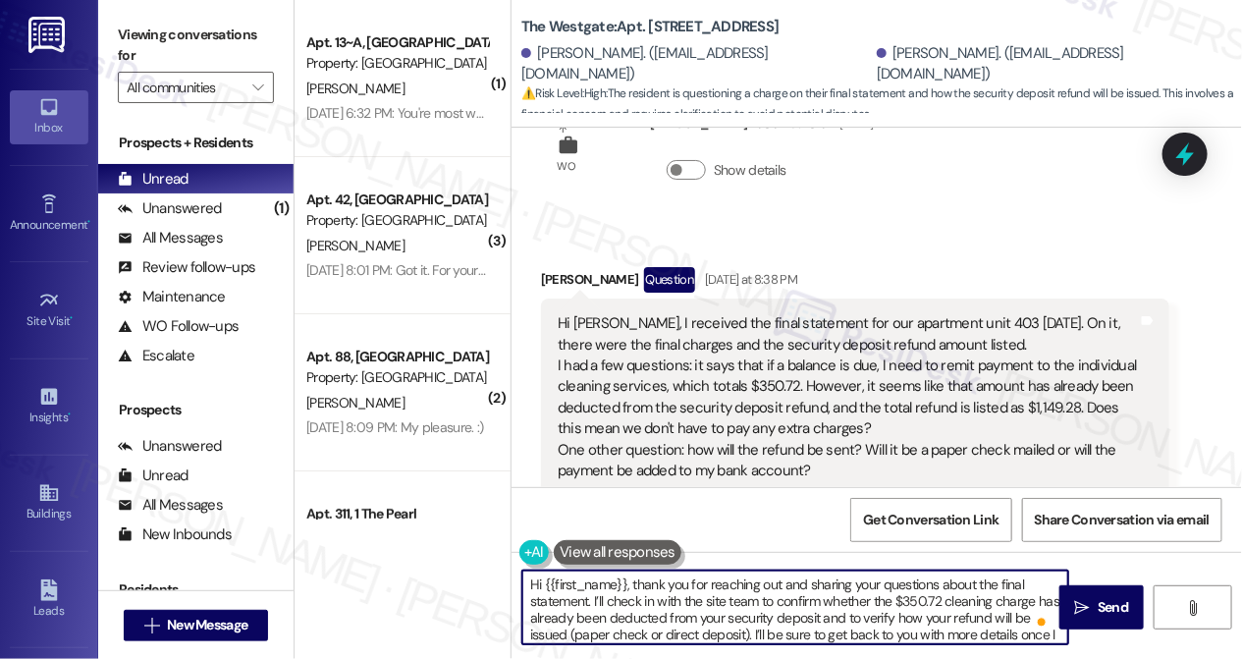
click at [591, 602] on textarea "Hi {{first_name}}, thank you for reaching out and sharing your questions about …" at bounding box center [795, 607] width 546 height 74
paste textarea "clarity on the charges and refund process."
click at [594, 599] on textarea "Hi {{first_name}}, thank you for reaching out and sharing your questions about …" at bounding box center [795, 607] width 546 height 74
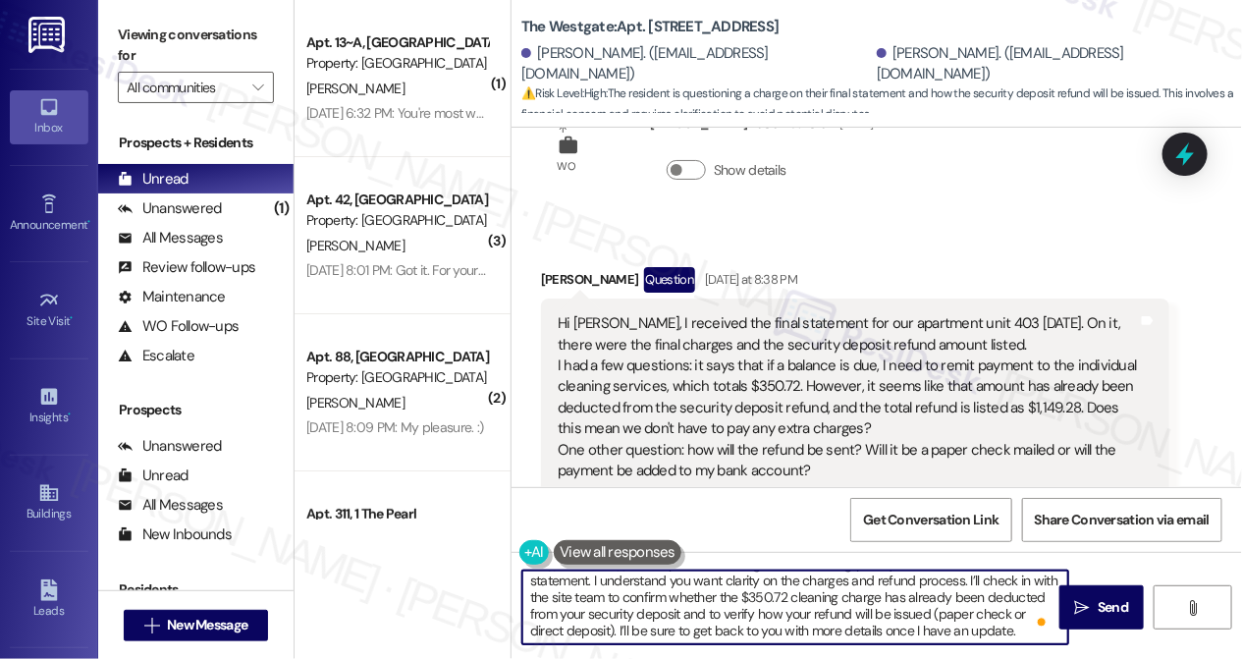
click at [548, 596] on textarea "Hi {{first_name}}, thank you for reaching out and sharing your questions about …" at bounding box center [795, 607] width 546 height 74
click at [549, 596] on textarea "Hi {{first_name}}, thank you for reaching out and sharing your questions about …" at bounding box center [795, 607] width 546 height 74
click at [558, 596] on textarea "Hi {{first_name}}, thank you for reaching out and sharing your questions about …" at bounding box center [795, 607] width 546 height 74
click at [625, 591] on textarea "Hi {{first_name}}, thank you for reaching out and sharing your questions about …" at bounding box center [795, 607] width 546 height 74
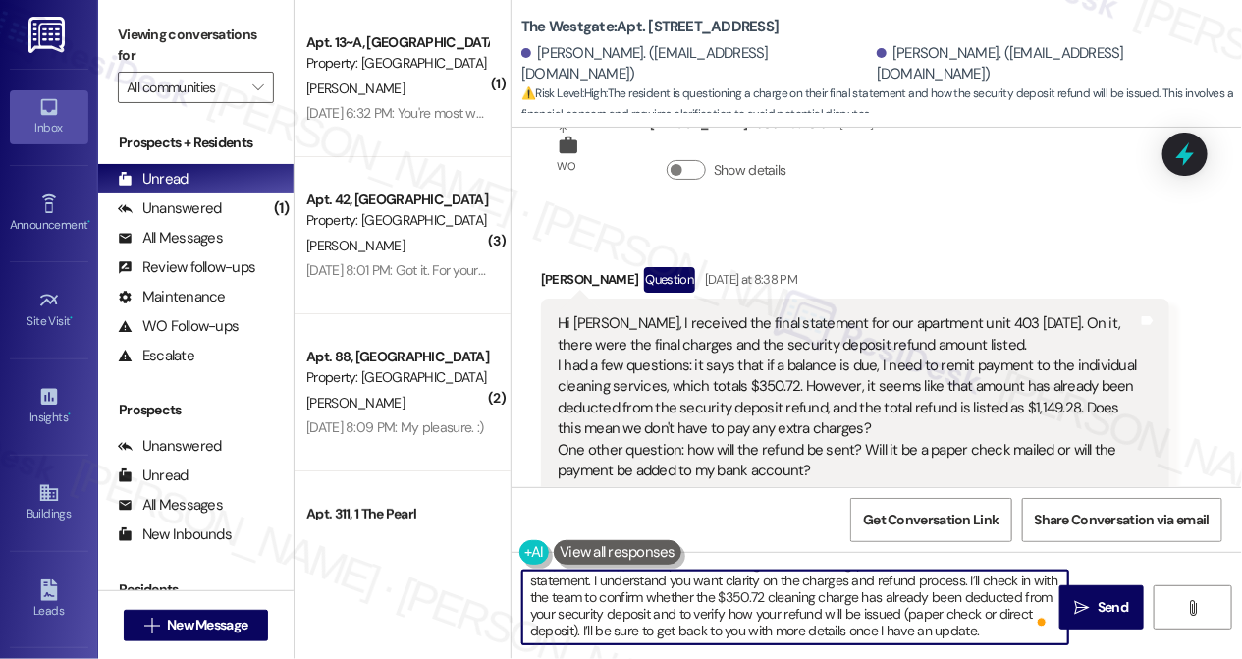
click at [625, 591] on textarea "Hi {{first_name}}, thank you for reaching out and sharing your questions about …" at bounding box center [795, 607] width 546 height 74
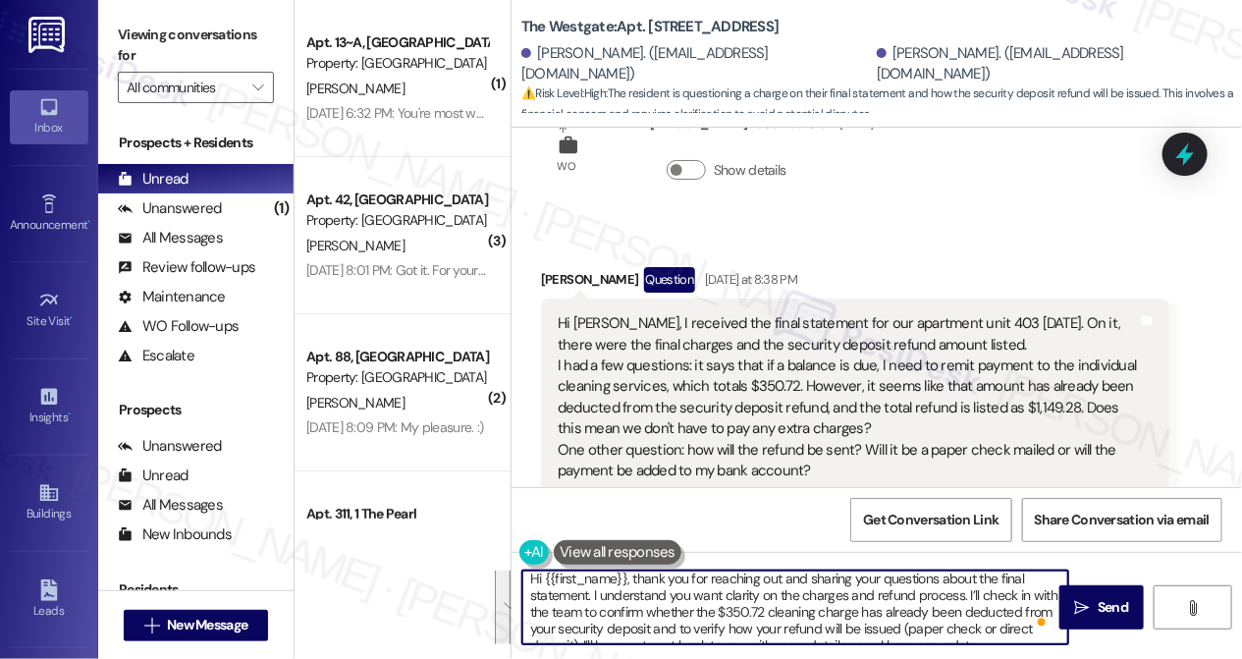
scroll to position [0, 0]
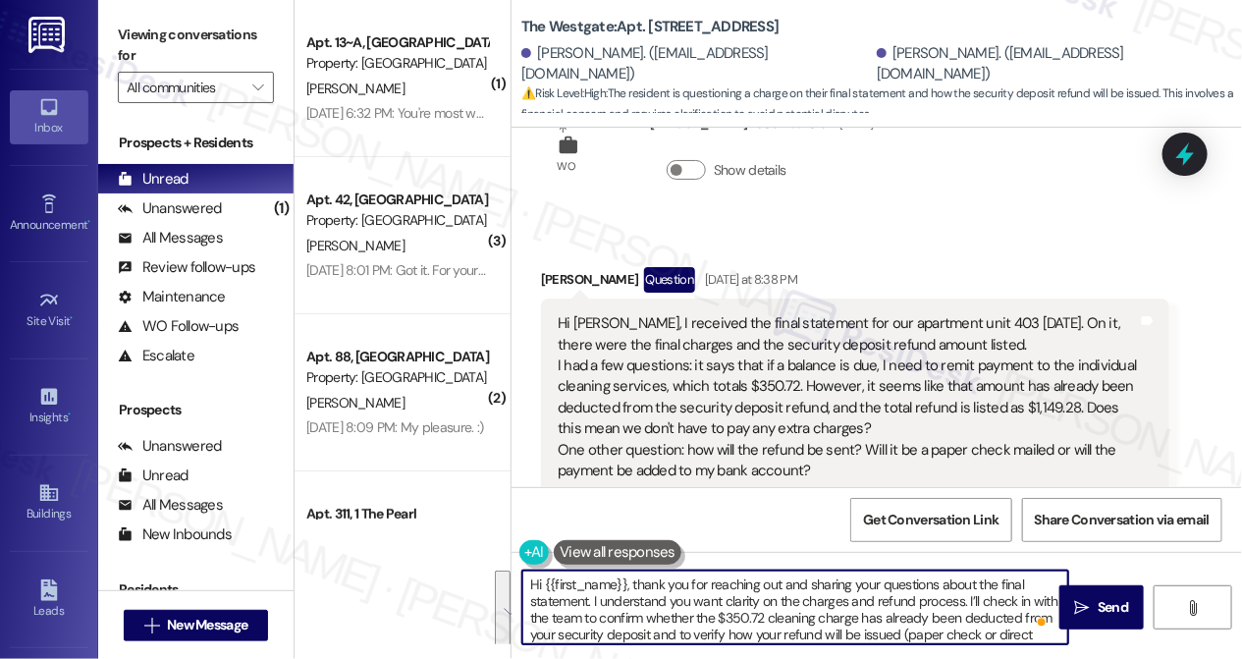
click at [573, 282] on div "[PERSON_NAME] Question [DATE] at 8:38 PM" at bounding box center [855, 282] width 628 height 31
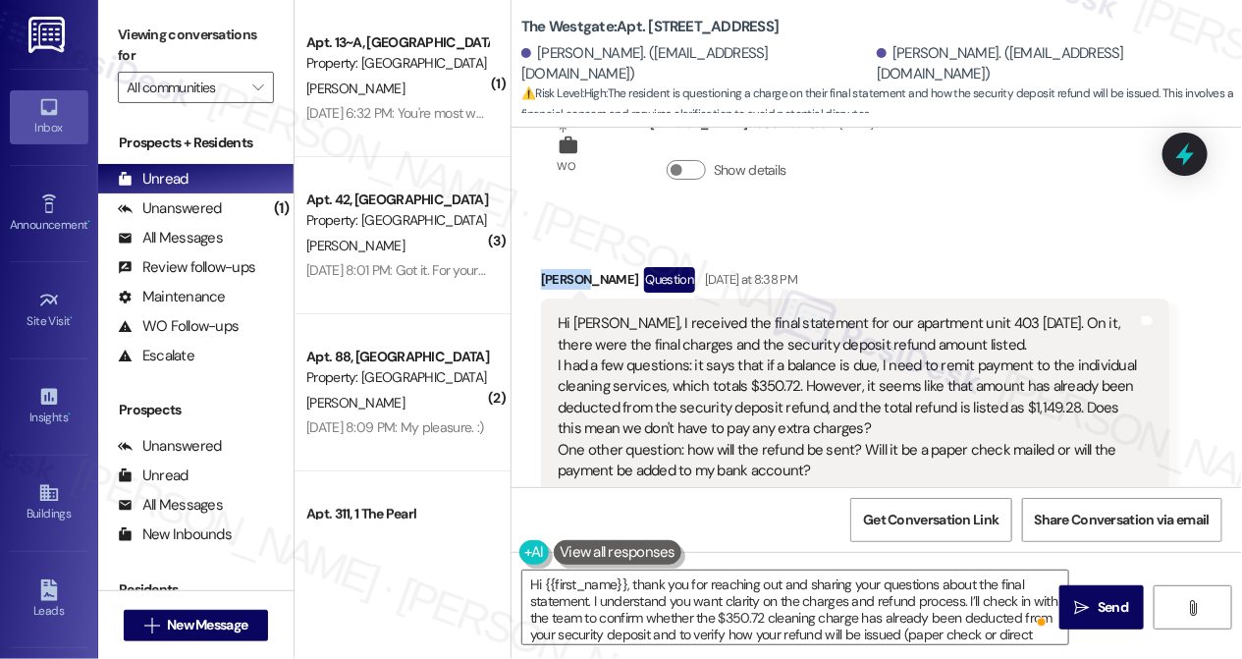
click at [573, 282] on div "[PERSON_NAME] Question [DATE] at 8:38 PM" at bounding box center [855, 282] width 628 height 31
copy div "Yuzuha"
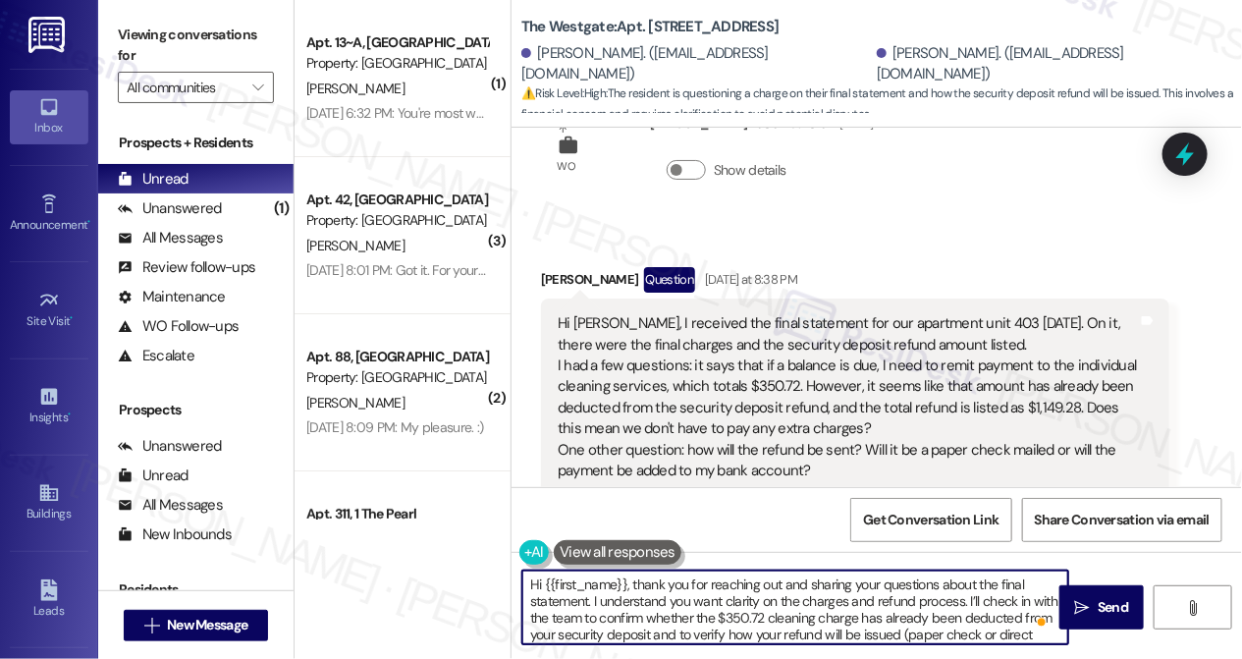
drag, startPoint x: 543, startPoint y: 578, endPoint x: 626, endPoint y: 575, distance: 83.5
click at [626, 575] on textarea "Hi {{first_name}}, thank you for reaching out and sharing your questions about …" at bounding box center [795, 607] width 546 height 74
paste textarea "Yuzuha"
type textarea "Hi [PERSON_NAME], thank you for reaching out and sharing your questions about t…"
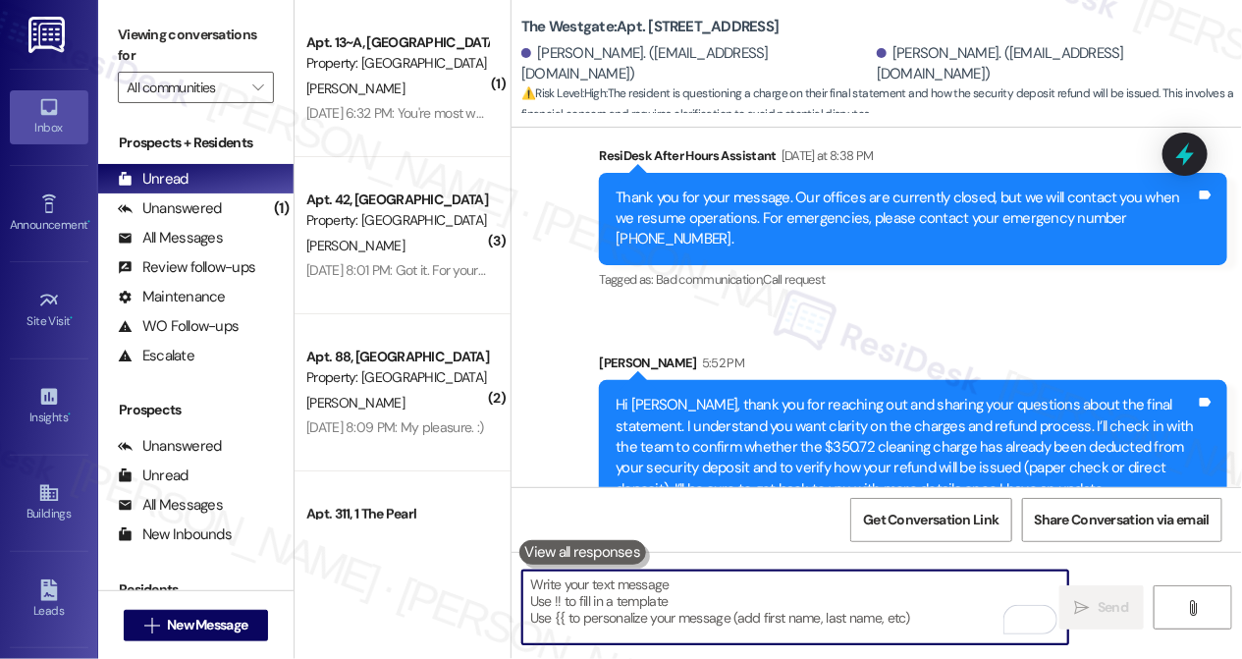
scroll to position [6238, 0]
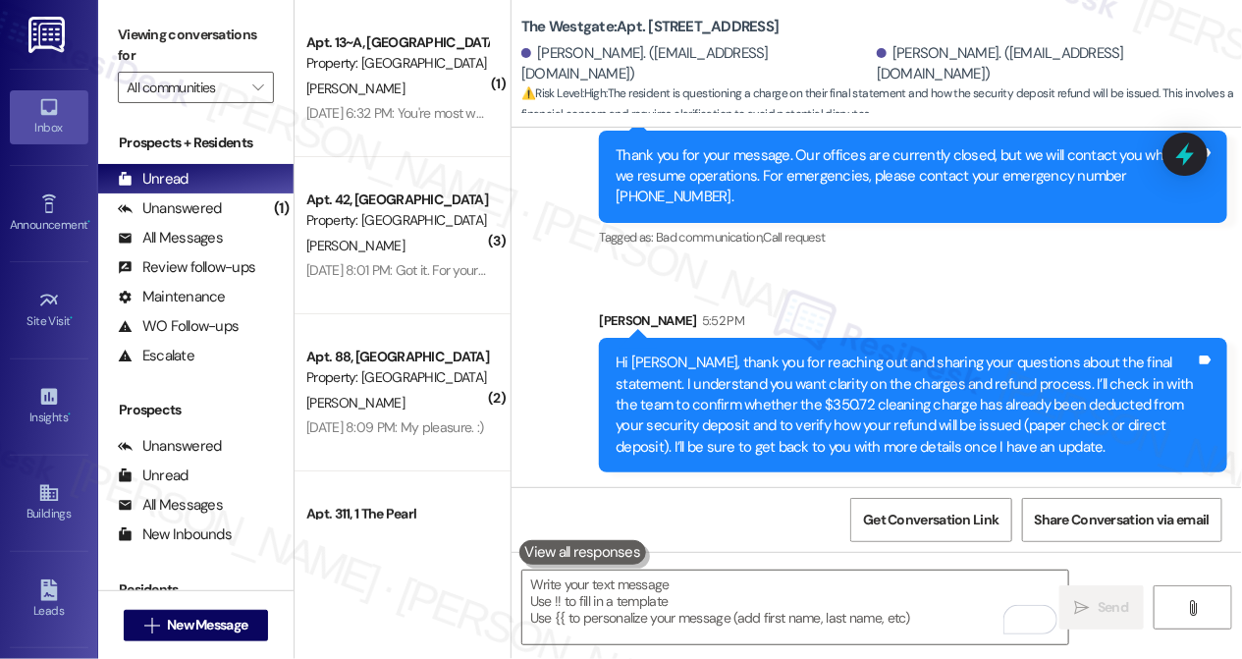
click at [118, 37] on label "Viewing conversations for" at bounding box center [196, 46] width 156 height 52
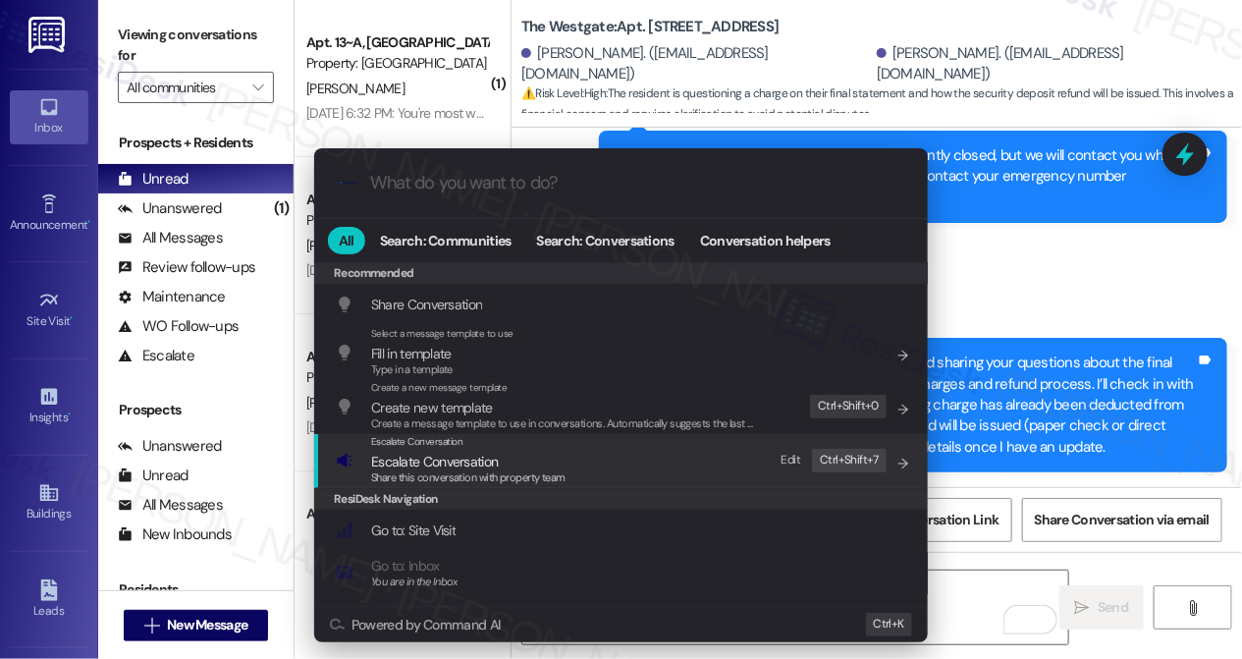
drag, startPoint x: 452, startPoint y: 455, endPoint x: 442, endPoint y: 449, distance: 11.5
click at [453, 458] on span "Escalate Conversation" at bounding box center [434, 462] width 127 height 18
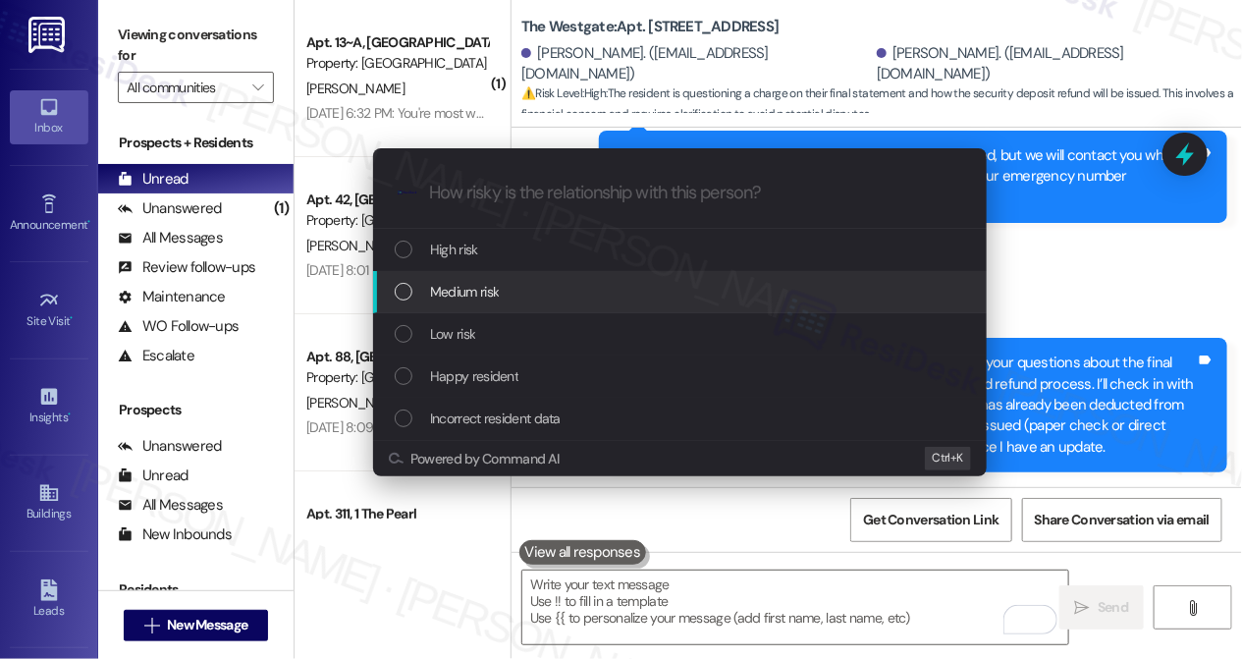
click at [479, 300] on span "Medium risk" at bounding box center [464, 292] width 69 height 22
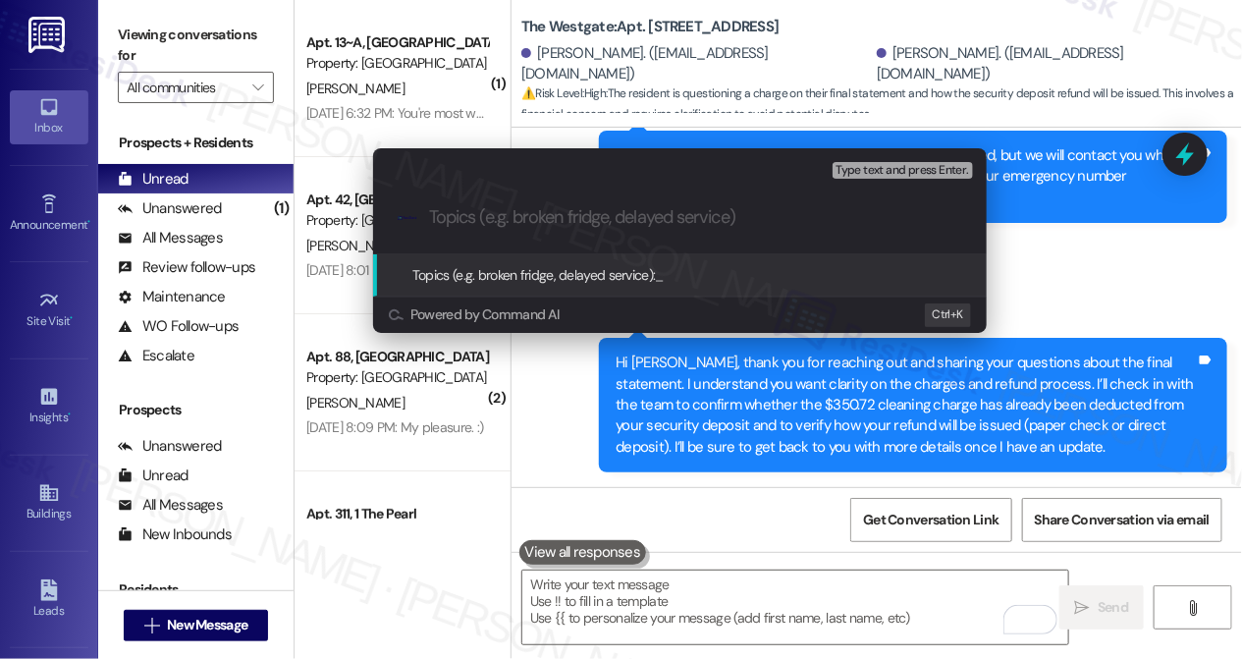
paste input "Questions Regarding Final Statement and Refund"
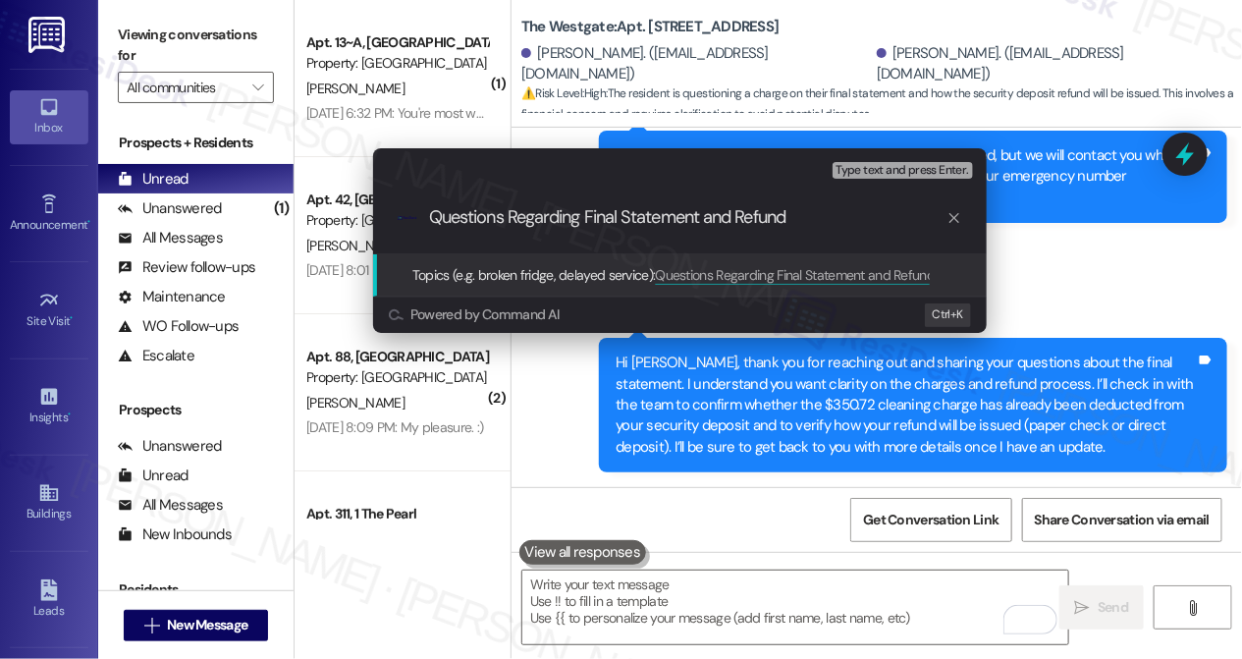
click at [1068, 255] on div "Escalate Conversation Medium risk Topics (e.g. broken fridge, delayed service) …" at bounding box center [621, 329] width 1242 height 659
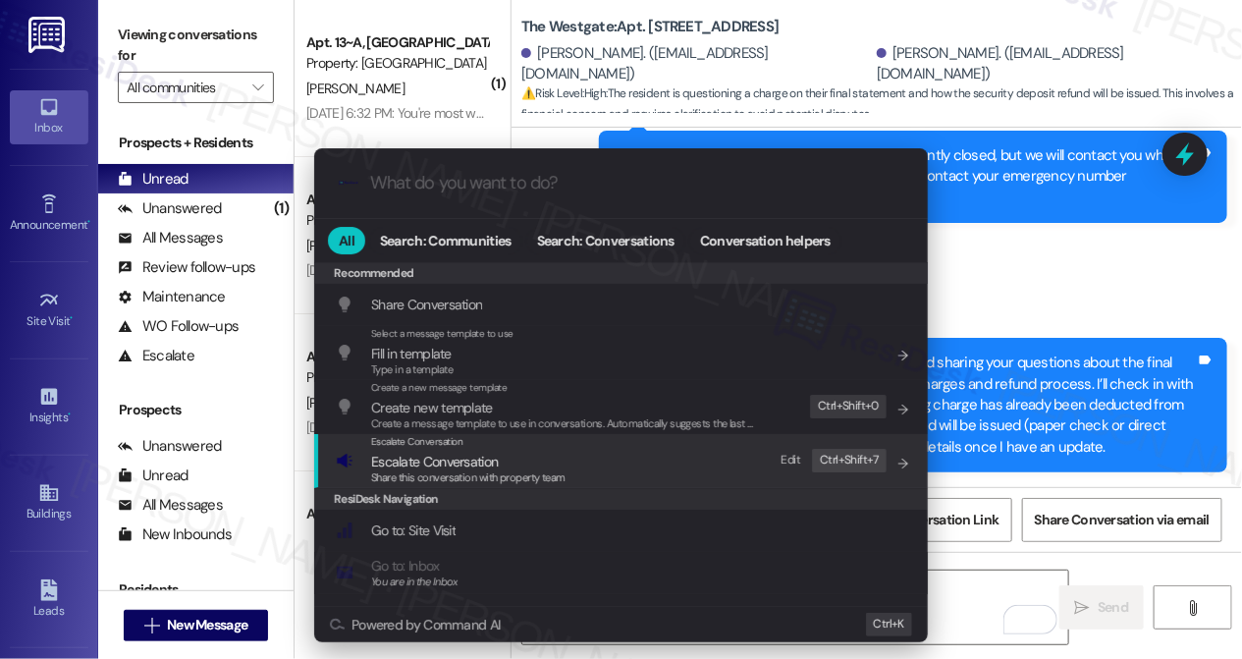
click at [481, 455] on span "Escalate Conversation" at bounding box center [434, 462] width 127 height 18
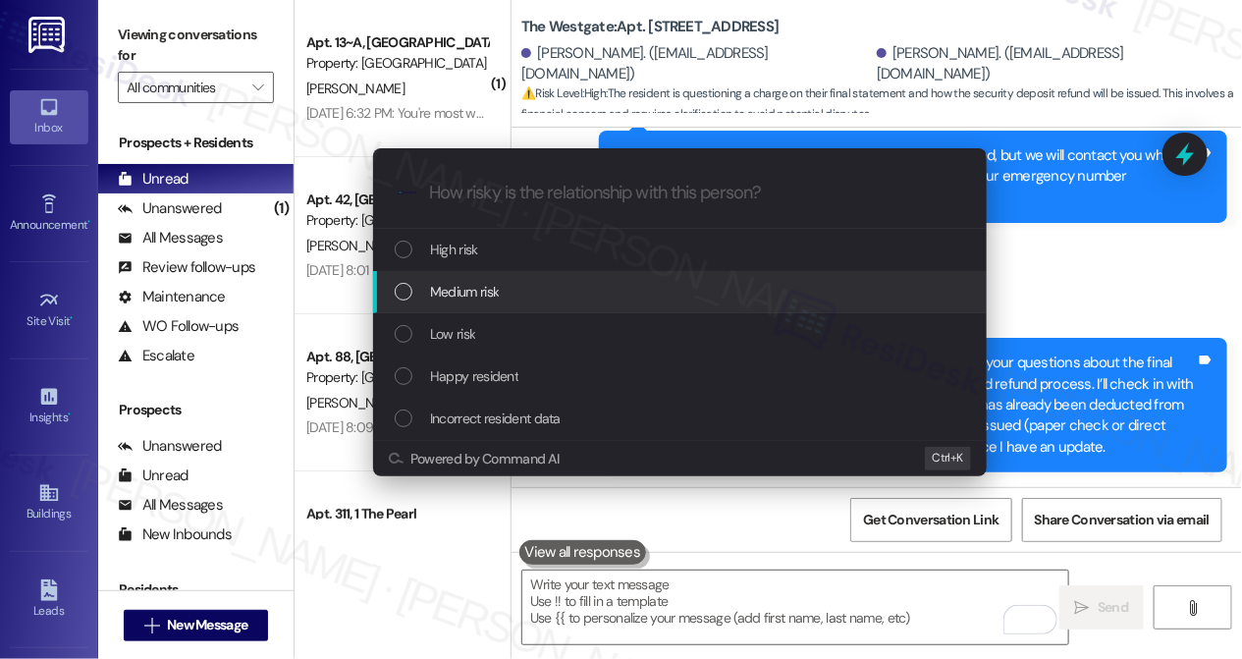
click at [515, 292] on div "Medium risk" at bounding box center [682, 292] width 574 height 22
paste input "Questions Regarding Final Statement and Refund"
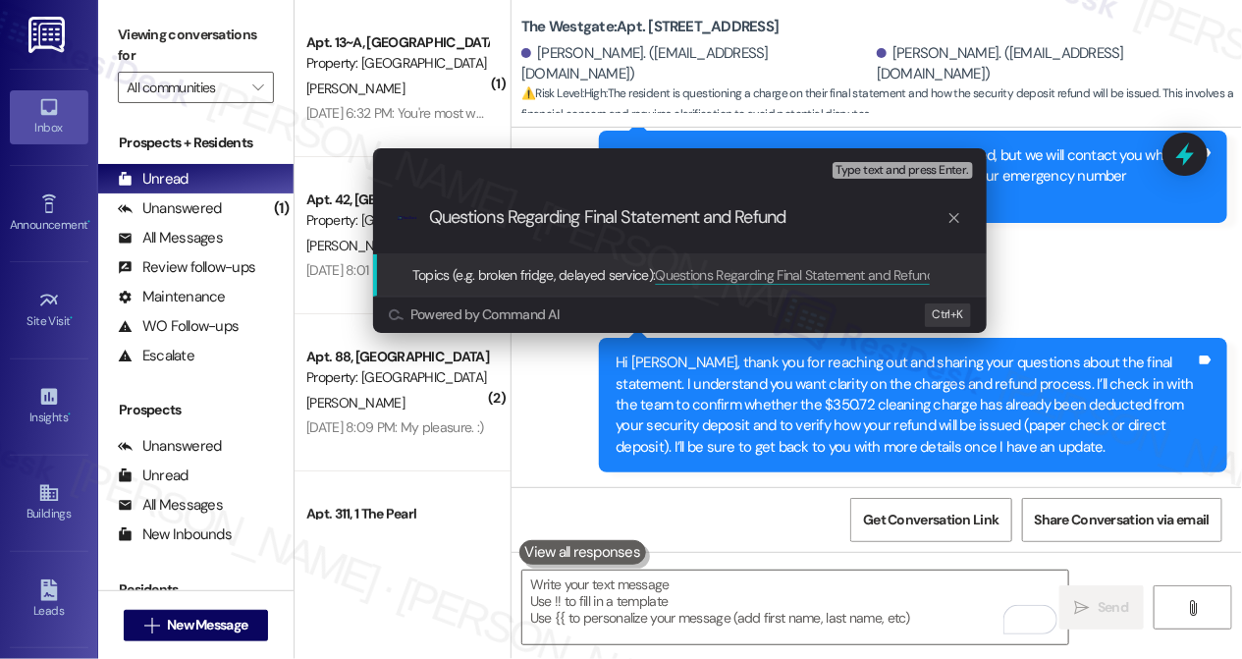
click at [489, 214] on input "Questions Regarding Final Statement and Refund" at bounding box center [687, 217] width 517 height 21
drag, startPoint x: 583, startPoint y: 219, endPoint x: 410, endPoint y: 218, distance: 172.8
click at [410, 218] on div ".cls-1{fill:#0a055f;}.cls-2{fill:#0cc4c4;} resideskLogoBlueOrange Questions Reg…" at bounding box center [680, 218] width 614 height 70
click at [681, 216] on input "Final Statement and Refund" at bounding box center [687, 217] width 517 height 21
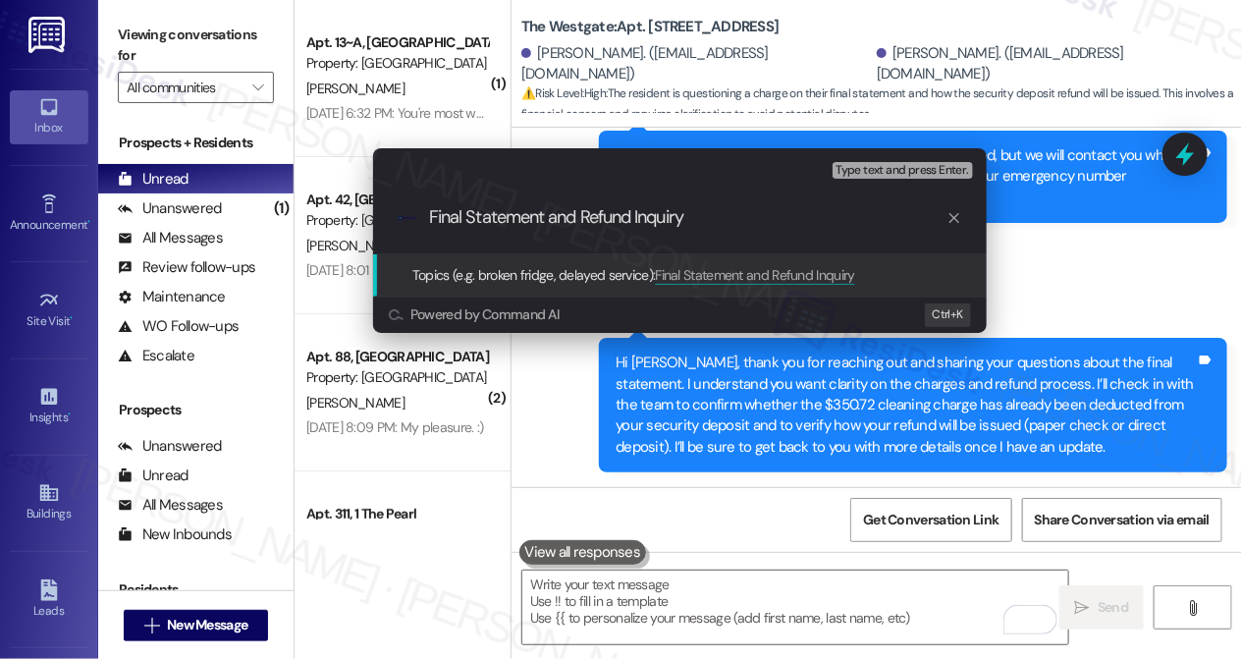
click at [552, 217] on input "Final Statement and Refund Inquiry" at bounding box center [687, 217] width 517 height 21
type input "Final Statement Clarity and Refund Inquiry"
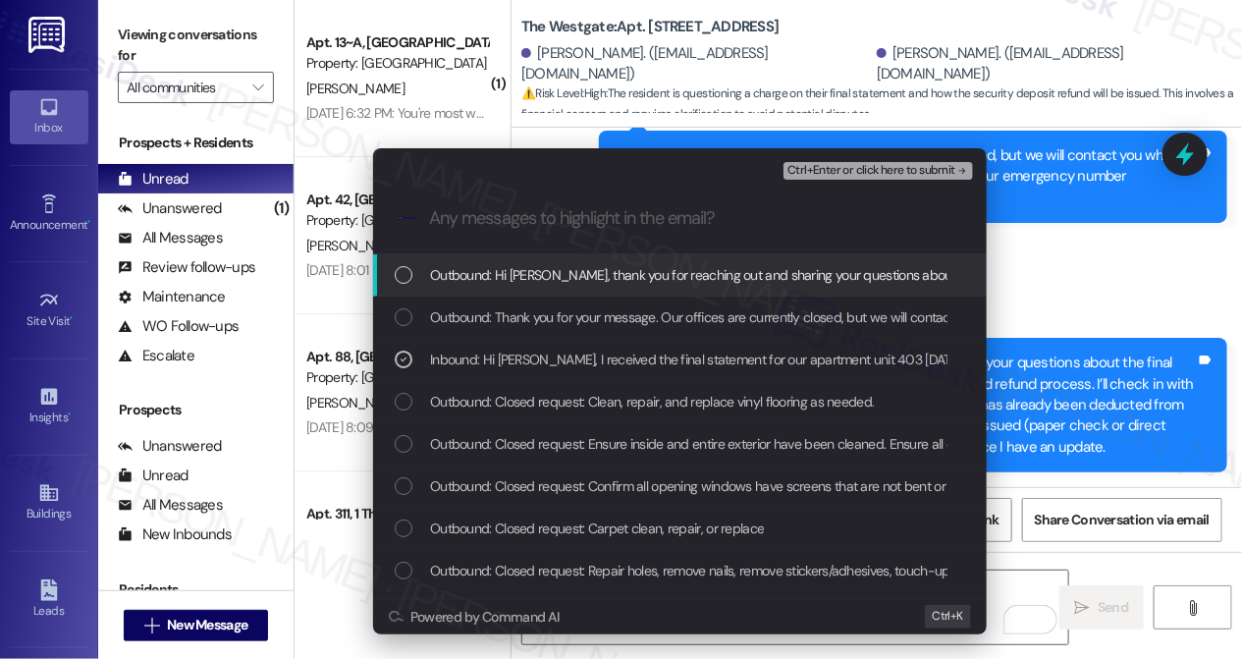
click at [826, 169] on span "Ctrl+Enter or click here to submit" at bounding box center [871, 171] width 168 height 14
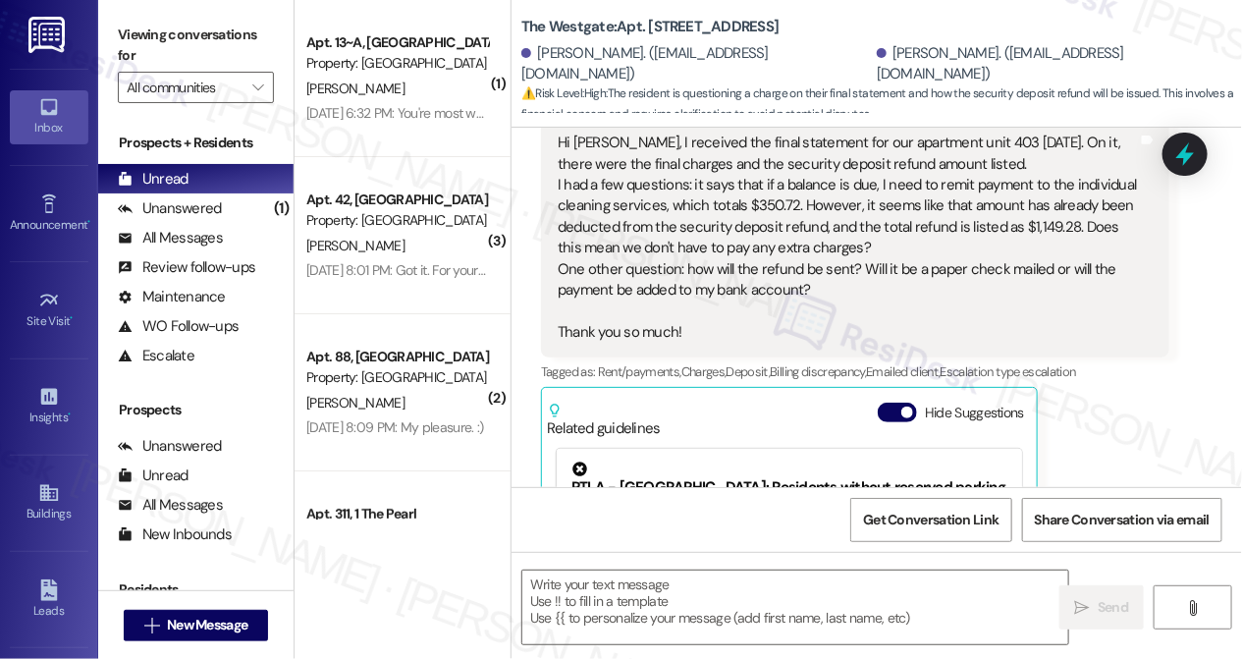
scroll to position [5808, 0]
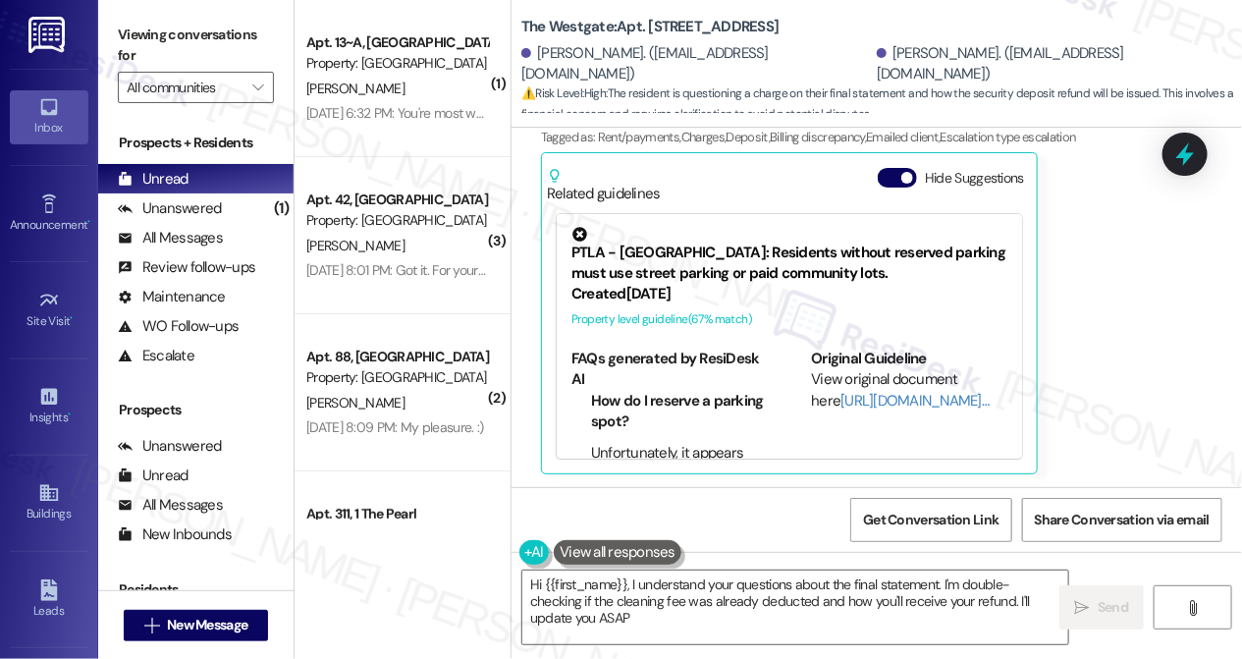
type textarea "Hi {{first_name}}, I understand your questions about the final statement. I'm d…"
